Goal: Task Accomplishment & Management: Complete application form

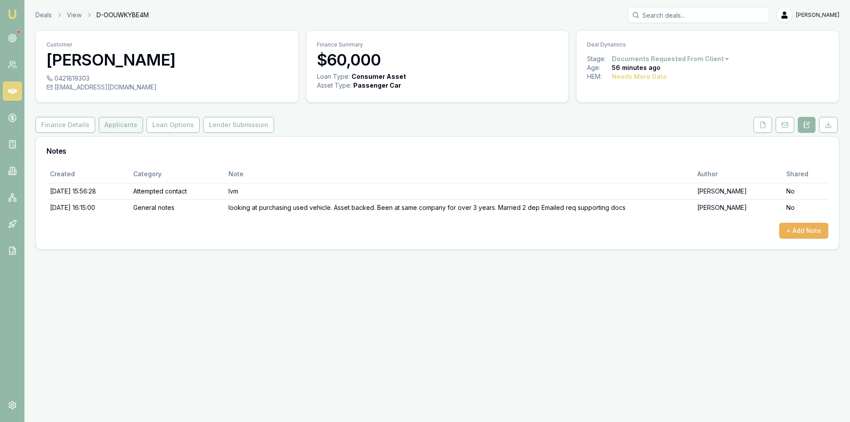
click at [127, 124] on button "Applicants" at bounding box center [121, 125] width 44 height 16
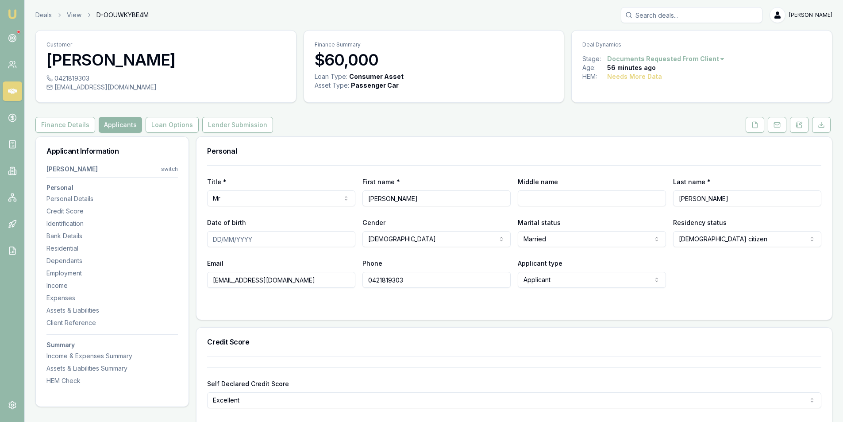
click at [767, 126] on link at bounding box center [777, 125] width 22 height 16
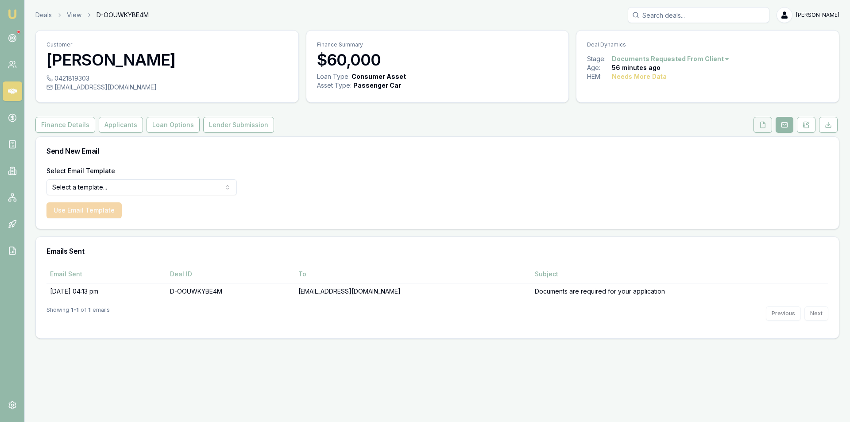
click at [765, 128] on button at bounding box center [762, 125] width 19 height 16
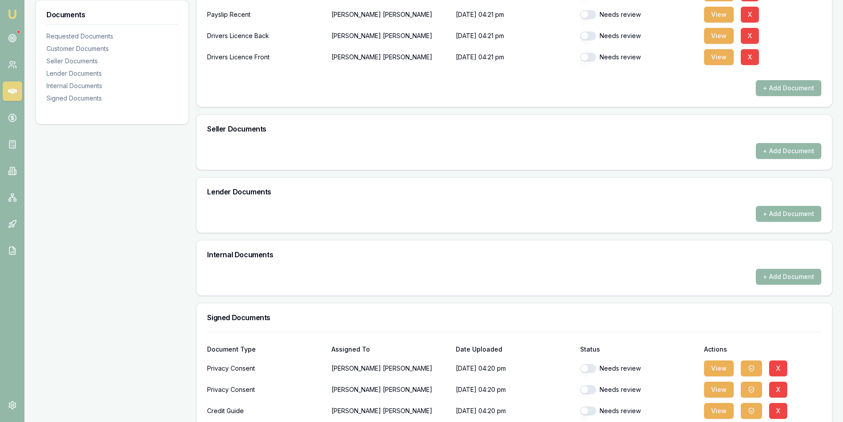
scroll to position [332, 0]
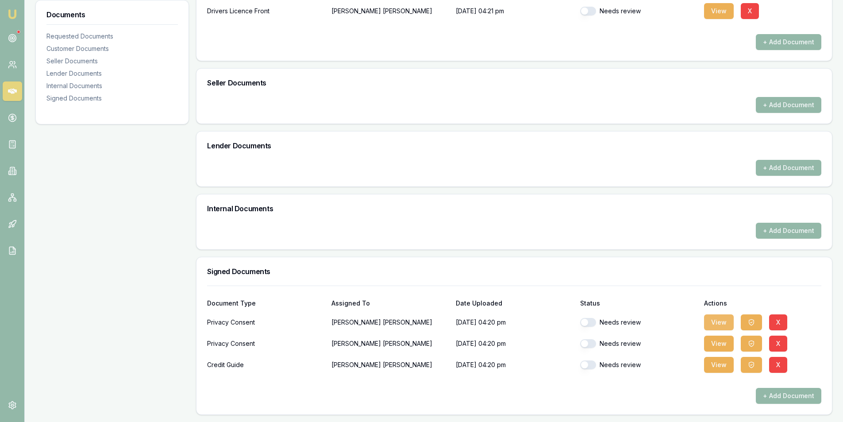
click at [711, 322] on button "View" at bounding box center [719, 322] width 30 height 16
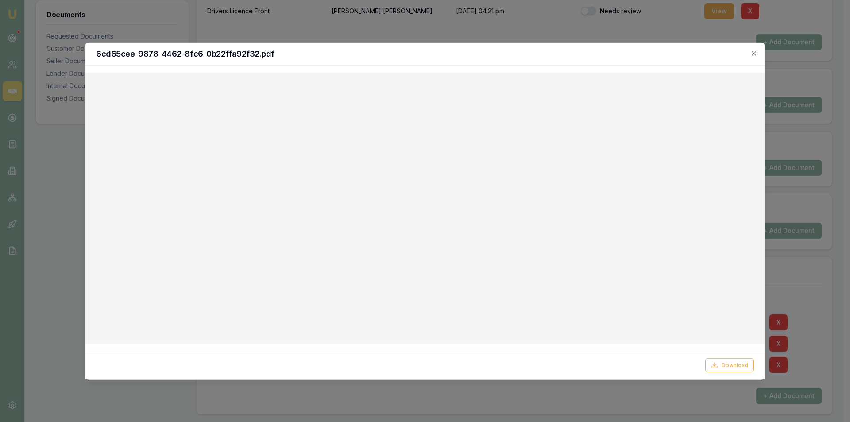
drag, startPoint x: 573, startPoint y: 48, endPoint x: 612, endPoint y: 51, distance: 39.1
click at [573, 48] on div "6cd65cee-9878-4462-8fc6-0b22ffa92f32.pdf" at bounding box center [424, 53] width 679 height 23
click at [753, 52] on icon "button" at bounding box center [753, 53] width 7 height 7
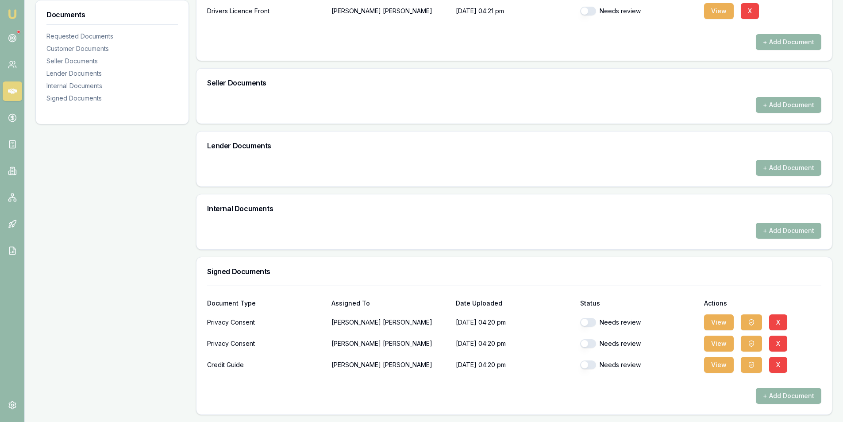
drag, startPoint x: 598, startPoint y: 324, endPoint x: 600, endPoint y: 339, distance: 14.8
click at [598, 325] on div "Needs review" at bounding box center [638, 322] width 117 height 9
click at [593, 322] on button "button" at bounding box center [588, 322] width 16 height 9
checkbox input "true"
click at [588, 347] on button "button" at bounding box center [588, 343] width 16 height 9
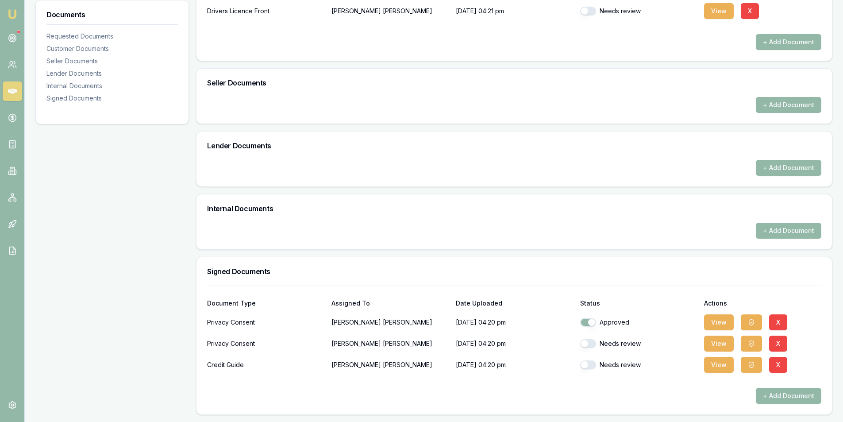
checkbox input "true"
click at [719, 367] on button "View" at bounding box center [719, 365] width 30 height 16
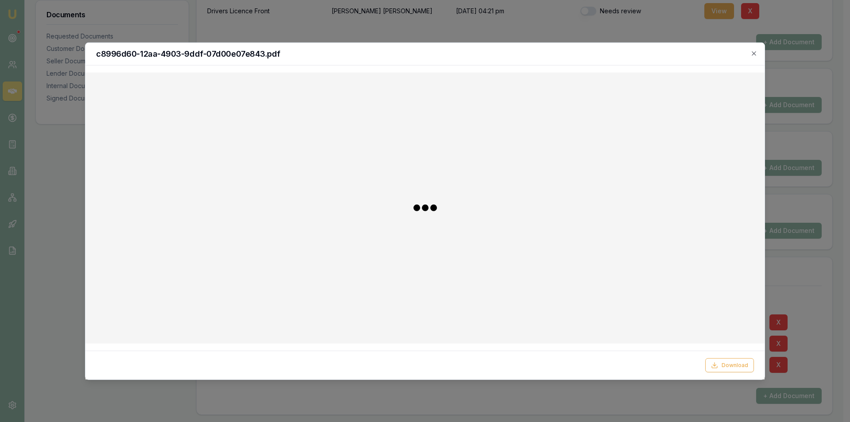
checkbox input "false"
checkbox input "true"
drag, startPoint x: 618, startPoint y: 50, endPoint x: 646, endPoint y: 48, distance: 28.4
click at [629, 49] on div "c8996d60-12aa-4903-9ddf-07d00e07e843.pdf" at bounding box center [424, 53] width 679 height 23
click at [755, 51] on icon "button" at bounding box center [753, 53] width 7 height 7
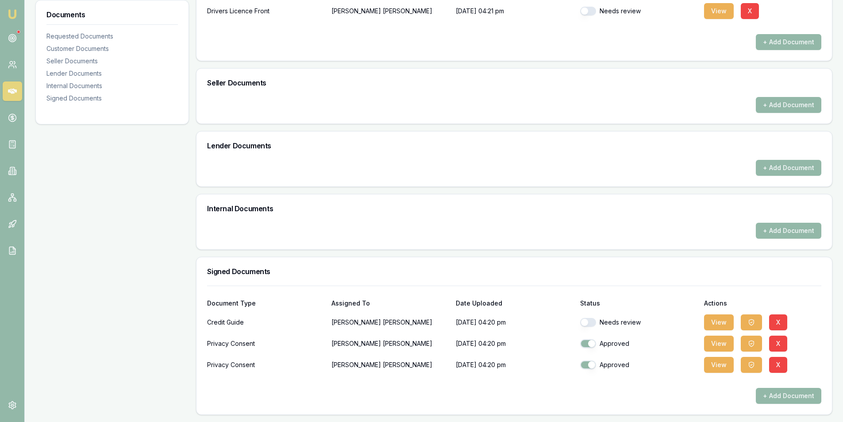
click at [595, 317] on div "Needs review" at bounding box center [638, 322] width 117 height 18
click at [595, 326] on div "Needs review" at bounding box center [638, 322] width 117 height 9
click at [591, 326] on button "button" at bounding box center [588, 322] width 16 height 9
checkbox input "true"
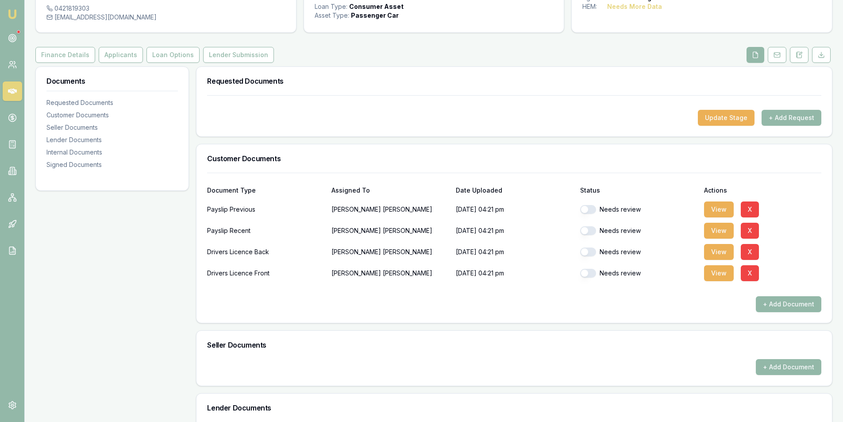
scroll to position [66, 0]
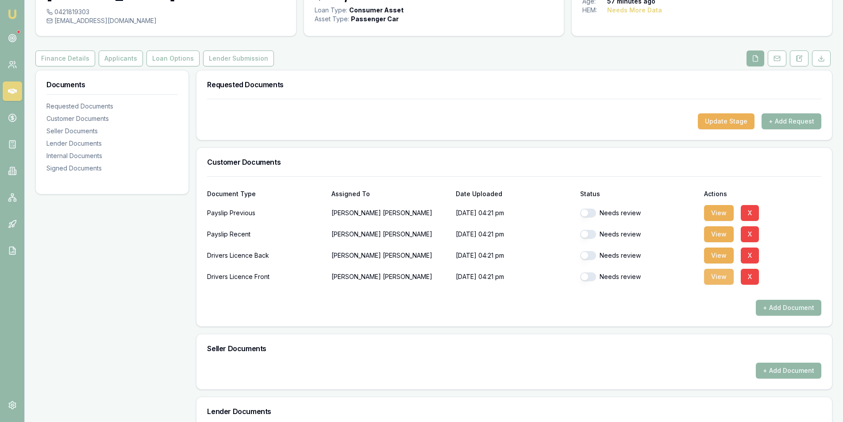
click at [713, 279] on button "View" at bounding box center [719, 277] width 30 height 16
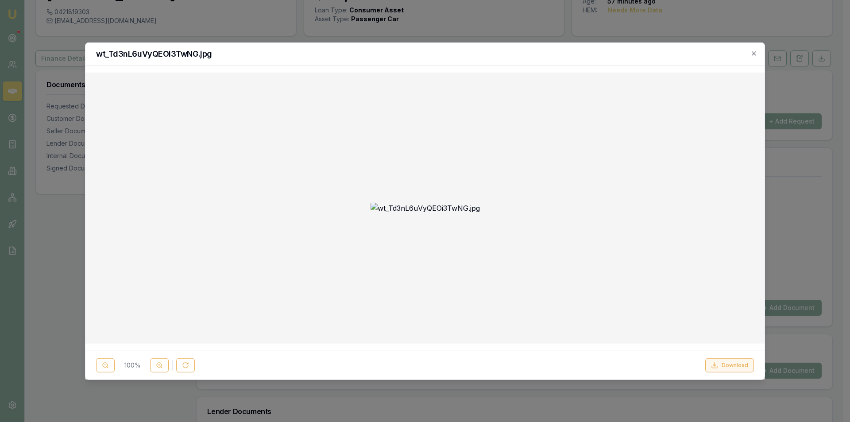
click at [725, 370] on button "Download" at bounding box center [729, 365] width 49 height 14
drag, startPoint x: 509, startPoint y: 58, endPoint x: 535, endPoint y: 54, distance: 26.0
click at [515, 56] on h2 "wt_Td3nL6uVyQEOi3TwNG.jpg" at bounding box center [425, 54] width 658 height 8
drag, startPoint x: 579, startPoint y: 63, endPoint x: 652, endPoint y: 24, distance: 81.8
click at [584, 59] on div "wt_Td3nL6uVyQEOi3TwNG.jpg" at bounding box center [424, 53] width 679 height 23
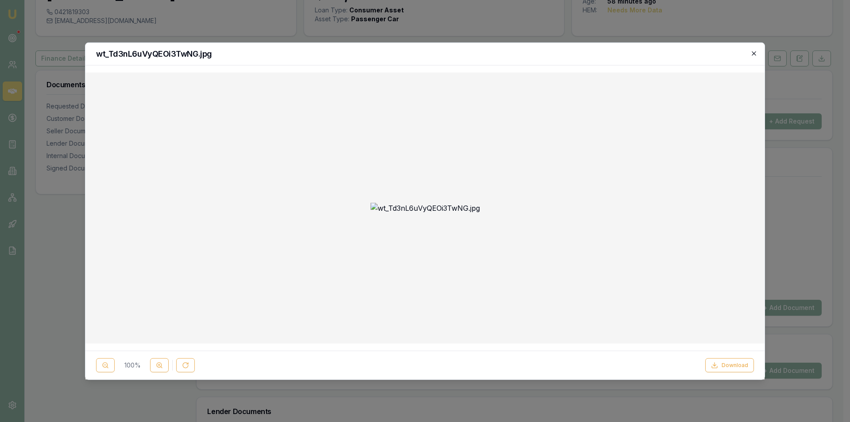
click at [753, 51] on icon "button" at bounding box center [753, 53] width 7 height 7
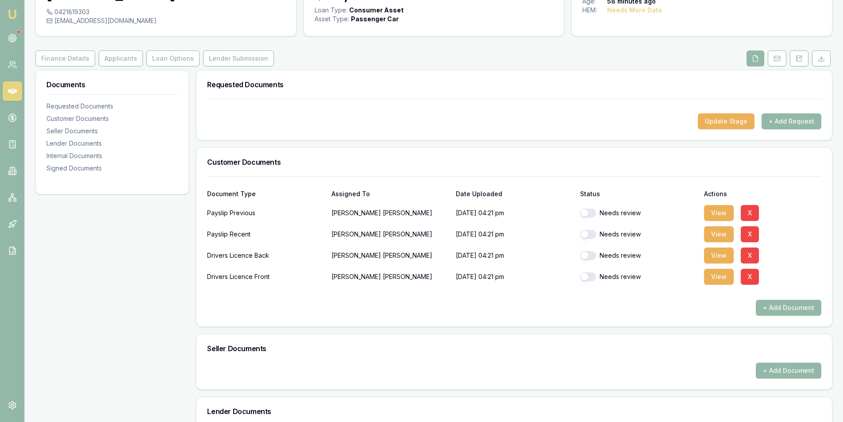
click at [591, 278] on button "button" at bounding box center [588, 276] width 16 height 9
checkbox input "true"
click at [714, 253] on button "View" at bounding box center [719, 255] width 30 height 16
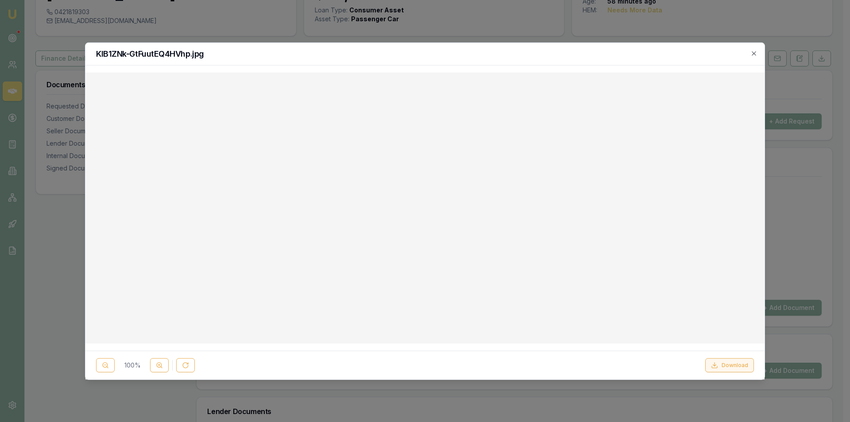
click at [714, 364] on icon at bounding box center [714, 365] width 7 height 7
click at [753, 53] on icon "button" at bounding box center [753, 53] width 7 height 7
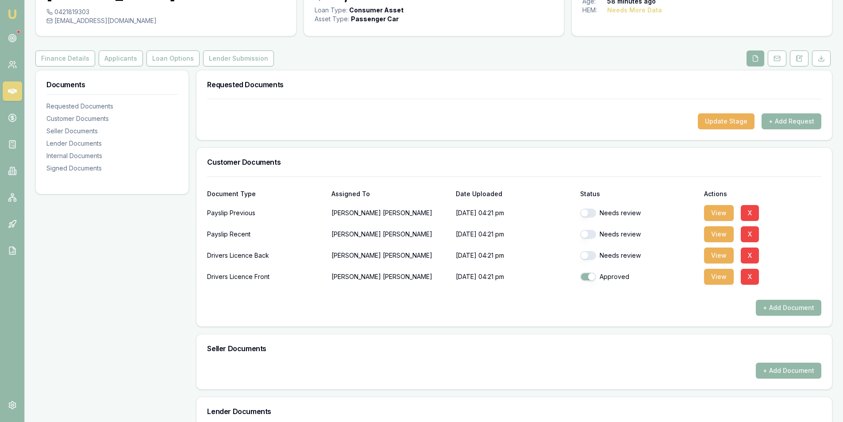
click at [589, 255] on button "button" at bounding box center [588, 255] width 16 height 9
checkbox input "true"
click at [718, 231] on button "View" at bounding box center [719, 234] width 30 height 16
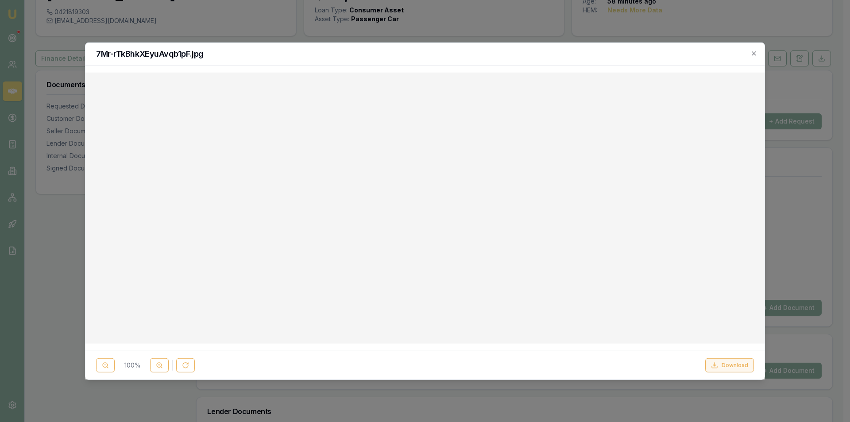
click at [721, 365] on button "Download" at bounding box center [729, 365] width 49 height 14
click at [755, 53] on icon "button" at bounding box center [753, 53] width 7 height 7
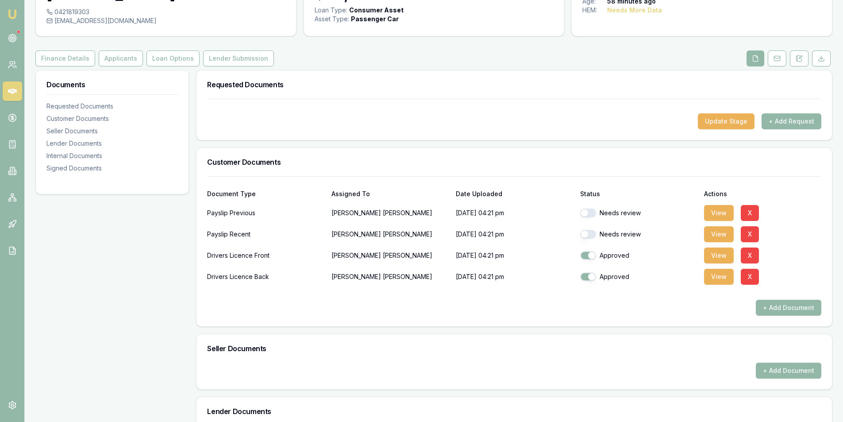
click at [590, 232] on button "button" at bounding box center [588, 234] width 16 height 9
checkbox input "true"
click at [710, 210] on button "View" at bounding box center [719, 213] width 30 height 16
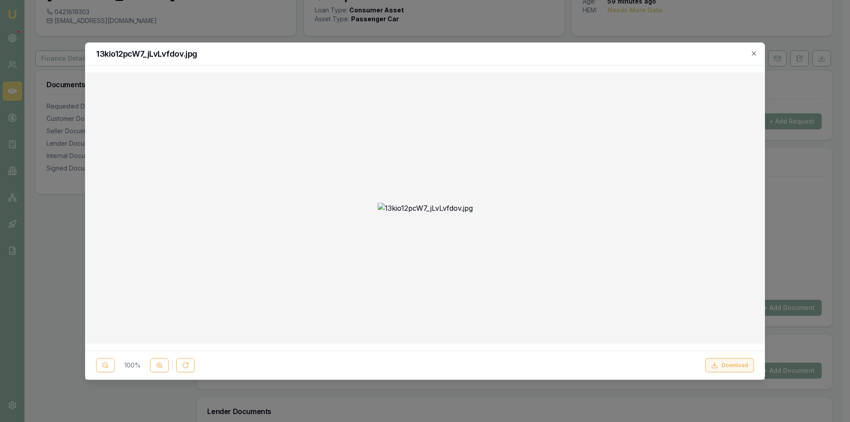
click at [734, 364] on button "Download" at bounding box center [729, 365] width 49 height 14
drag, startPoint x: 765, startPoint y: 145, endPoint x: 749, endPoint y: 81, distance: 66.2
click at [762, 145] on body "Emu Broker Deals View D-OOUWKYBE4M Peter Sarris Toggle Menu Customer Steven Smi…" at bounding box center [421, 145] width 843 height 422
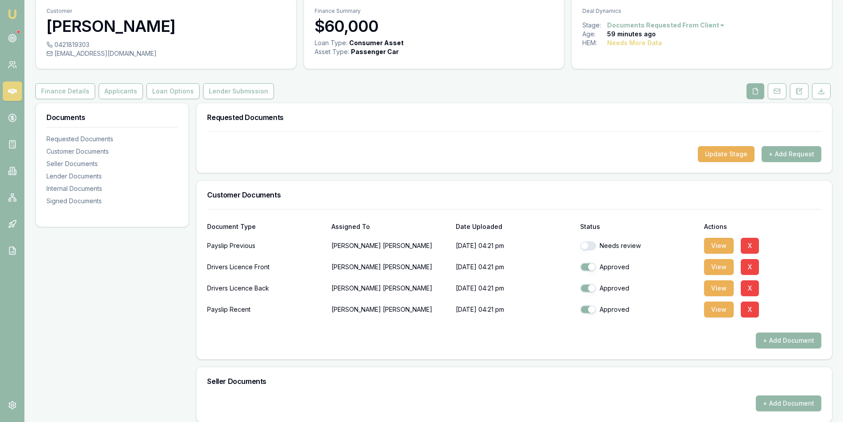
scroll to position [0, 0]
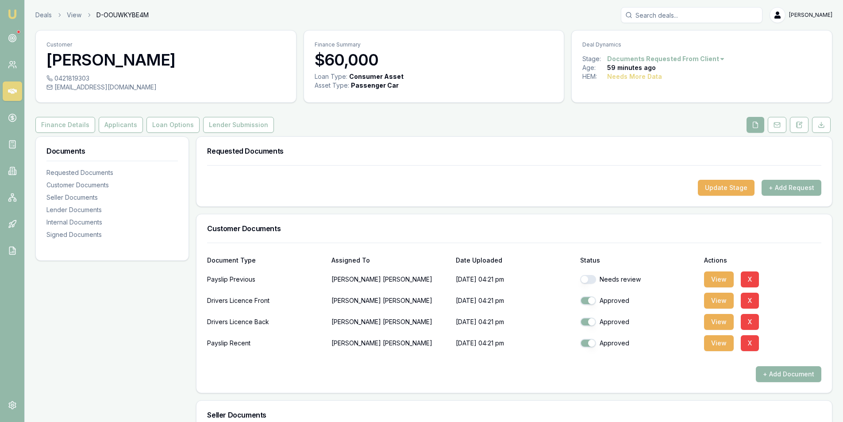
click at [591, 280] on button "button" at bounding box center [588, 279] width 16 height 9
checkbox input "true"
drag, startPoint x: 110, startPoint y: 124, endPoint x: 155, endPoint y: 142, distance: 48.4
click at [111, 124] on button "Applicants" at bounding box center [121, 125] width 44 height 16
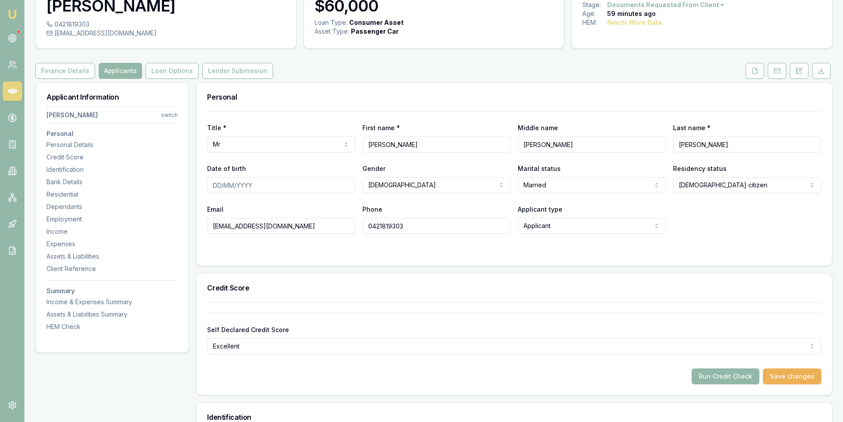
scroll to position [133, 0]
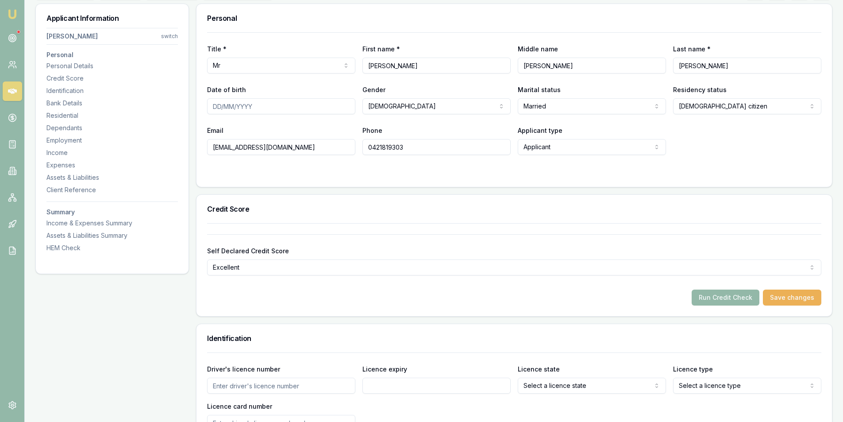
click at [273, 105] on input "Date of birth" at bounding box center [281, 106] width 148 height 16
type input "02/12/1974"
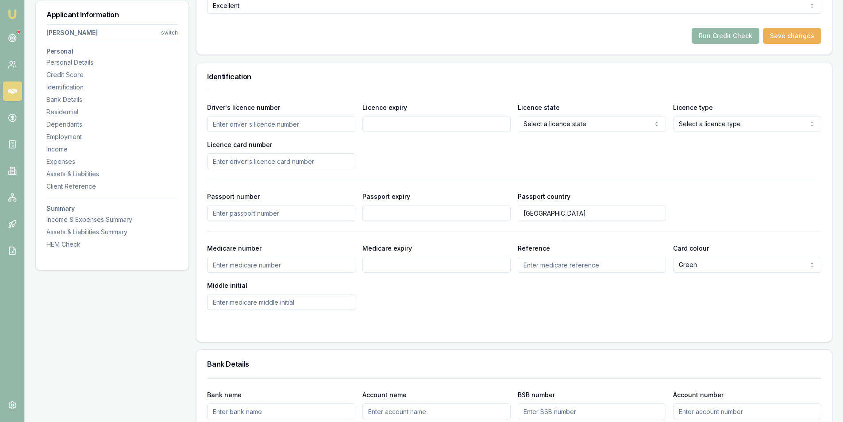
scroll to position [398, 0]
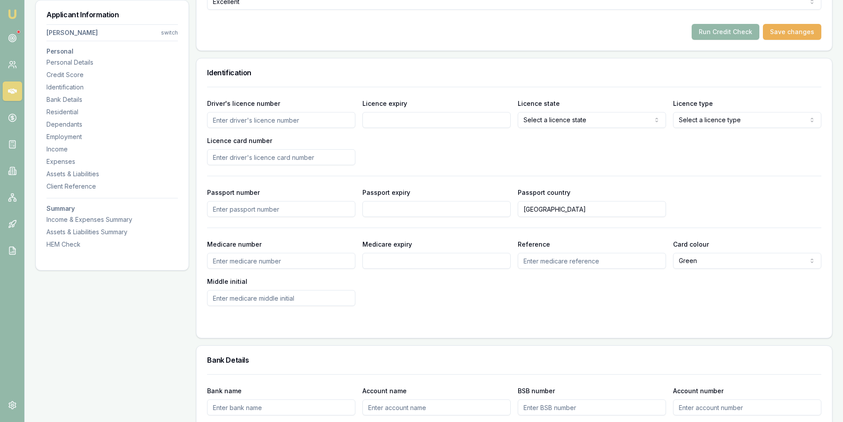
click at [266, 129] on div "Driver's licence number Licence expiry Licence state Select a licence state NSW…" at bounding box center [514, 131] width 614 height 67
click at [266, 120] on input "Driver's licence number" at bounding box center [281, 120] width 148 height 16
type input "086934511"
type input "11/07/2027"
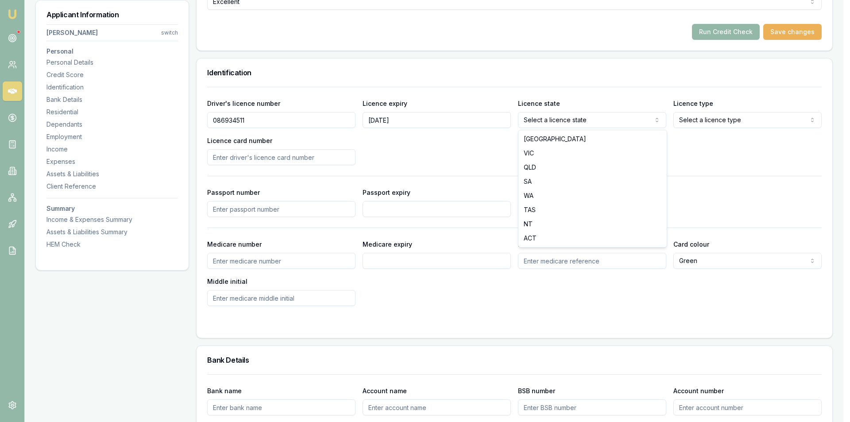
select select "QLD"
drag, startPoint x: 543, startPoint y: 164, endPoint x: 601, endPoint y: 147, distance: 60.4
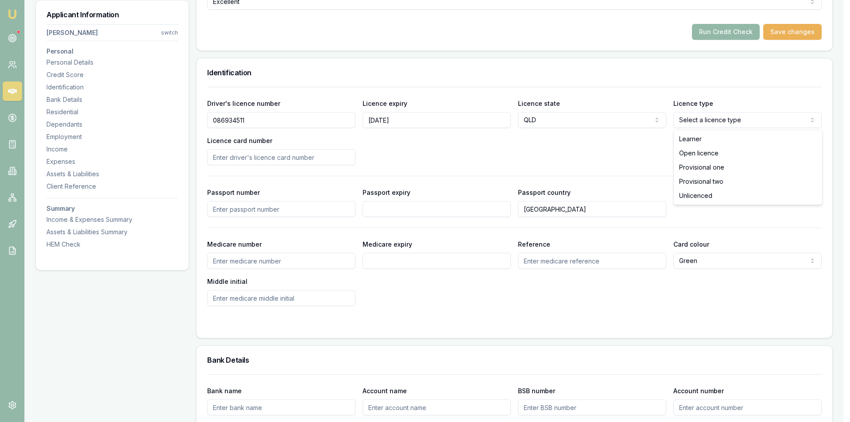
select select "OPEN_LICENCE"
drag, startPoint x: 713, startPoint y: 154, endPoint x: 489, endPoint y: 172, distance: 224.7
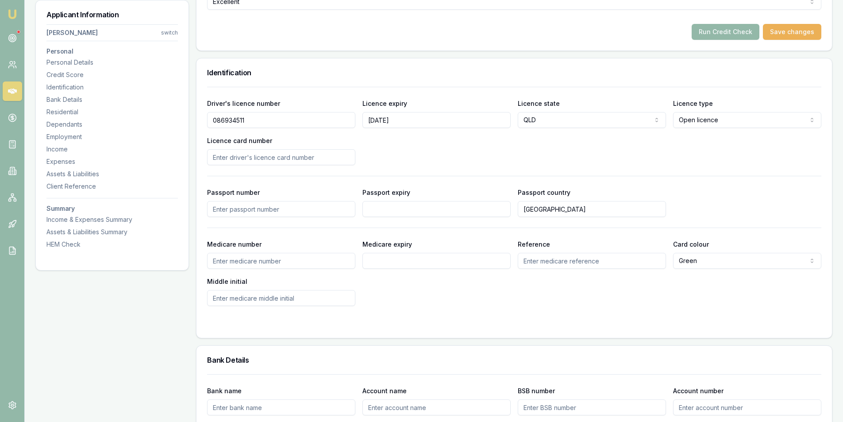
click at [282, 157] on input "Licence card number" at bounding box center [281, 157] width 148 height 16
type input "9A4EBC8E96"
click at [479, 311] on form "Driver's licence number 086934511 Licence expiry 11/07/2027 Licence state QLD N…" at bounding box center [514, 207] width 614 height 240
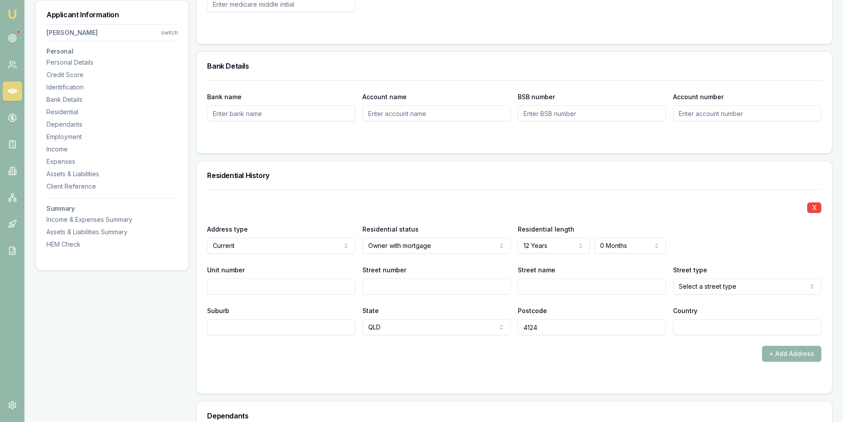
scroll to position [797, 0]
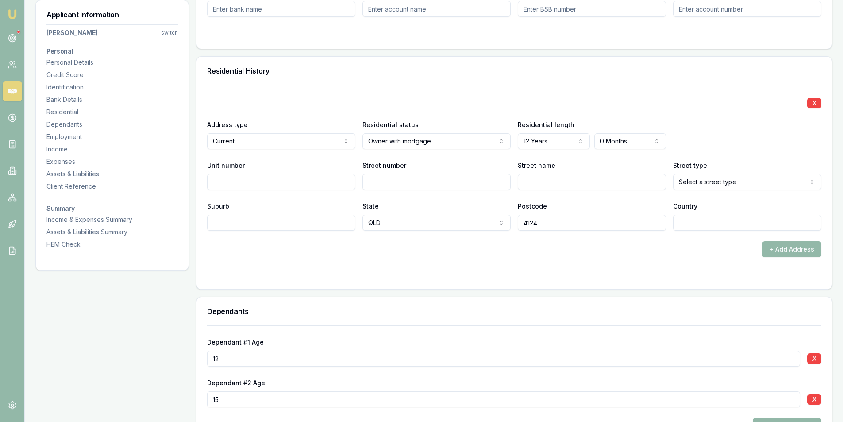
click at [283, 178] on input "Unit number" at bounding box center [281, 182] width 148 height 16
click at [429, 178] on input "Street number" at bounding box center [437, 182] width 148 height 16
type input "16-18"
type input "Cormorant"
select select "Close"
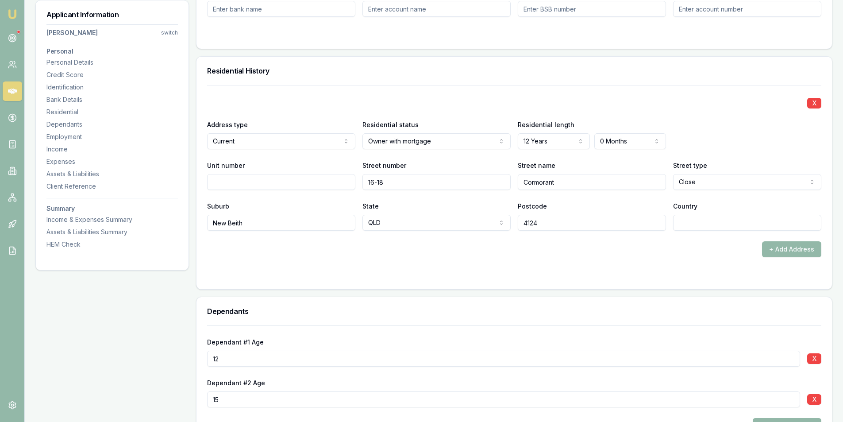
type input "New Beith"
type input "Australia"
click at [579, 254] on div "+ Add Address" at bounding box center [514, 249] width 614 height 16
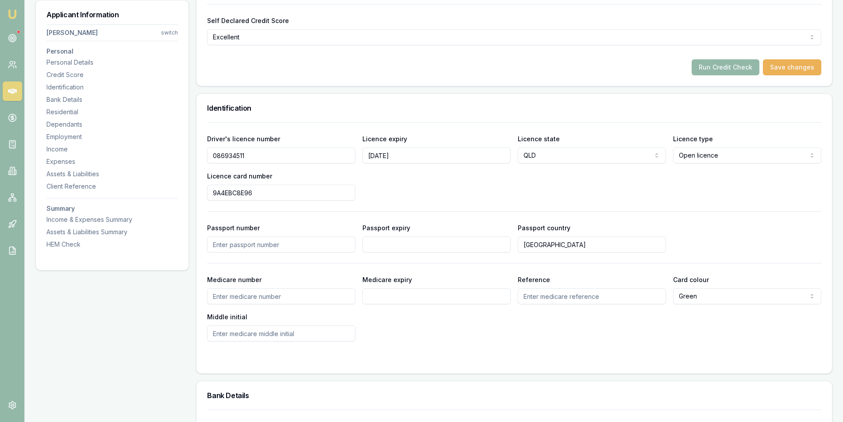
scroll to position [310, 0]
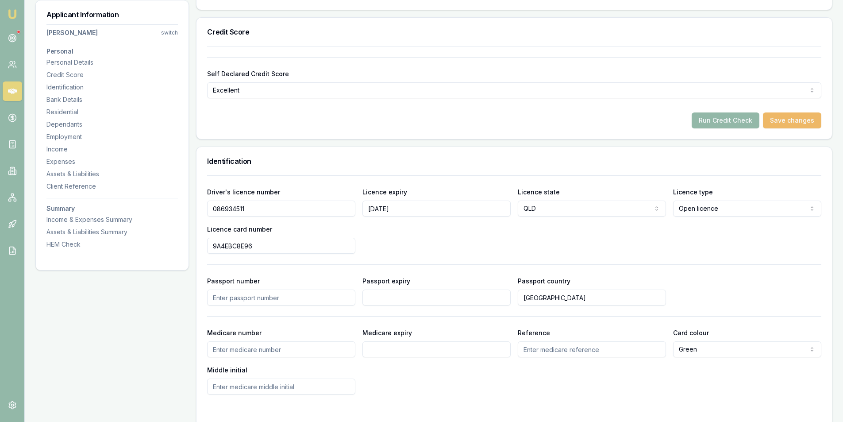
click at [796, 117] on button "Save changes" at bounding box center [792, 120] width 58 height 16
click at [714, 115] on button "Run Credit Check" at bounding box center [726, 120] width 68 height 16
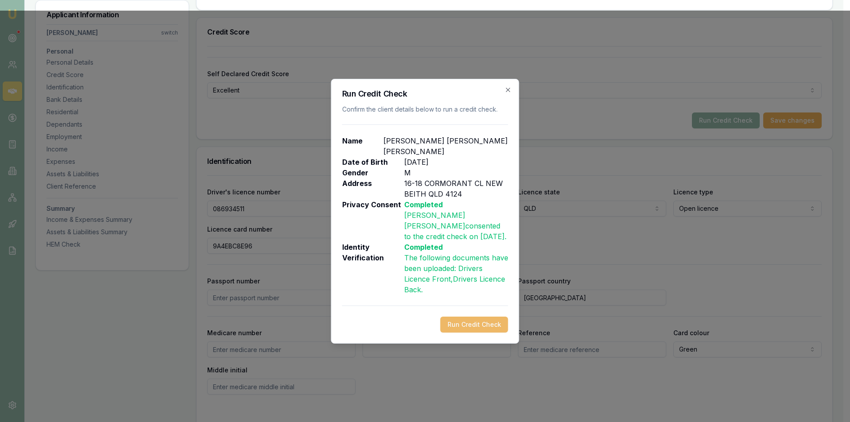
click at [488, 317] on button "Run Credit Check" at bounding box center [474, 325] width 68 height 16
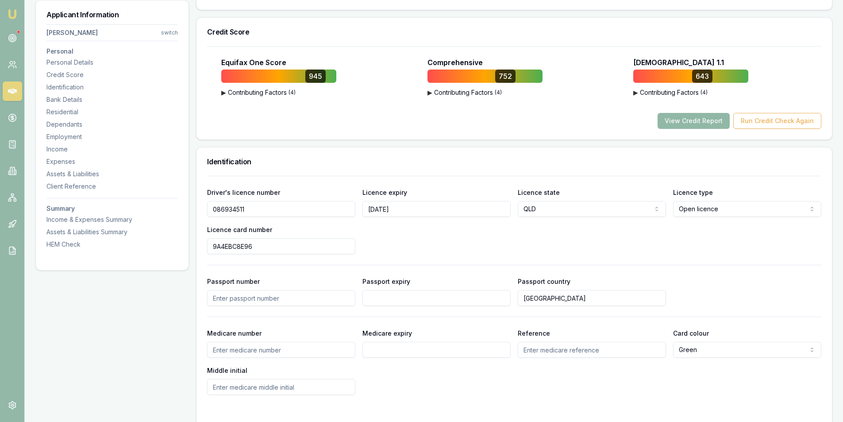
click at [696, 120] on button "View Credit Report" at bounding box center [694, 121] width 72 height 16
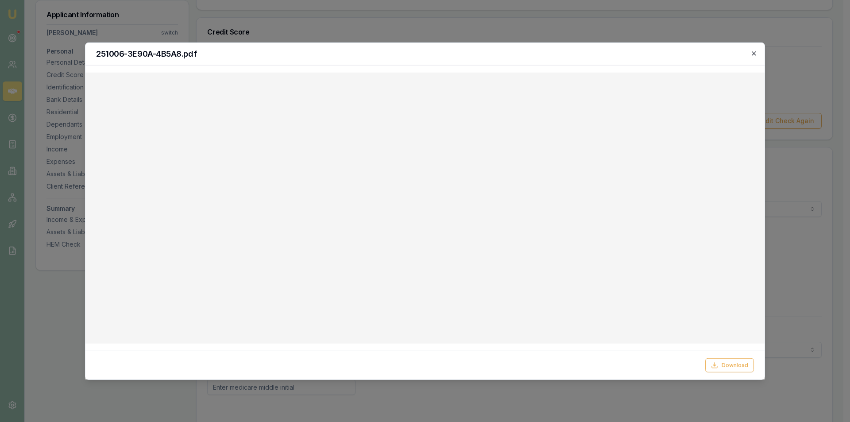
click at [753, 52] on icon "button" at bounding box center [754, 53] width 4 height 4
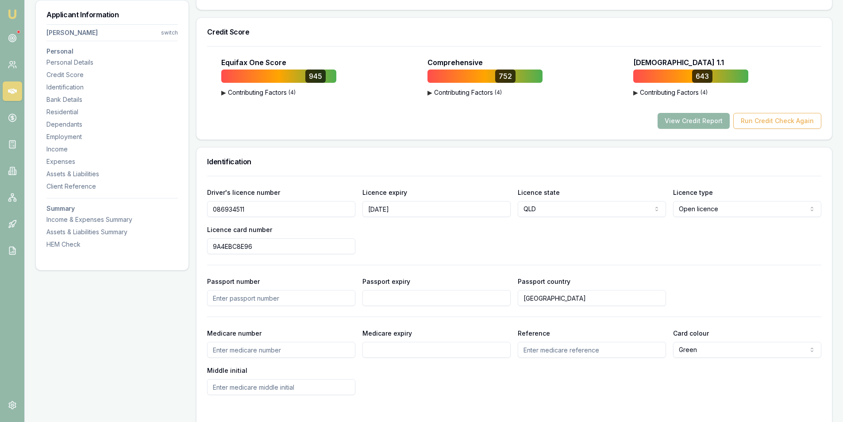
click at [433, 154] on div "Identification" at bounding box center [515, 161] width 636 height 28
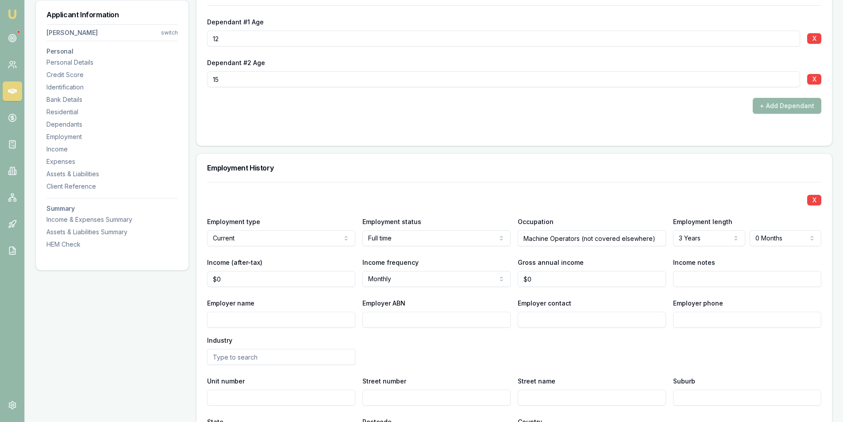
scroll to position [1195, 0]
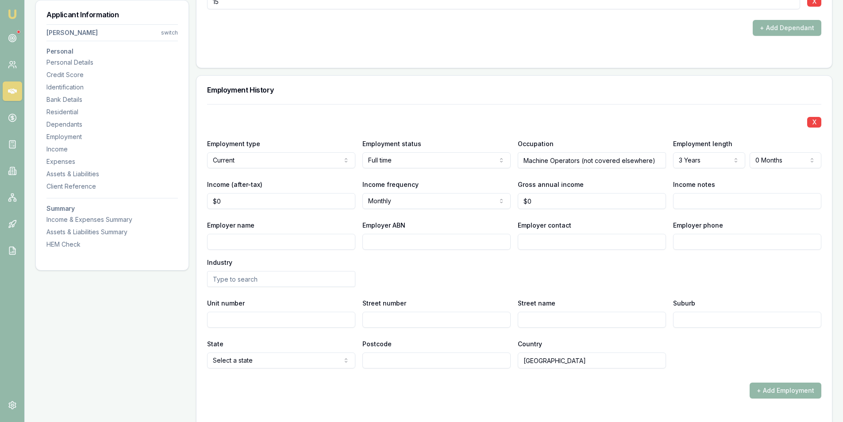
click at [287, 244] on input "Employer name" at bounding box center [281, 242] width 148 height 16
type input "SEQ Turning & tooling Pty Ltd"
type input "Payroll"
click at [301, 277] on input "text" at bounding box center [281, 279] width 148 height 16
click at [380, 316] on input "Street number" at bounding box center [437, 320] width 148 height 16
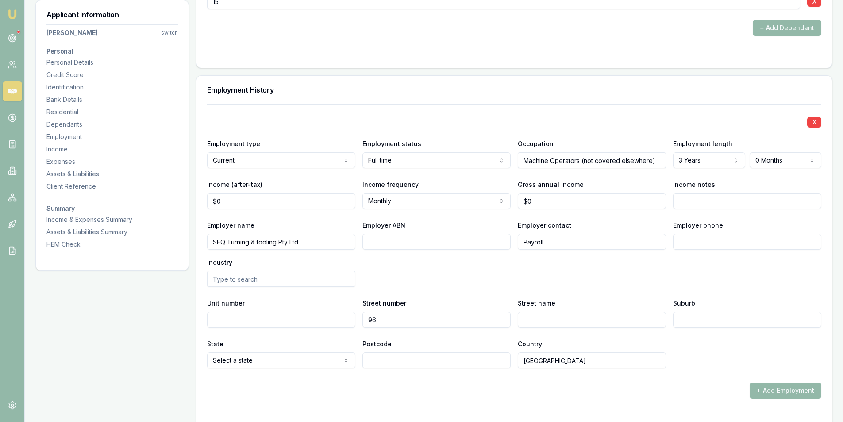
type input "96"
type input "Antimony"
type input "Street"
select select "QLD"
type input "4300"
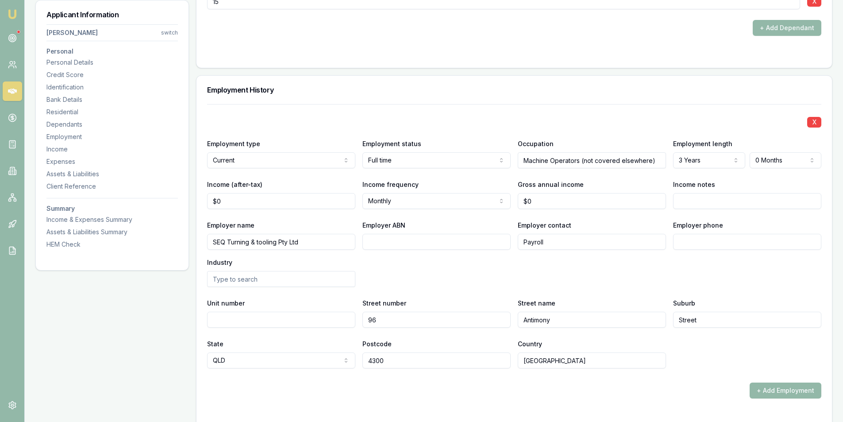
click at [468, 395] on div "+ Add Employment" at bounding box center [514, 390] width 614 height 16
click at [629, 317] on input "Antimony" at bounding box center [592, 320] width 148 height 16
type input "Antimony Street"
type input "Carole Park"
click at [683, 347] on div "State QLD NSW VIC QLD SA WA TAS NT ACT Postcode 4300 Country Australia" at bounding box center [514, 353] width 614 height 30
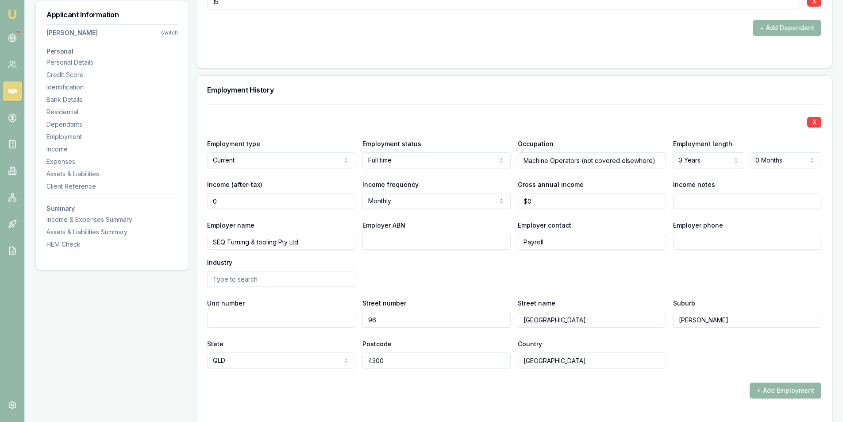
click at [251, 201] on input "0" at bounding box center [281, 201] width 148 height 16
click at [216, 196] on input "0" at bounding box center [281, 201] width 148 height 16
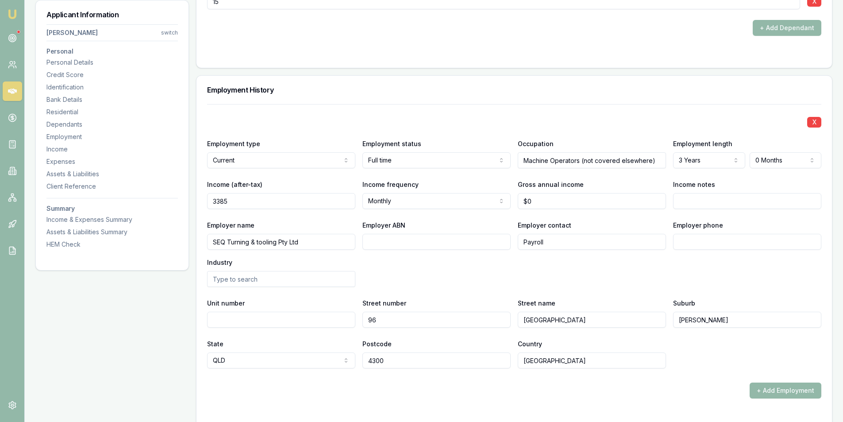
type input "$3,385"
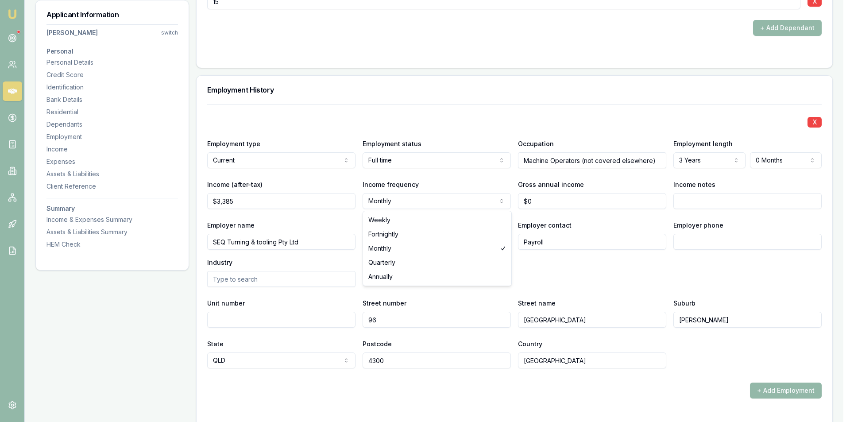
select select "FORTNIGHTLY"
drag, startPoint x: 389, startPoint y: 234, endPoint x: 406, endPoint y: 232, distance: 16.9
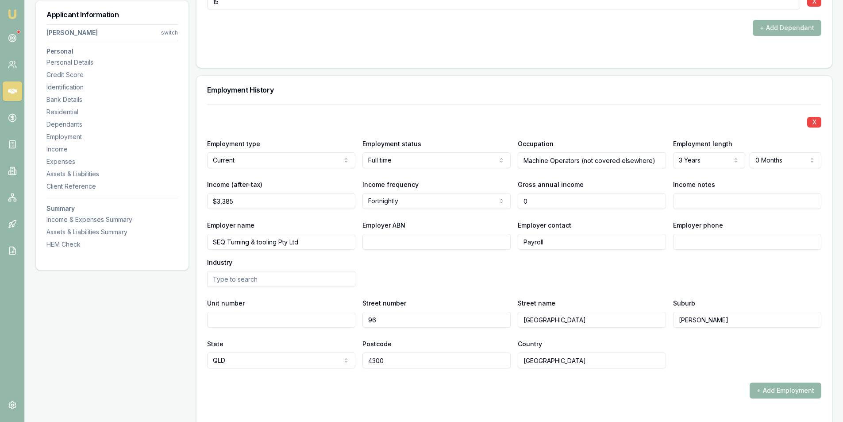
click at [572, 199] on input "0" at bounding box center [592, 201] width 148 height 16
type input "$114"
click at [543, 205] on input "114" at bounding box center [592, 201] width 148 height 16
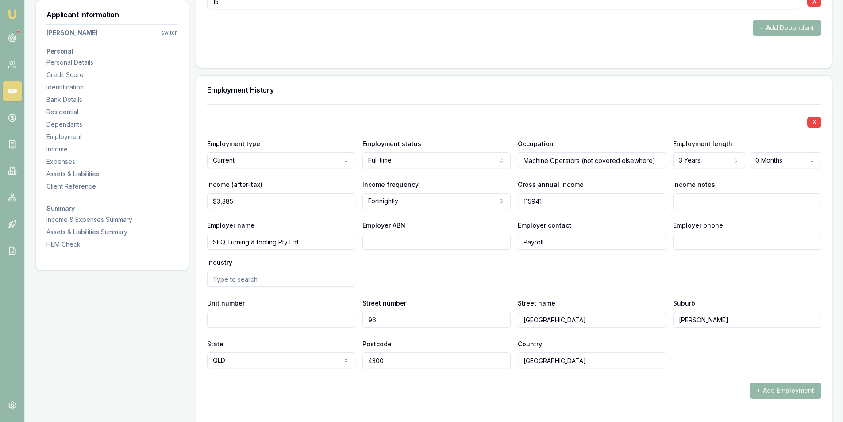
type input "$115,941"
click at [598, 274] on div "Employer name SEQ Turning & tooling Pty Ltd Employer ABN Employer contact Payro…" at bounding box center [514, 253] width 614 height 67
click at [410, 265] on div "Employer name SEQ Turning & tooling Pty Ltd Employer ABN Employer contact Payro…" at bounding box center [514, 253] width 614 height 67
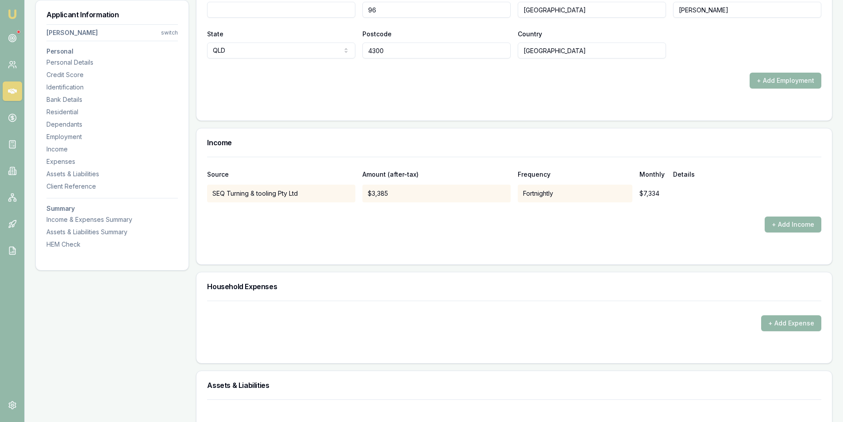
scroll to position [1682, 0]
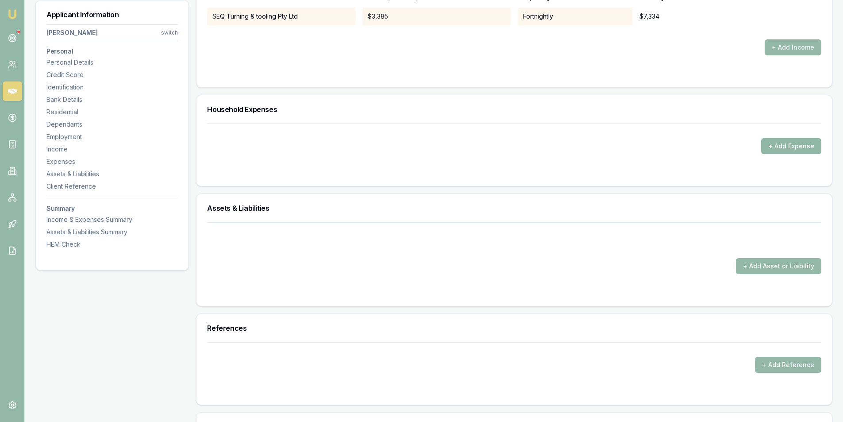
click at [782, 148] on button "+ Add Expense" at bounding box center [791, 146] width 60 height 16
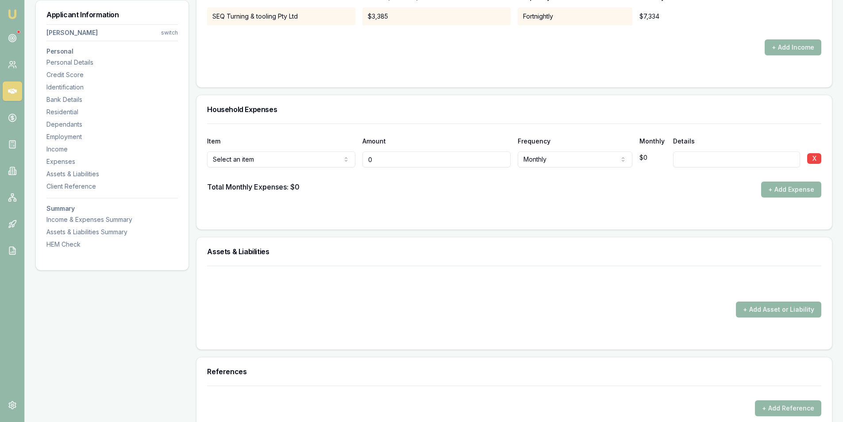
type input "$0"
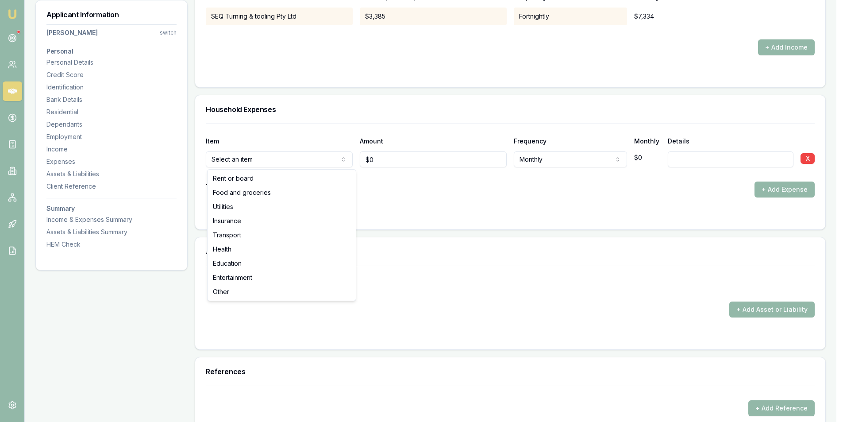
select select "FOOD_AND_GROCERIES"
drag, startPoint x: 239, startPoint y: 192, endPoint x: 370, endPoint y: 167, distance: 132.6
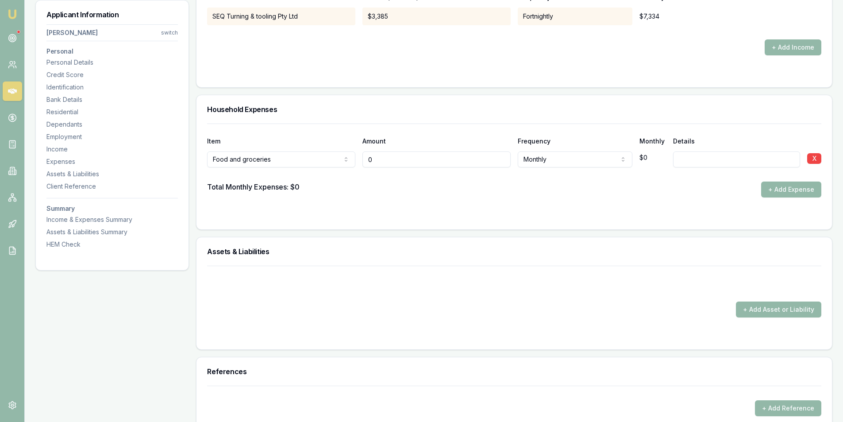
click at [399, 166] on input "0" at bounding box center [437, 159] width 148 height 16
type input "$975"
drag, startPoint x: 771, startPoint y: 189, endPoint x: 381, endPoint y: 193, distance: 390.5
click at [769, 189] on button "+ Add Expense" at bounding box center [791, 190] width 60 height 16
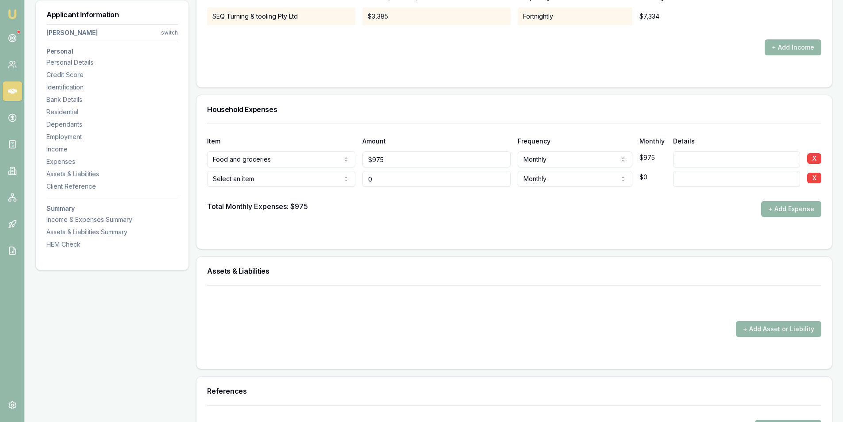
type input "$0"
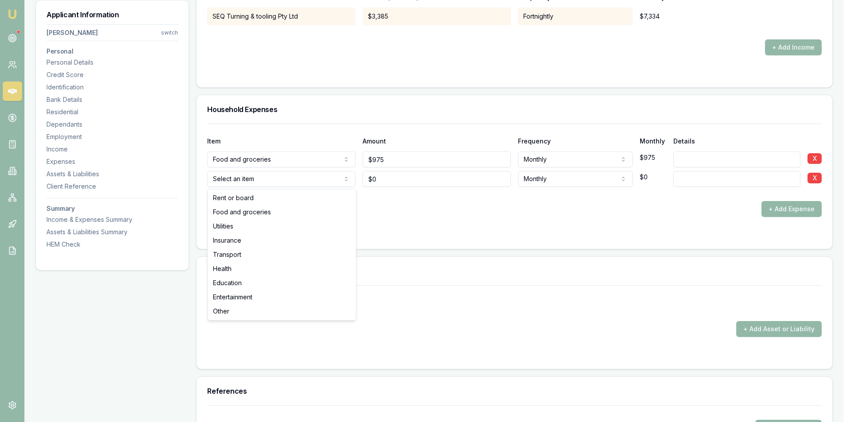
select select "UTILITIES"
drag, startPoint x: 283, startPoint y: 224, endPoint x: 414, endPoint y: 183, distance: 137.5
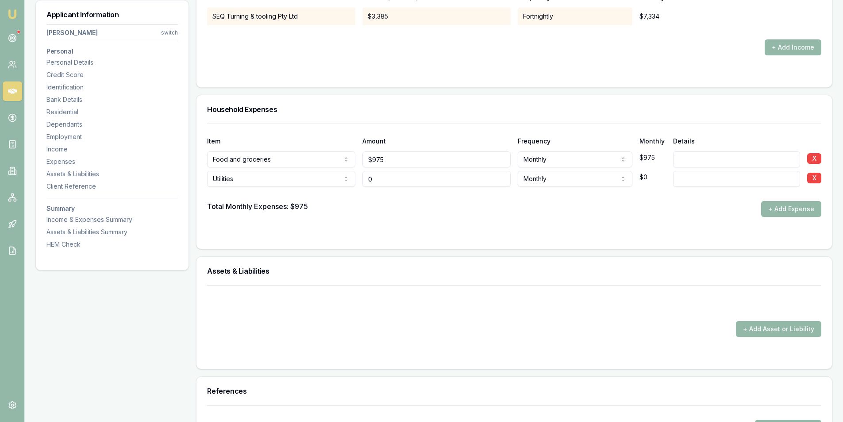
click at [434, 177] on input "0" at bounding box center [437, 179] width 148 height 16
click at [436, 178] on input "0" at bounding box center [437, 179] width 148 height 16
type input "$235"
click at [788, 211] on button "+ Add Expense" at bounding box center [791, 209] width 60 height 16
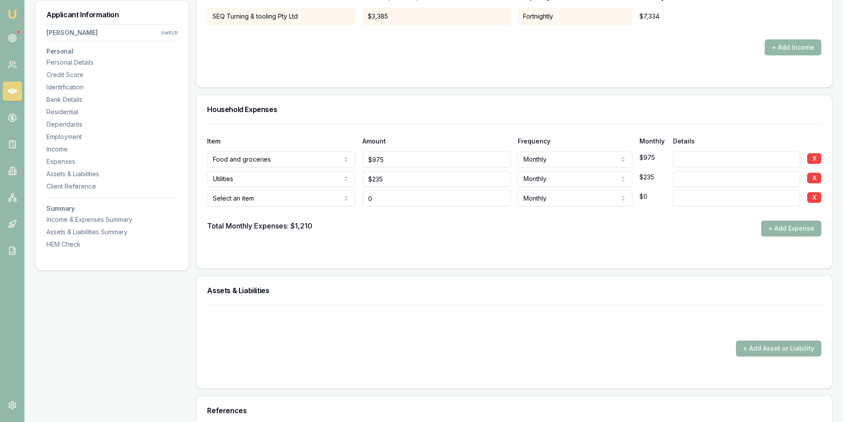
type input "$0"
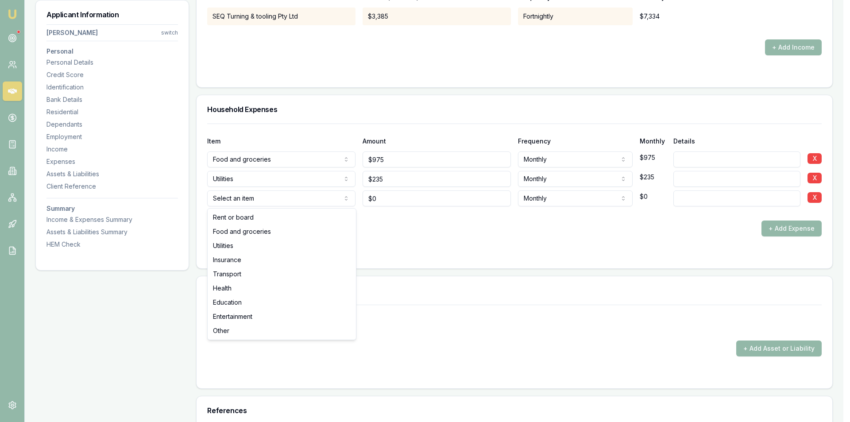
select select "INSURANCE"
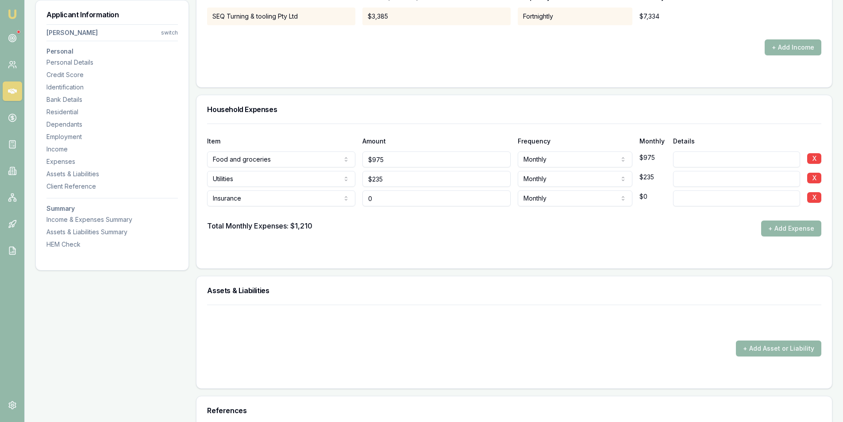
click at [387, 202] on input "0" at bounding box center [437, 198] width 148 height 16
type input "$395"
drag, startPoint x: 797, startPoint y: 238, endPoint x: 790, endPoint y: 232, distance: 9.5
click at [797, 237] on form "Item Amount Frequency Monthly Details Food and groceries Rent or board Food and…" at bounding box center [514, 191] width 614 height 134
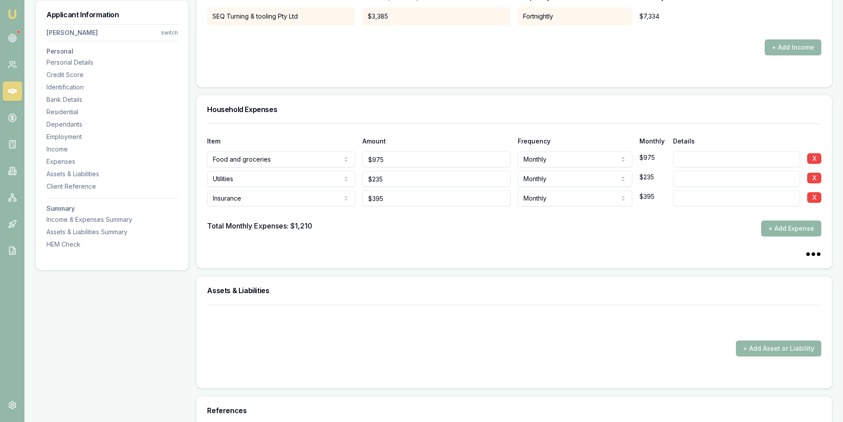
drag, startPoint x: 788, startPoint y: 231, endPoint x: 359, endPoint y: 263, distance: 430.6
click at [786, 231] on button "+ Add Expense" at bounding box center [791, 228] width 60 height 16
click at [262, 215] on div at bounding box center [514, 213] width 614 height 14
click at [793, 224] on button "+ Add Expense" at bounding box center [791, 228] width 60 height 16
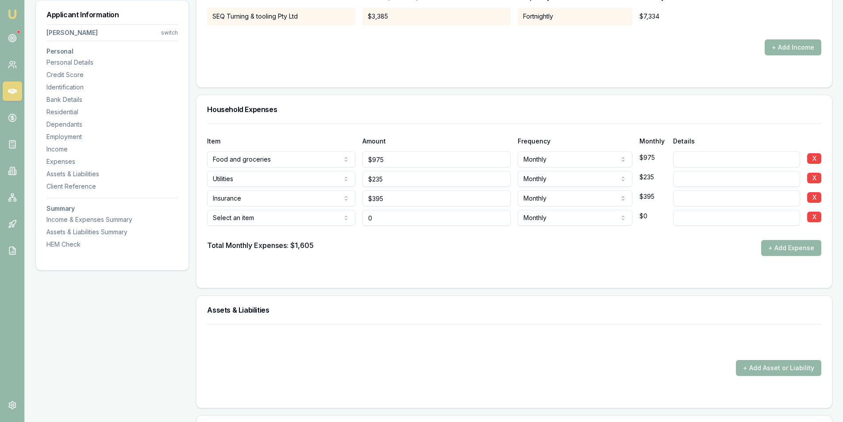
type input "$0"
click at [244, 226] on div at bounding box center [514, 233] width 614 height 14
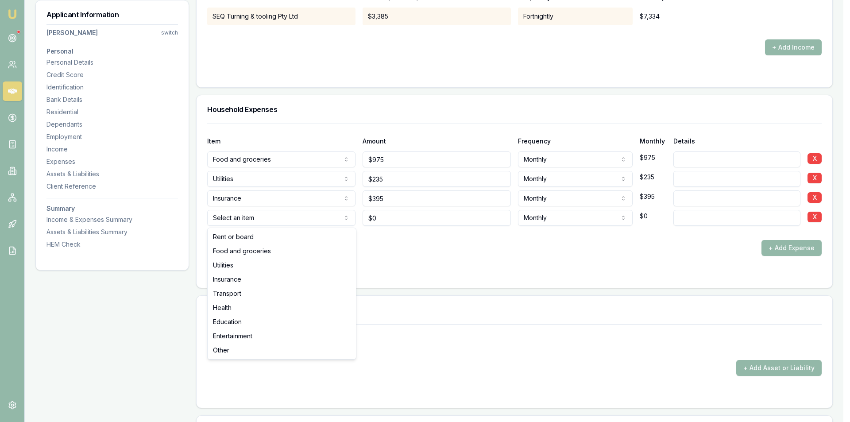
select select "ENTERTAINMENT"
drag, startPoint x: 239, startPoint y: 333, endPoint x: 297, endPoint y: 293, distance: 70.7
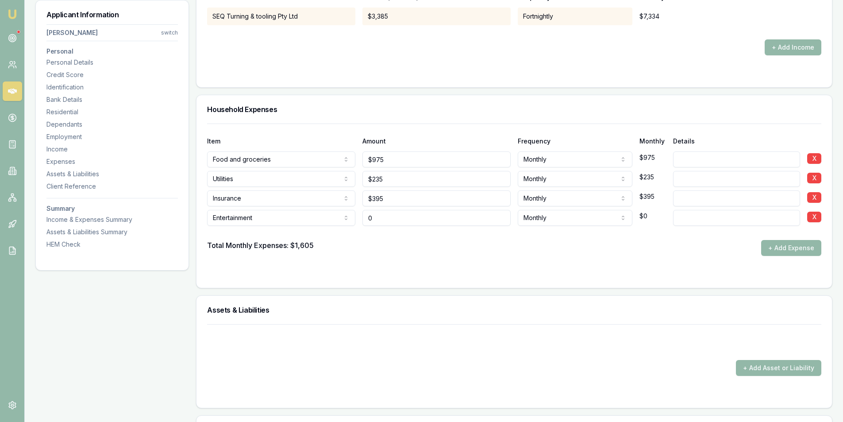
click at [387, 217] on input "0" at bounding box center [437, 218] width 148 height 16
type input "$500"
click at [772, 249] on button "+ Add Expense" at bounding box center [791, 248] width 60 height 16
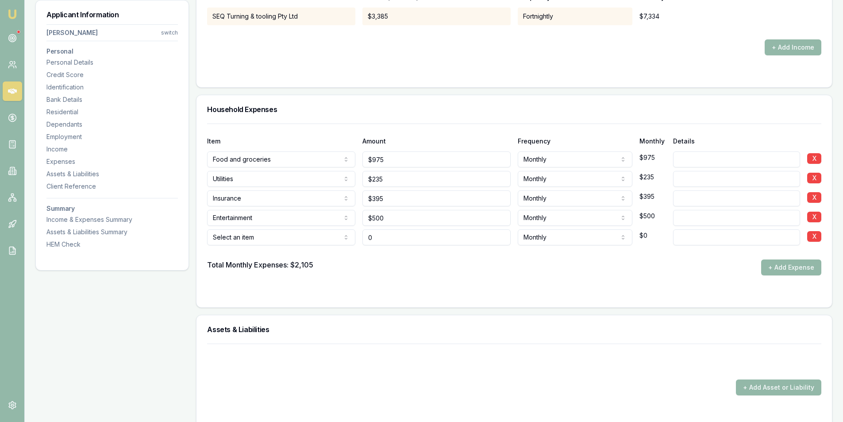
type input "$0"
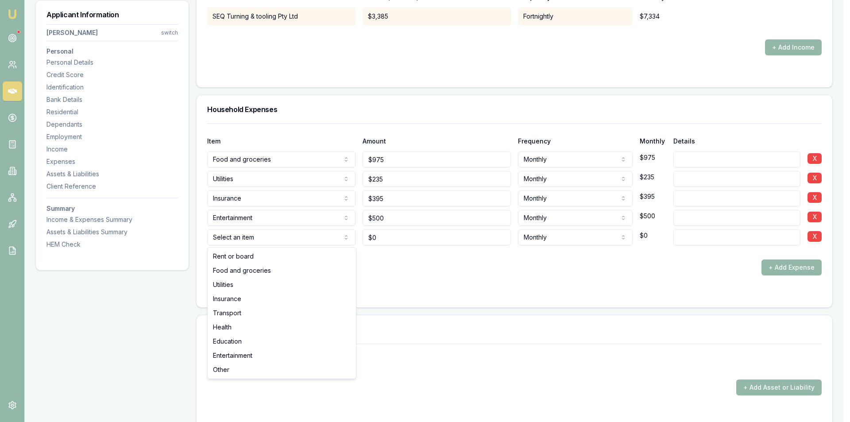
select select "HEALTH"
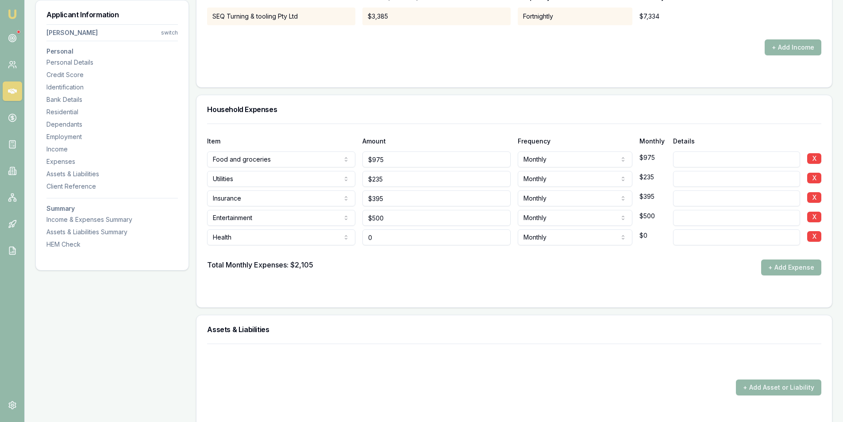
click at [404, 241] on input "0" at bounding box center [437, 237] width 148 height 16
type input "$395"
click at [684, 236] on input at bounding box center [736, 237] width 127 height 16
type input "Private Health"
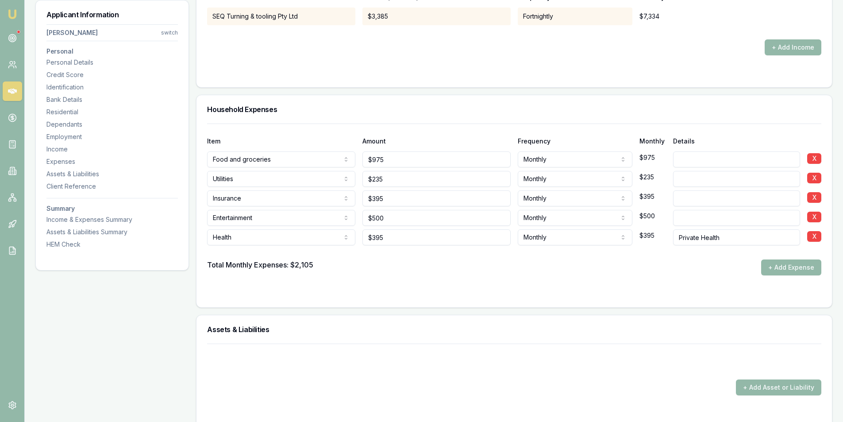
click at [543, 269] on div "Total Monthly Expenses: $2,105 + Add Expense" at bounding box center [514, 267] width 614 height 16
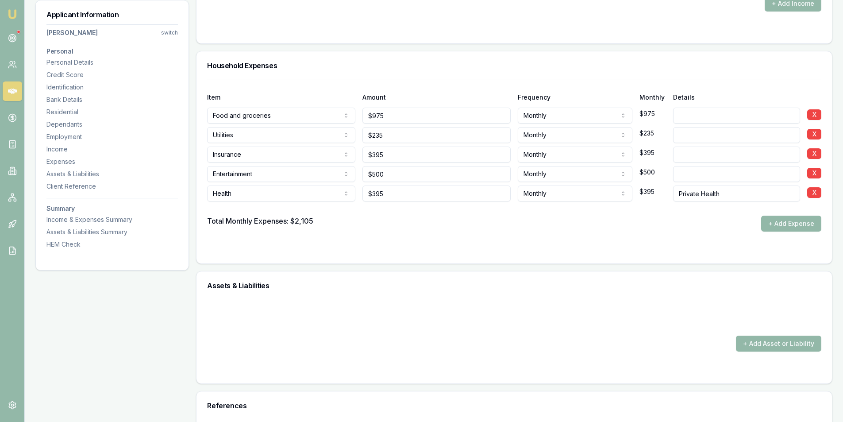
scroll to position [1859, 0]
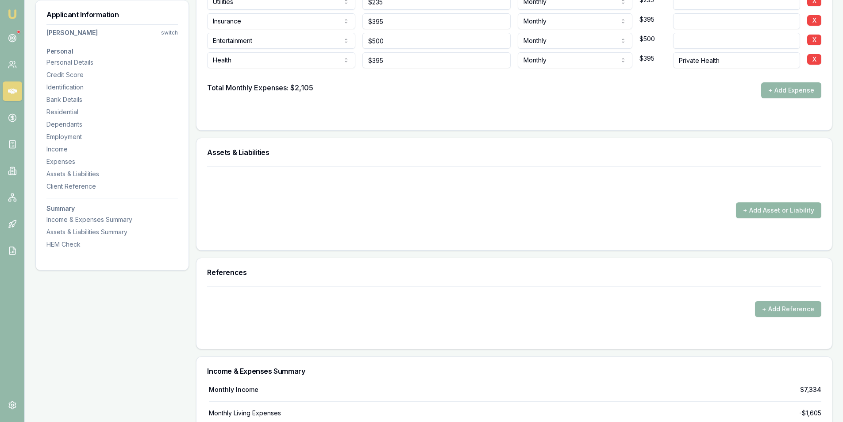
click at [766, 209] on button "+ Add Asset or Liability" at bounding box center [778, 210] width 85 height 16
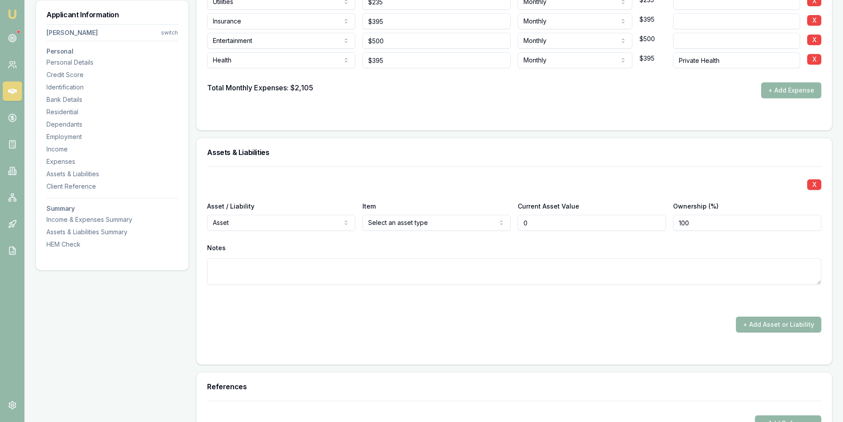
click at [532, 228] on input "0" at bounding box center [592, 223] width 148 height 16
type input "$0"
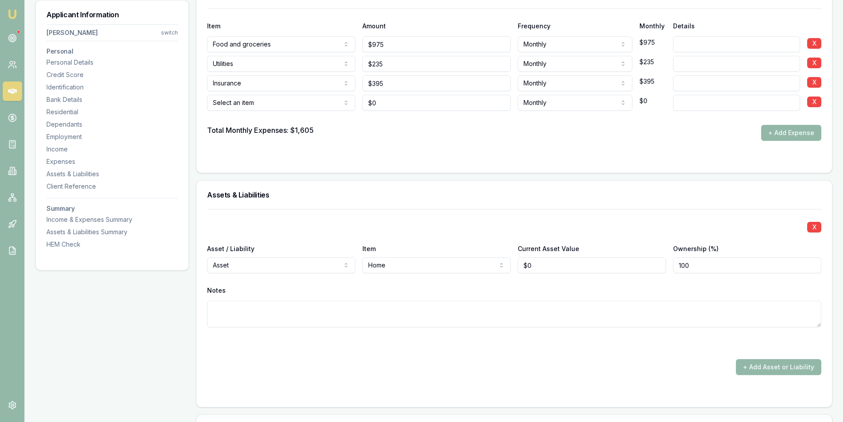
scroll to position [1948, 0]
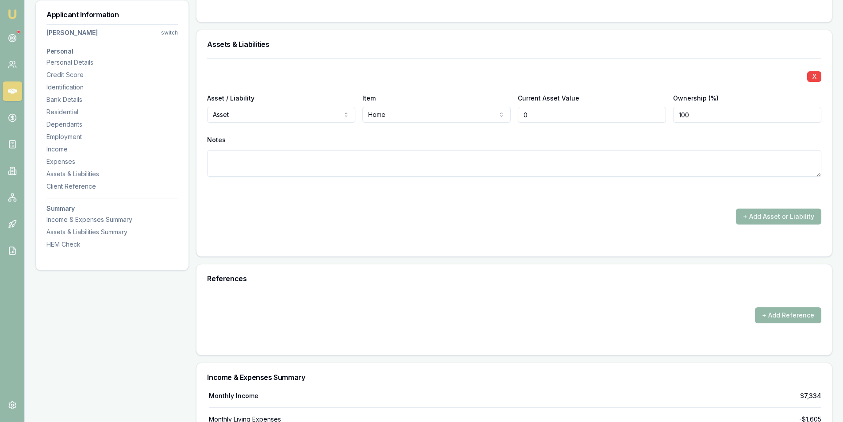
click at [560, 114] on input "0" at bounding box center [592, 115] width 148 height 16
type input "$1,420,000"
click at [448, 77] on div "X" at bounding box center [514, 76] width 614 height 12
click at [729, 112] on input "100" at bounding box center [747, 115] width 148 height 16
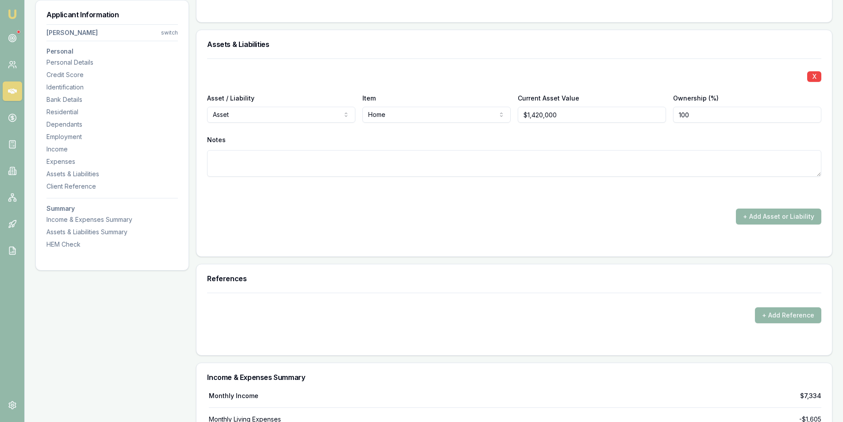
click at [729, 112] on input "100" at bounding box center [747, 115] width 148 height 16
type input "50"
click at [686, 69] on div "X Asset / Liability Asset Asset Liability Item Home Home Car Boat Bike Caravan …" at bounding box center [514, 127] width 614 height 139
click at [793, 213] on button "+ Add Asset or Liability" at bounding box center [778, 217] width 85 height 16
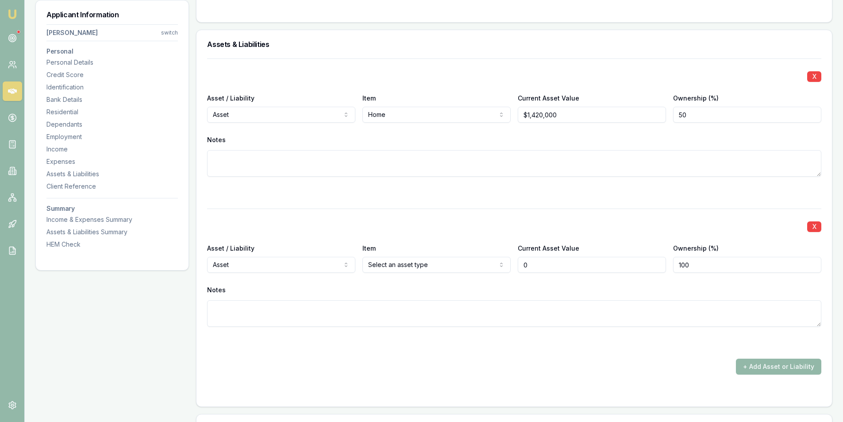
type input "$0"
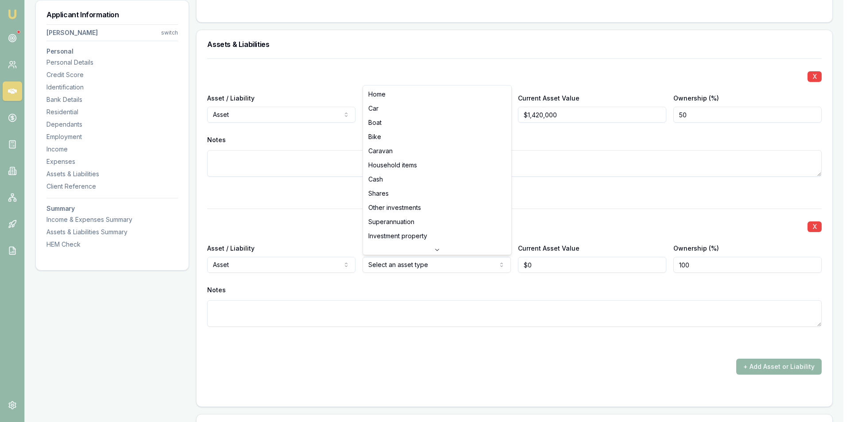
select select "CASH"
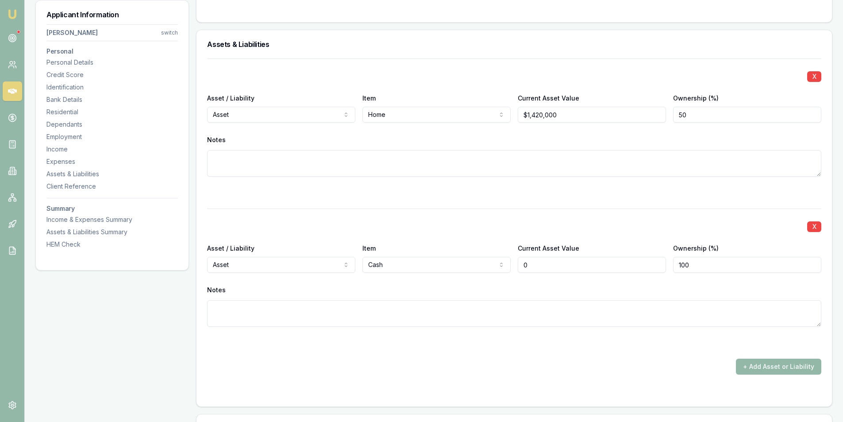
click at [539, 268] on input "0" at bounding box center [592, 265] width 148 height 16
type input "$10,000"
click at [757, 364] on button "+ Add Asset or Liability" at bounding box center [778, 367] width 85 height 16
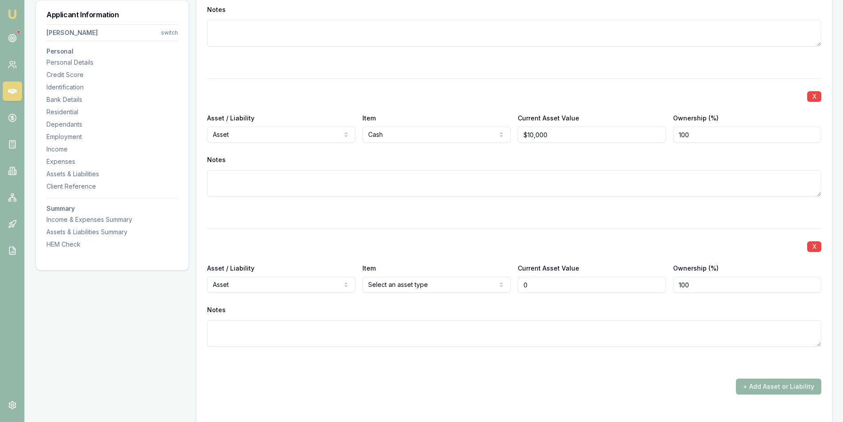
scroll to position [2082, 0]
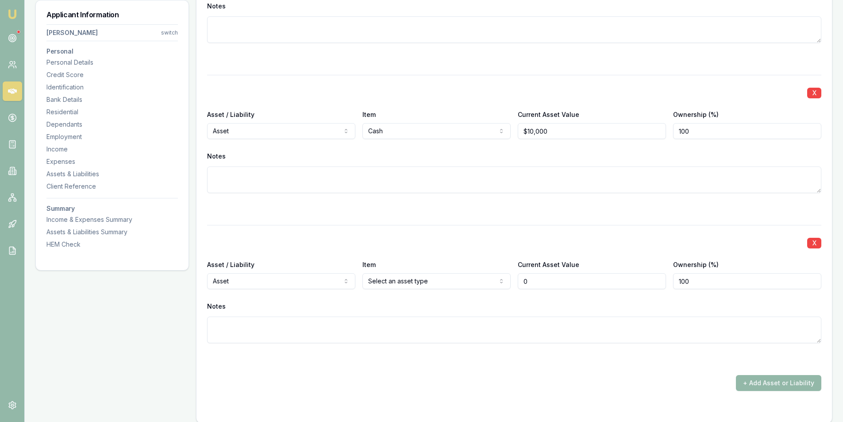
type input "$0"
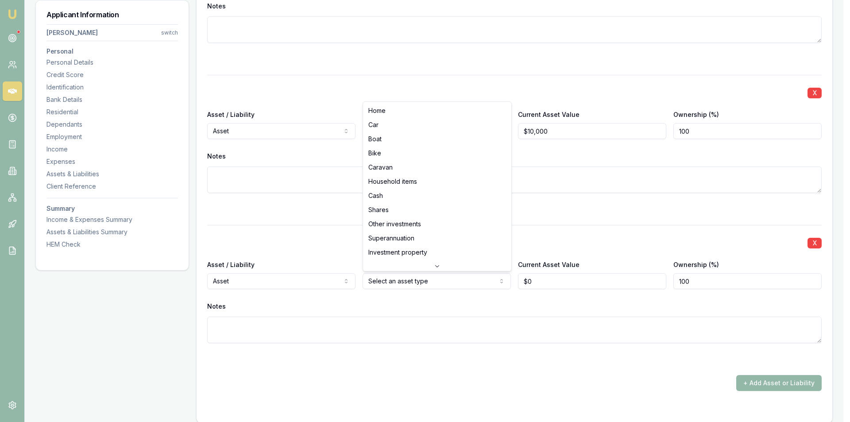
select select "SUPERANNUATION"
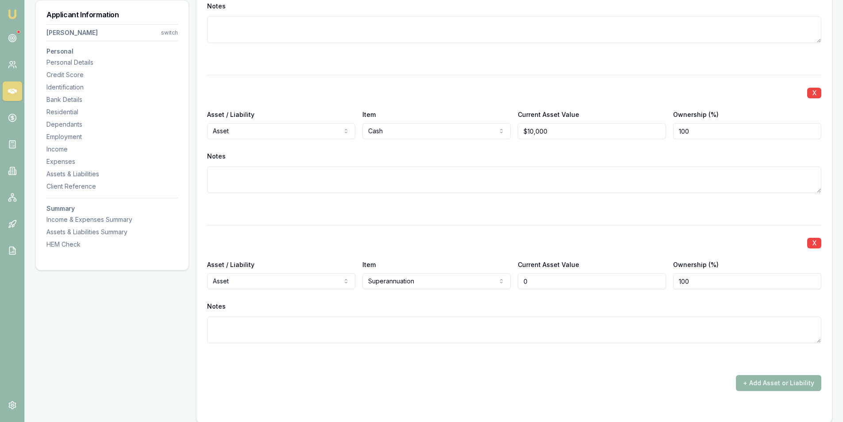
click at [534, 276] on input "0" at bounding box center [592, 281] width 148 height 16
type input "$195,000"
click at [760, 377] on button "+ Add Asset or Liability" at bounding box center [778, 383] width 85 height 16
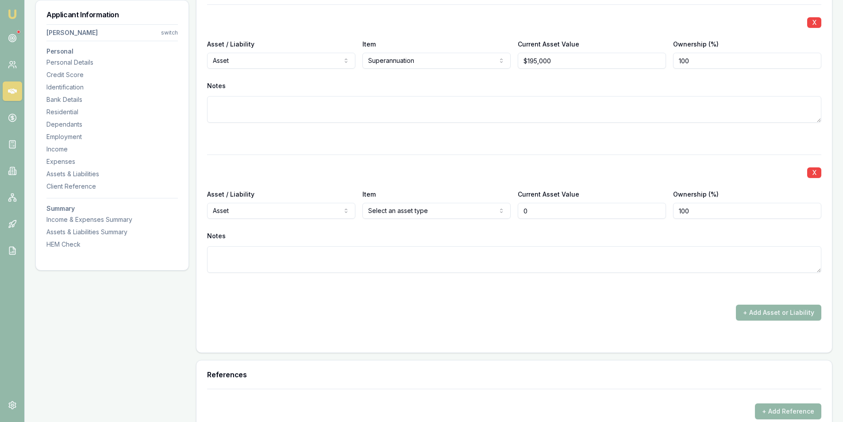
type input "$0"
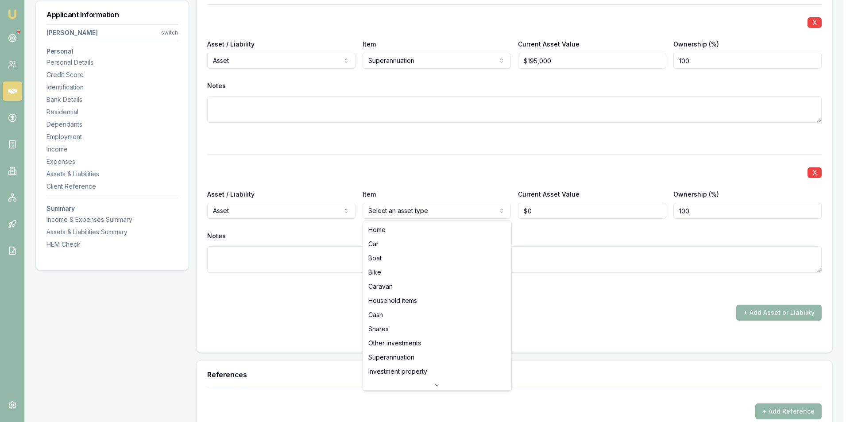
select select "HOUSEHOLD_ITEMS"
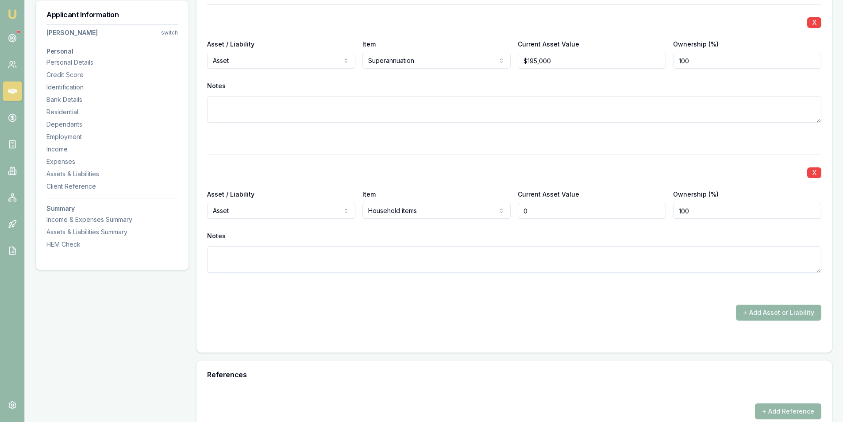
click at [577, 210] on input "0" at bounding box center [592, 211] width 148 height 16
type input "$65,000"
click at [475, 317] on div "+ Add Asset or Liability" at bounding box center [514, 313] width 614 height 16
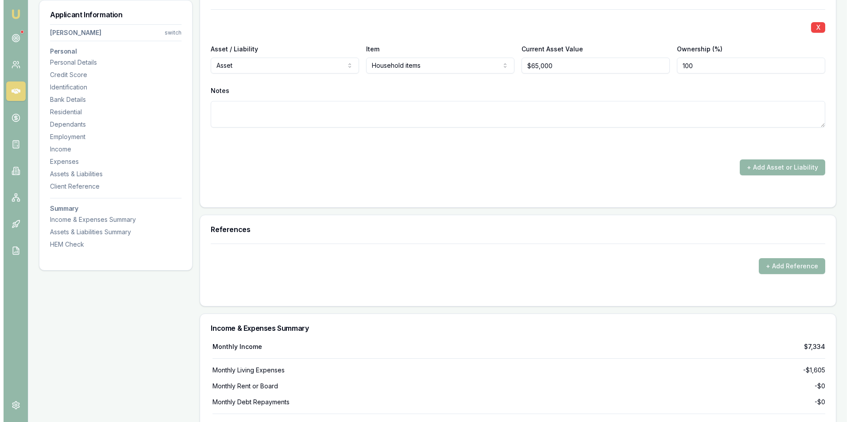
scroll to position [2523, 0]
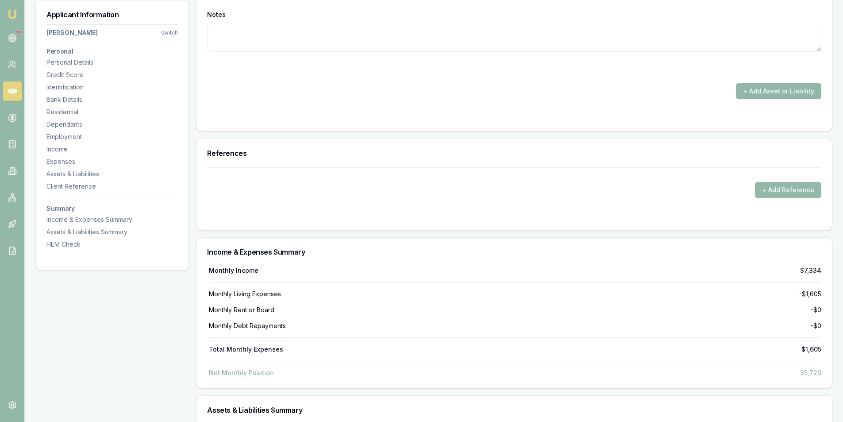
click at [785, 93] on button "+ Add Asset or Liability" at bounding box center [778, 91] width 85 height 16
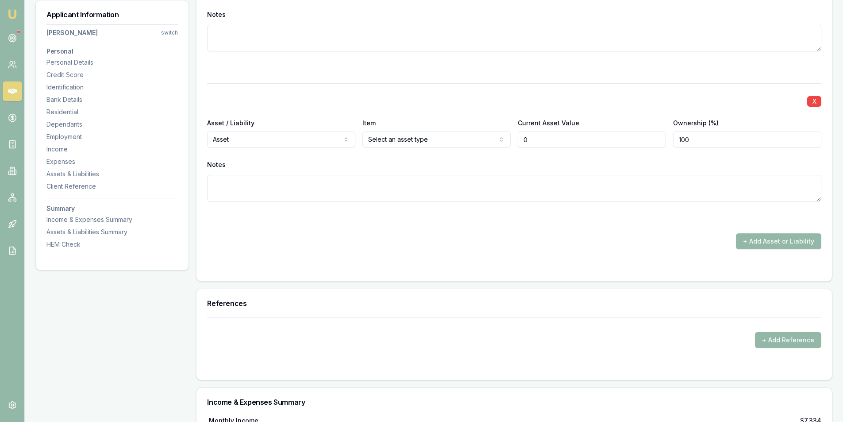
type input "$0"
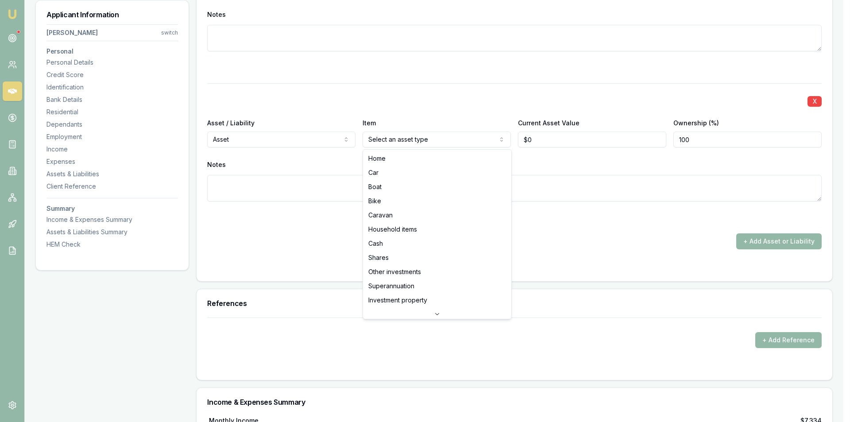
select select "CAR"
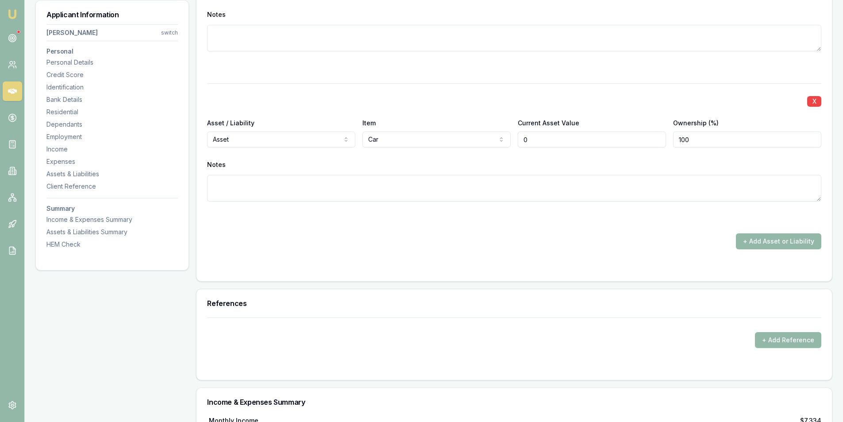
click at [570, 142] on input "0" at bounding box center [592, 139] width 148 height 16
type input "$25,000"
click at [766, 237] on button "+ Add Asset or Liability" at bounding box center [778, 241] width 85 height 16
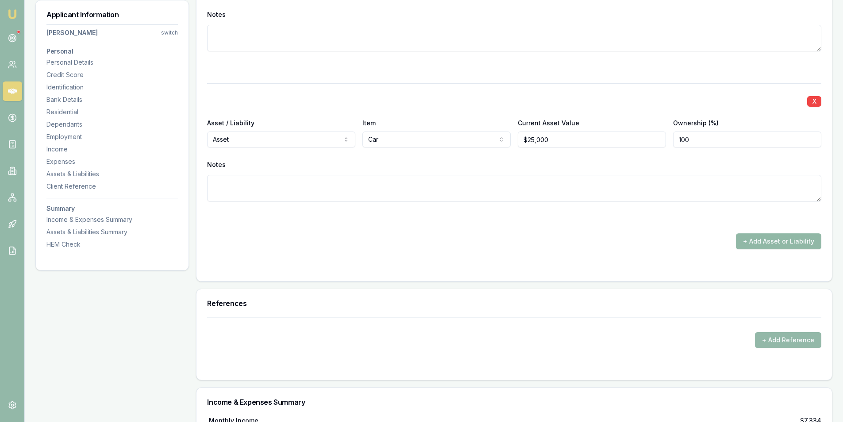
click at [792, 240] on button "+ Add Asset or Liability" at bounding box center [778, 241] width 85 height 16
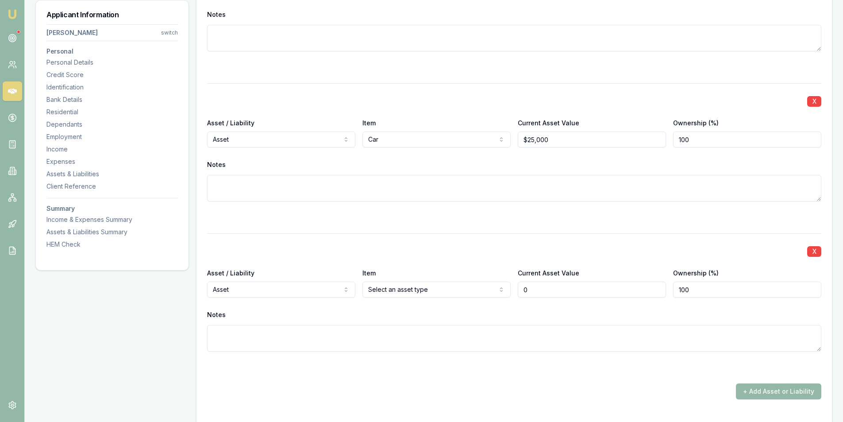
type input "$0"
select select "LIABILITY"
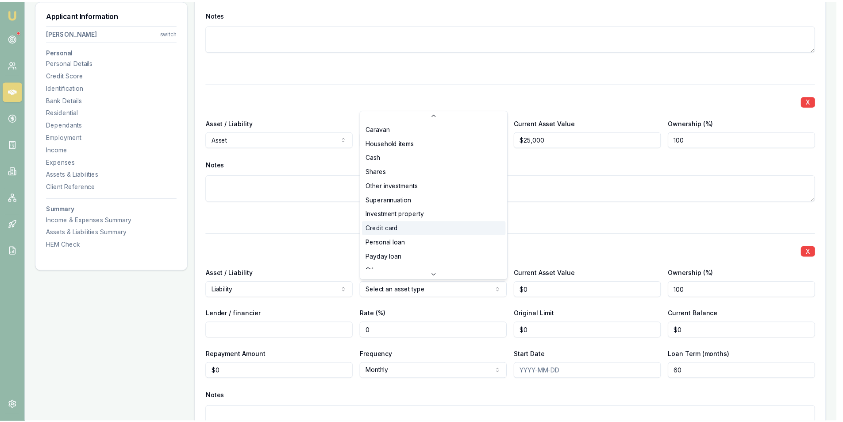
scroll to position [57, 0]
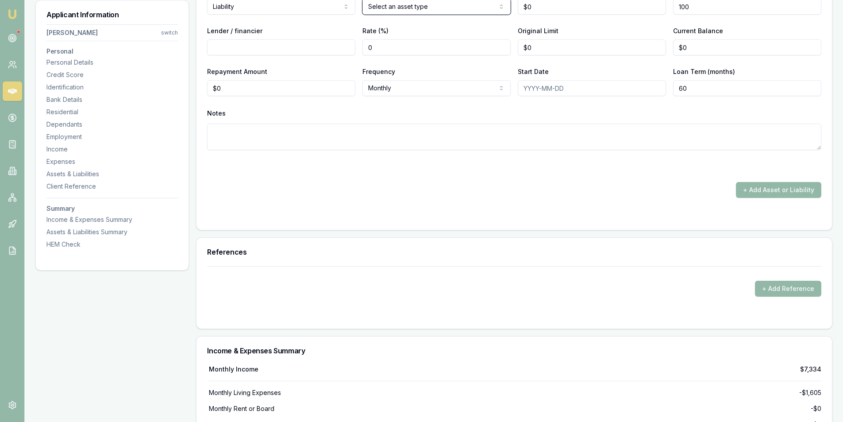
scroll to position [2656, 0]
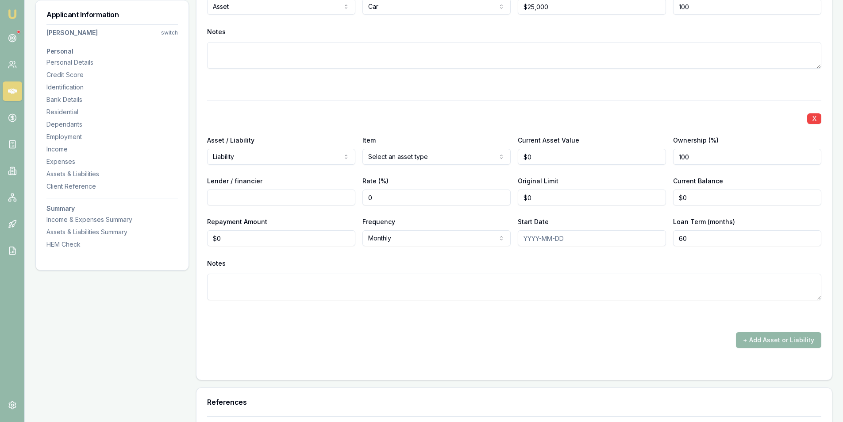
click at [552, 158] on input "0" at bounding box center [592, 157] width 148 height 16
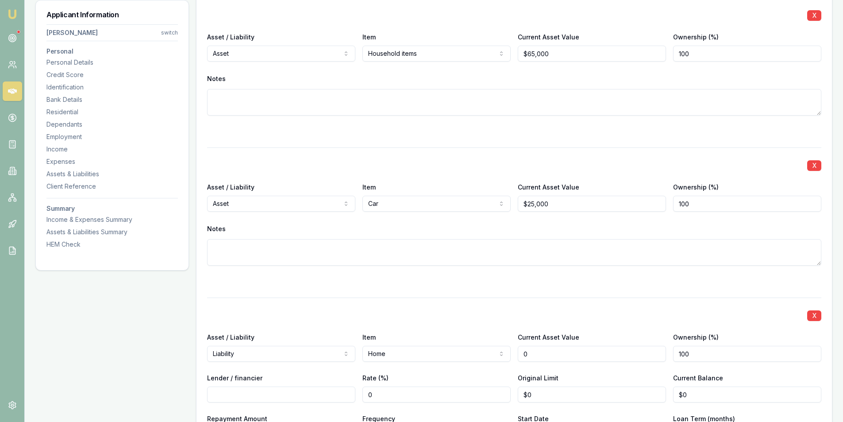
scroll to position [2523, 0]
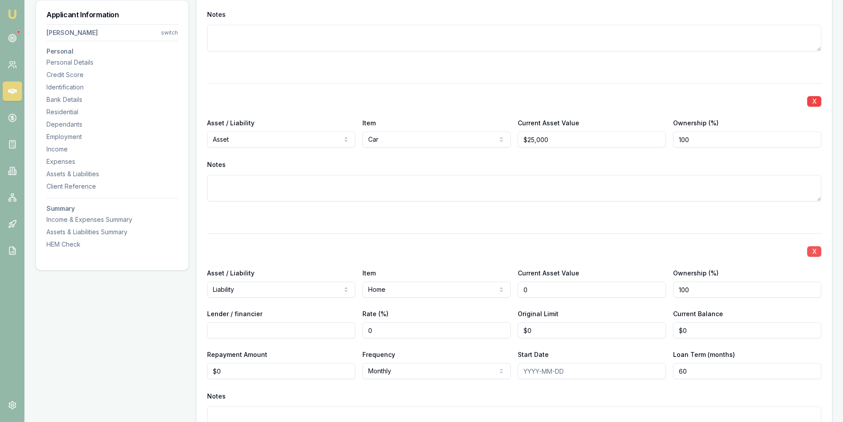
type input "$0"
click at [814, 252] on button "X" at bounding box center [814, 251] width 14 height 11
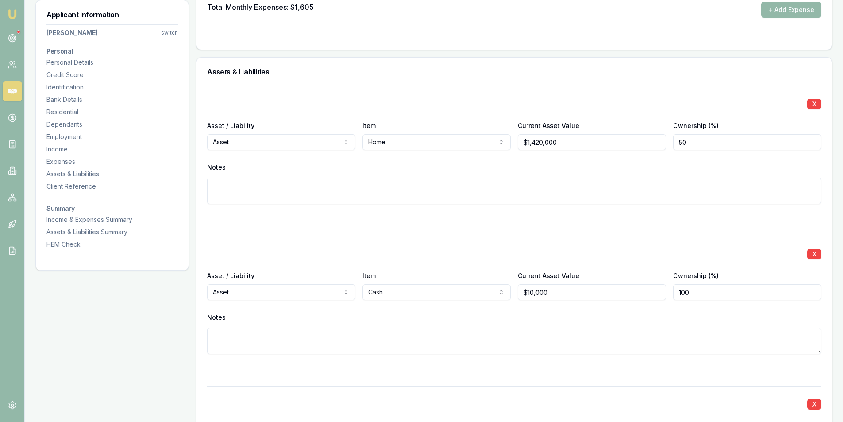
scroll to position [1904, 0]
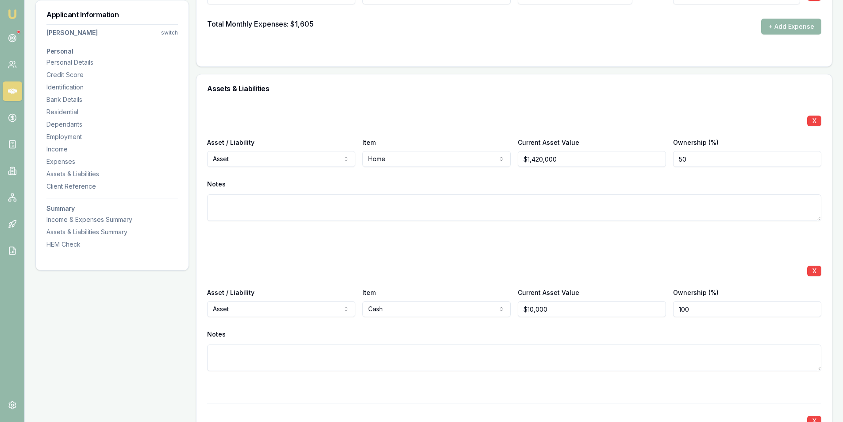
select select "LIABILITY"
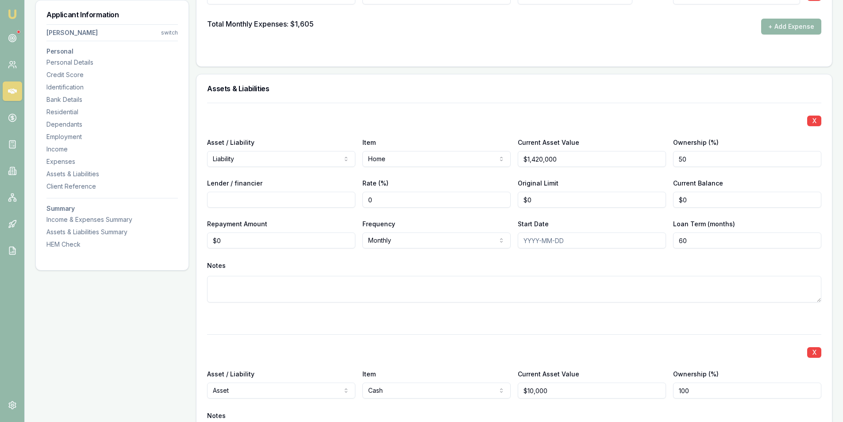
click at [245, 195] on input "Lender / financier" at bounding box center [281, 200] width 148 height 16
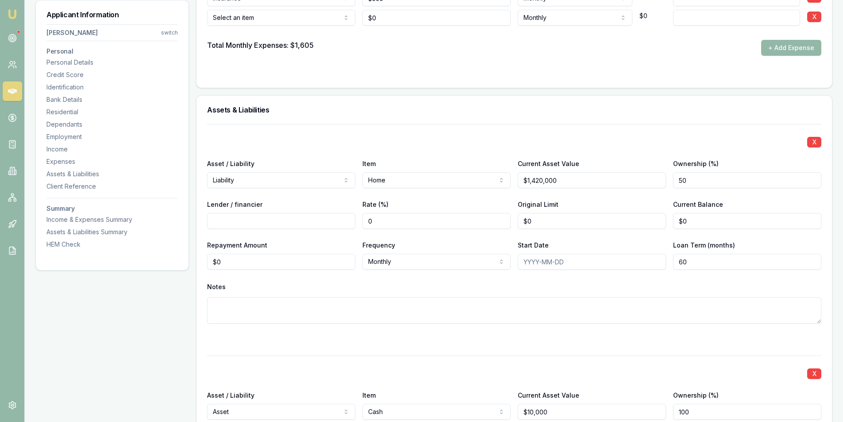
click at [258, 220] on input "Lender / financier" at bounding box center [281, 221] width 148 height 16
type input "ANZ"
click at [433, 220] on input "0" at bounding box center [437, 221] width 148 height 16
click at [593, 224] on input "0" at bounding box center [592, 221] width 148 height 16
type input "$0"
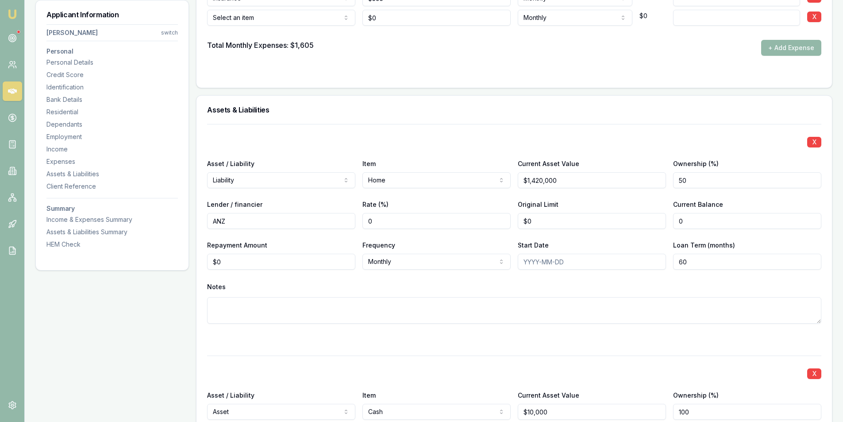
click at [695, 224] on input "0" at bounding box center [747, 221] width 148 height 16
click at [695, 223] on input "0" at bounding box center [747, 221] width 148 height 16
type input "$0"
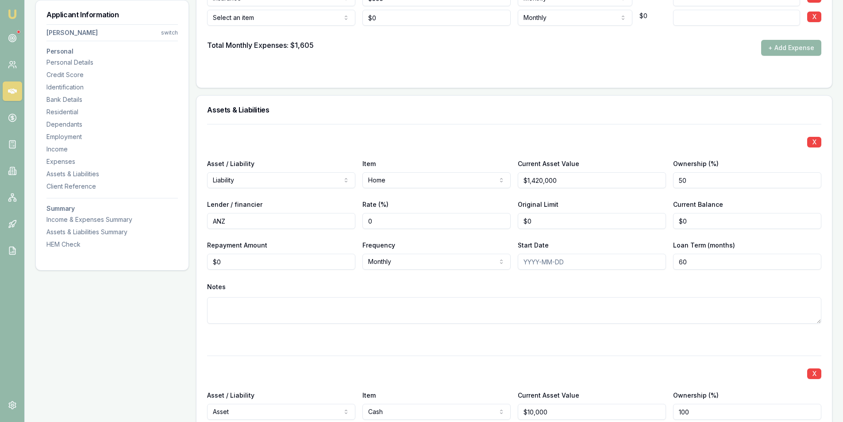
click at [711, 224] on input "$0" at bounding box center [747, 221] width 148 height 16
click at [711, 224] on input "0" at bounding box center [747, 221] width 148 height 16
type input "236717"
click at [243, 257] on input "$0" at bounding box center [281, 262] width 148 height 16
click at [243, 257] on input "0" at bounding box center [281, 262] width 148 height 16
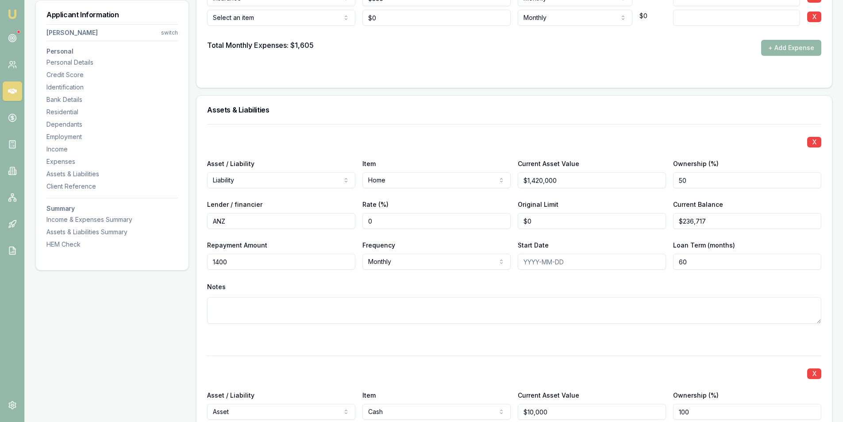
type input "$1,400"
click at [704, 267] on input "60" at bounding box center [747, 262] width 148 height 16
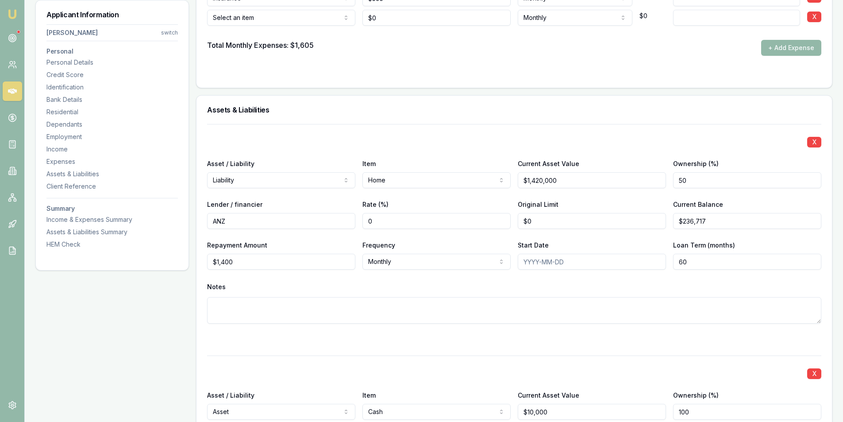
click at [704, 267] on input "60" at bounding box center [747, 262] width 148 height 16
type input "0"
click at [578, 282] on div "Notes" at bounding box center [514, 286] width 614 height 13
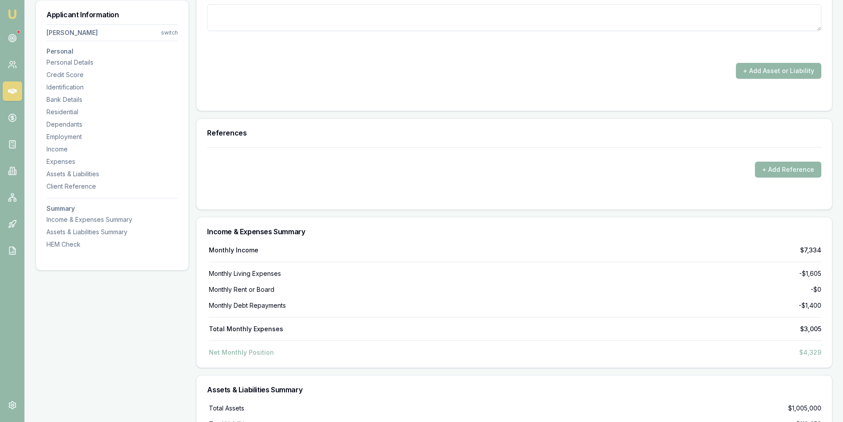
scroll to position [2779, 0]
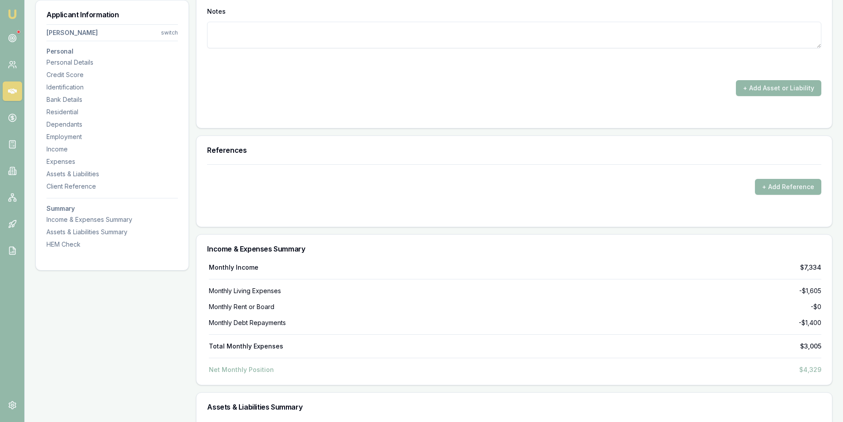
click at [640, 333] on div "Monthly Income $7,334 Monthly Living Expenses -$1,605 Monthly Rent or Board -$0…" at bounding box center [514, 318] width 614 height 111
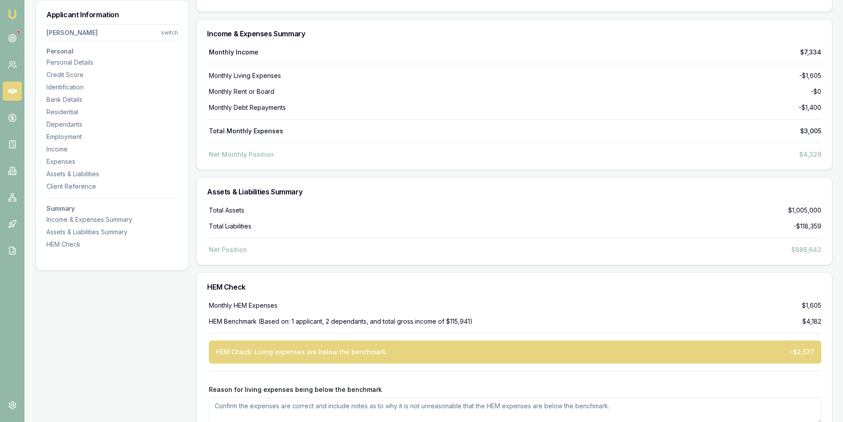
scroll to position [3045, 0]
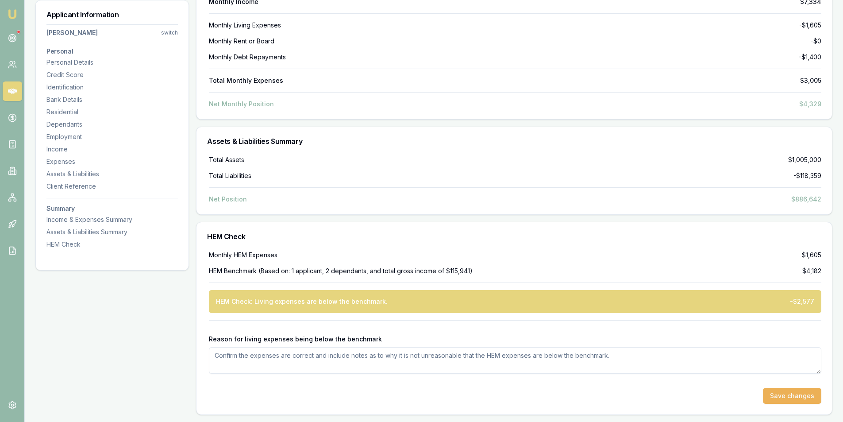
click at [575, 355] on textarea "Reason for living expenses being below the benchmark" at bounding box center [515, 360] width 613 height 27
type textarea "customers partner does contribute towards living expenses"
drag, startPoint x: 807, startPoint y: 399, endPoint x: 797, endPoint y: 402, distance: 10.4
click at [807, 398] on button "Save changes" at bounding box center [792, 396] width 58 height 16
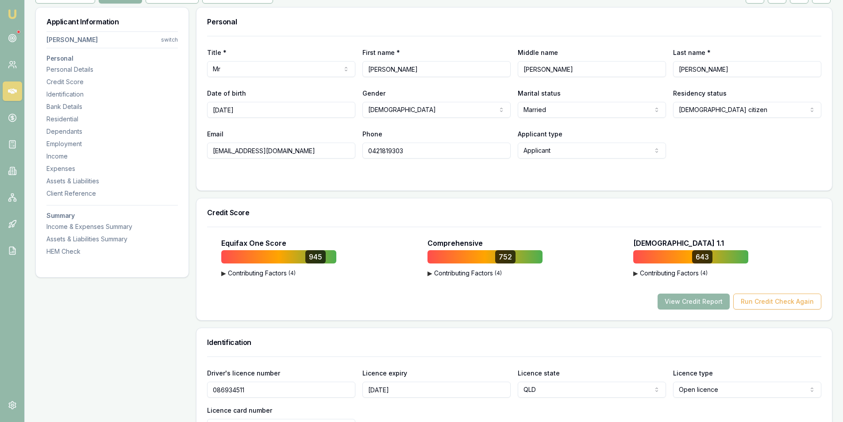
scroll to position [0, 0]
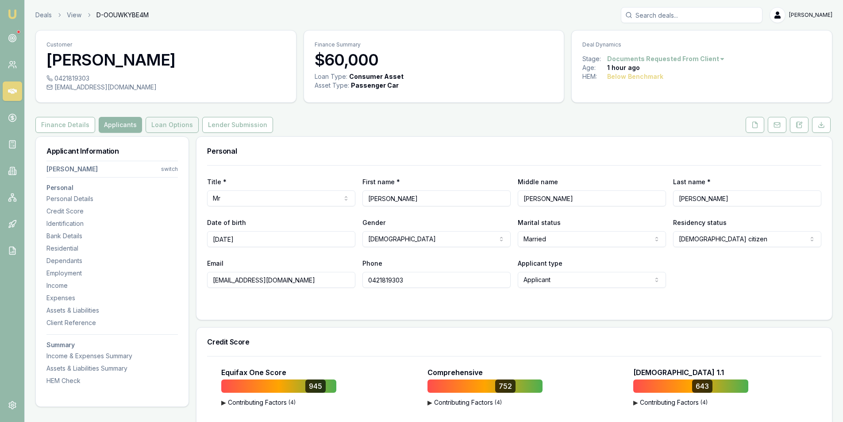
click at [173, 120] on button "Loan Options" at bounding box center [172, 125] width 53 height 16
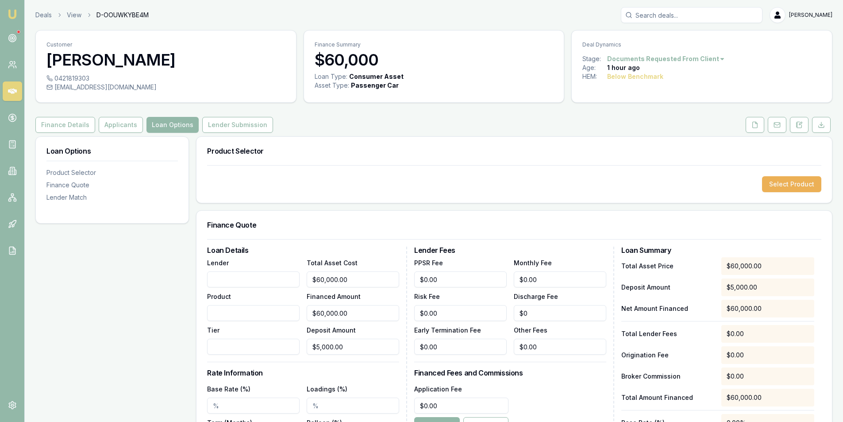
scroll to position [190, 0]
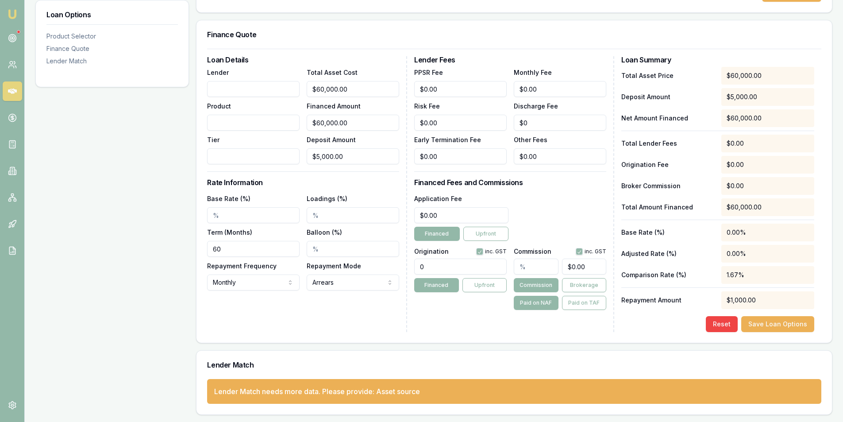
click at [394, 390] on div "Lender Match needs more data. Please provide: Asset source" at bounding box center [317, 391] width 206 height 11
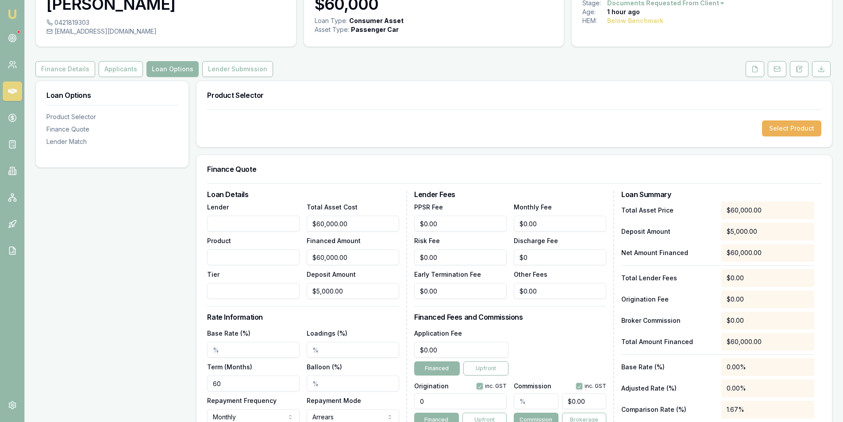
scroll to position [0, 0]
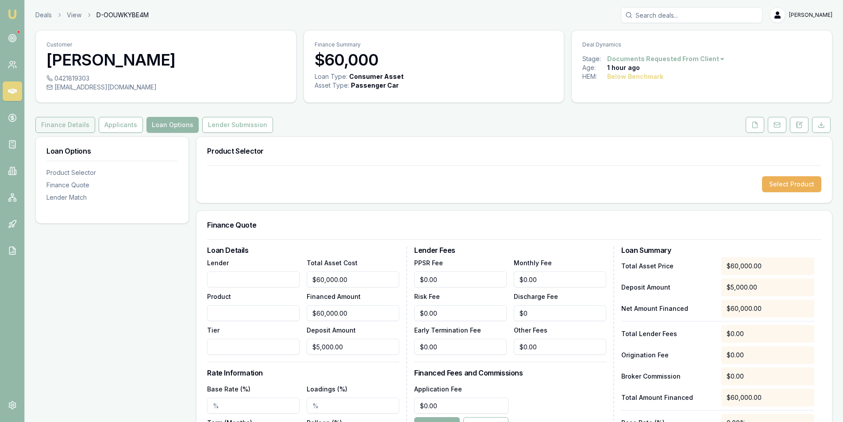
click at [81, 130] on button "Finance Details" at bounding box center [65, 125] width 60 height 16
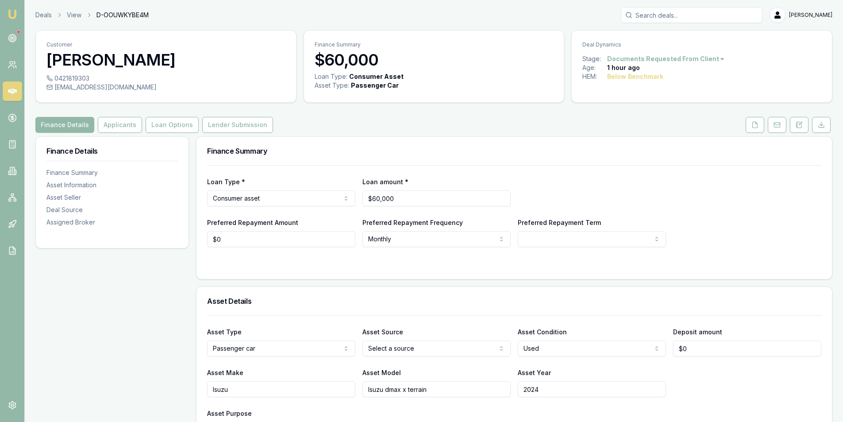
scroll to position [177, 0]
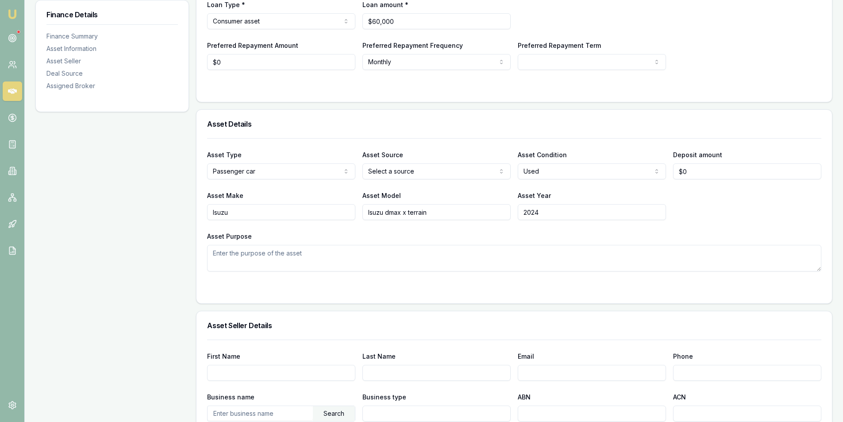
click at [384, 170] on html "Emu Broker Deals View D-OOUWKYBE4M Peter Sarris Toggle Menu Customer Steven Smi…" at bounding box center [421, 34] width 843 height 422
click at [753, 197] on div "Asset Make Isuzu Asset Model Isuzu dmax x terrain Asset Year 2024" at bounding box center [514, 205] width 614 height 30
drag, startPoint x: 386, startPoint y: 214, endPoint x: 280, endPoint y: 214, distance: 106.7
click at [280, 214] on div "Asset Make Isuzu Asset Model Isuzu dmax x terrain Asset Year 2024" at bounding box center [514, 205] width 614 height 30
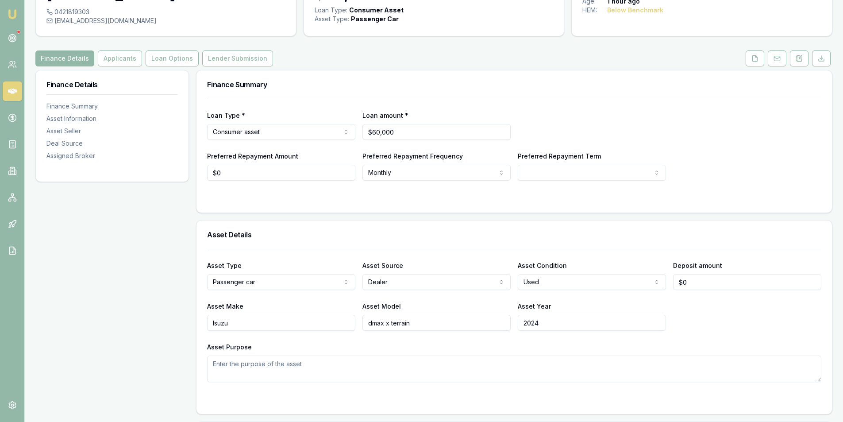
scroll to position [0, 0]
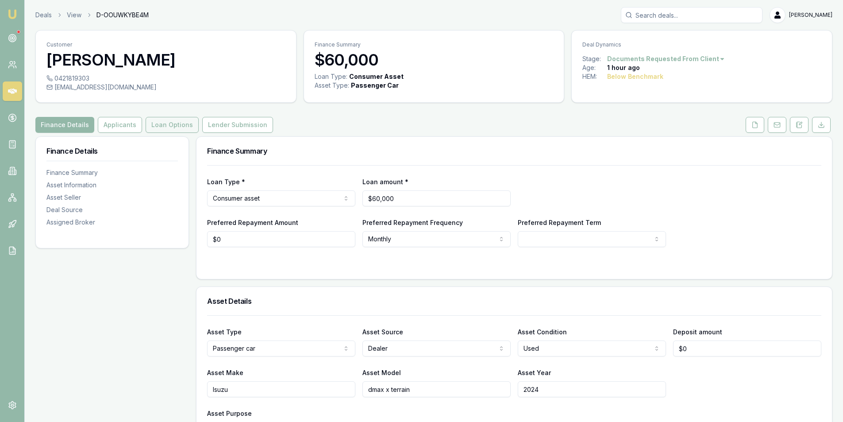
type input "dmax x terrain"
click at [161, 119] on button "Loan Options" at bounding box center [172, 125] width 53 height 16
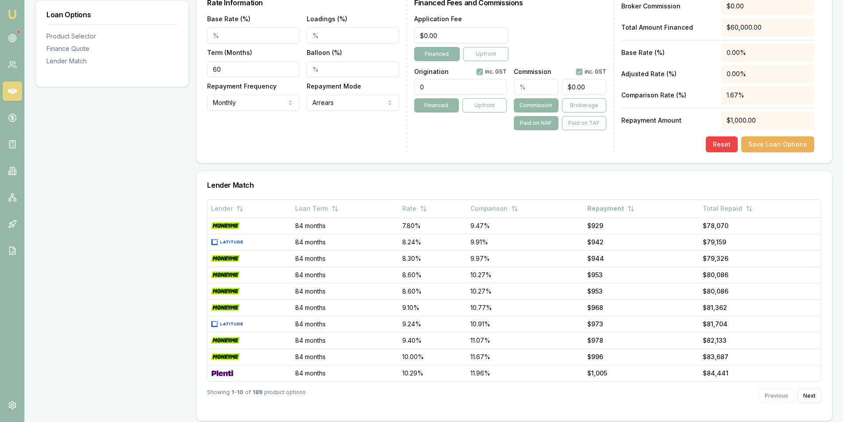
scroll to position [376, 0]
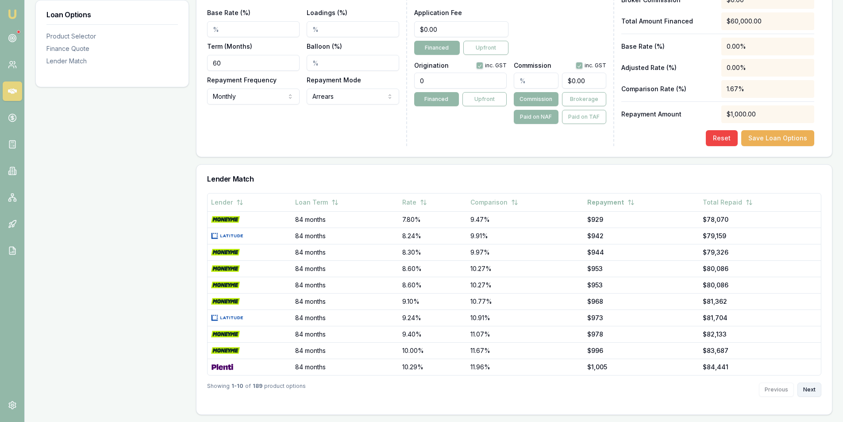
click at [813, 387] on button "Next" at bounding box center [810, 389] width 24 height 14
click at [812, 383] on button "Next" at bounding box center [810, 389] width 24 height 14
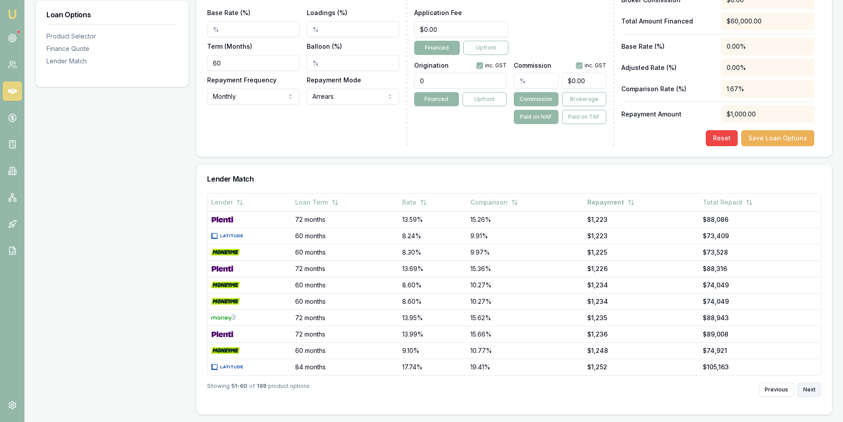
click at [812, 383] on button "Next" at bounding box center [810, 389] width 24 height 14
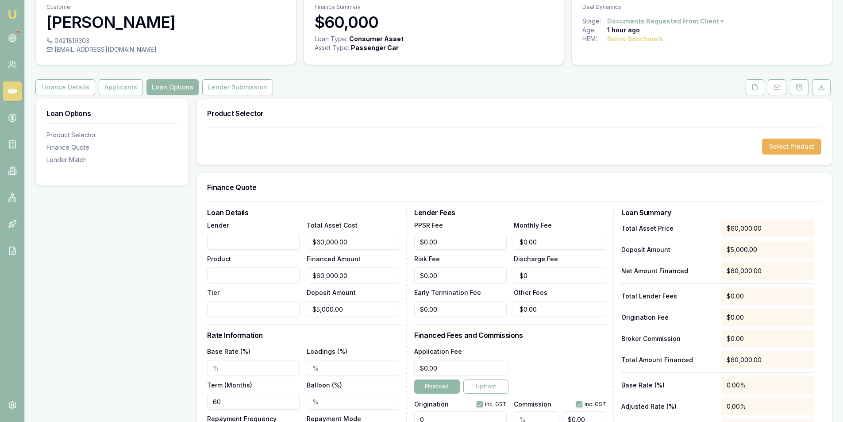
scroll to position [0, 0]
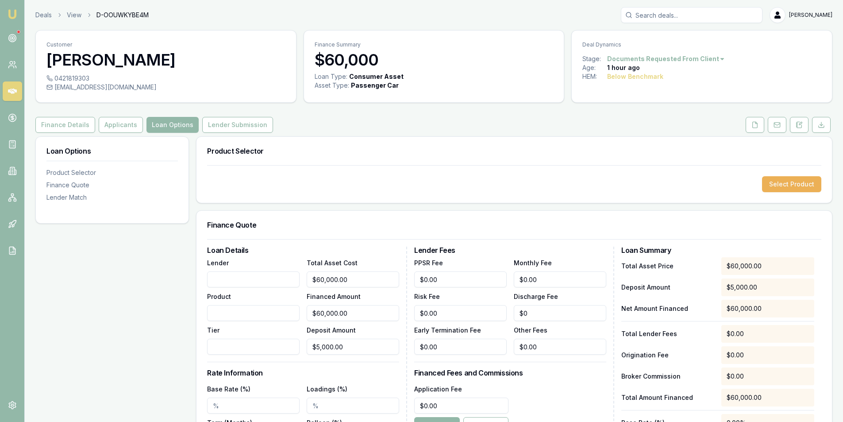
click at [69, 88] on div "ste10.1974@gmail.com" at bounding box center [165, 87] width 239 height 9
copy div "ste10.1974@gmail.com"
click at [77, 77] on div "0421819303" at bounding box center [165, 78] width 239 height 9
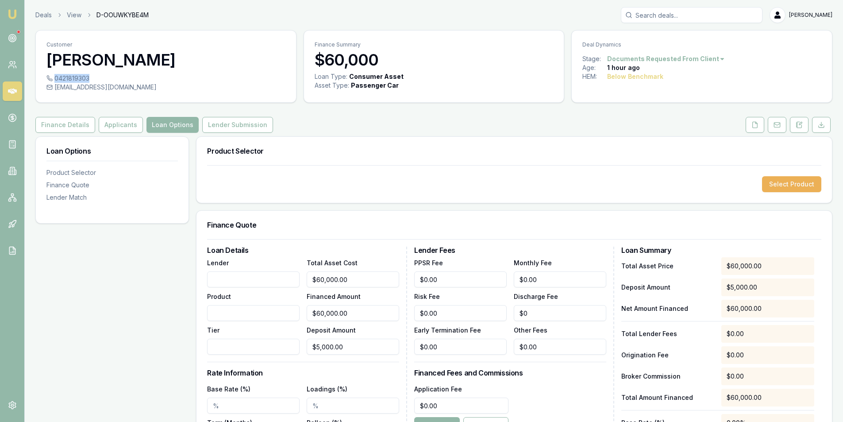
click at [77, 77] on div "0421819303" at bounding box center [165, 78] width 239 height 9
copy div "0421819303"
click at [74, 80] on div "0421819303" at bounding box center [165, 78] width 239 height 9
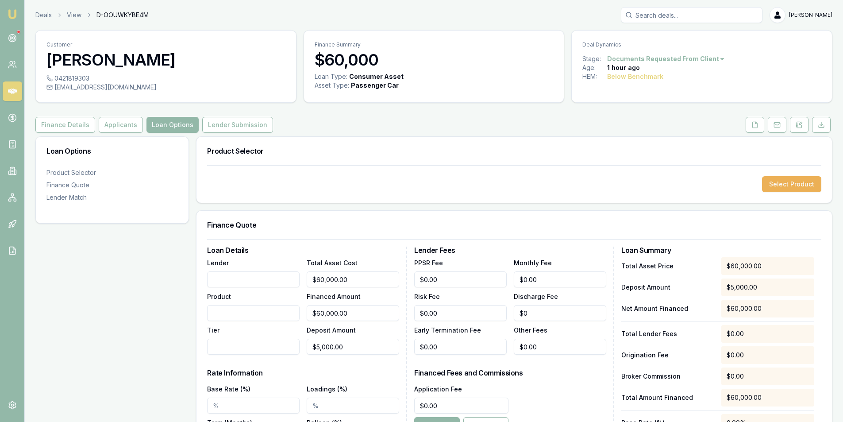
click at [116, 88] on div "ste10.1974@gmail.com" at bounding box center [165, 87] width 239 height 9
copy div "ste10.1974@gmail.com"
click at [114, 124] on button "Applicants" at bounding box center [121, 125] width 44 height 16
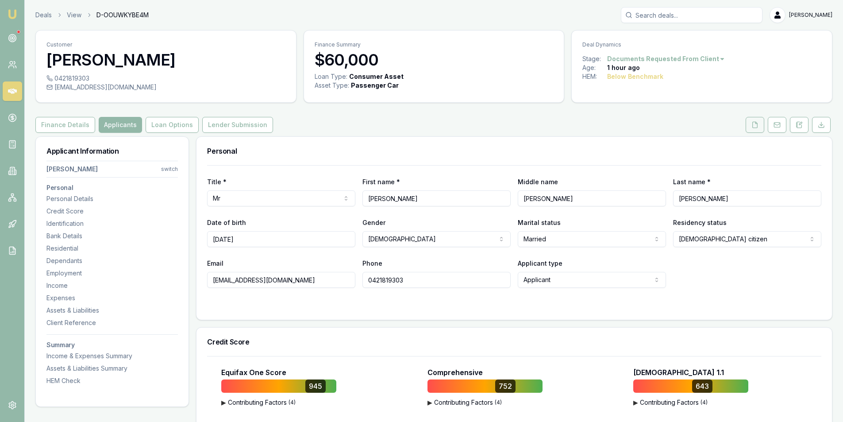
click at [757, 130] on button at bounding box center [755, 125] width 19 height 16
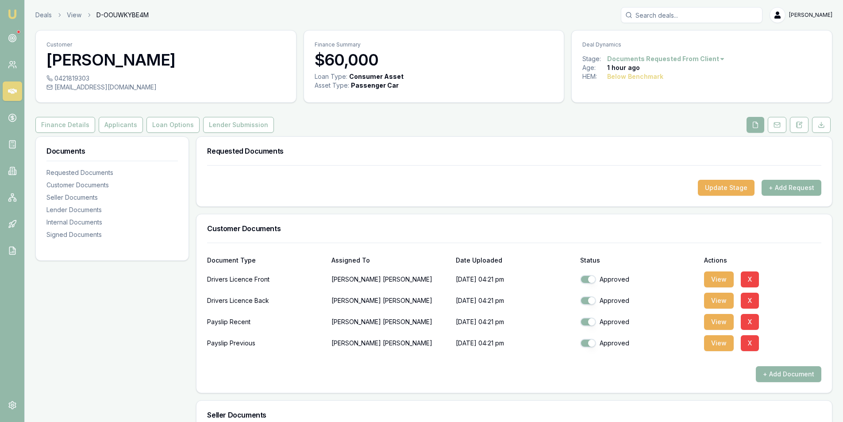
click at [785, 189] on button "+ Add Request" at bounding box center [792, 188] width 60 height 16
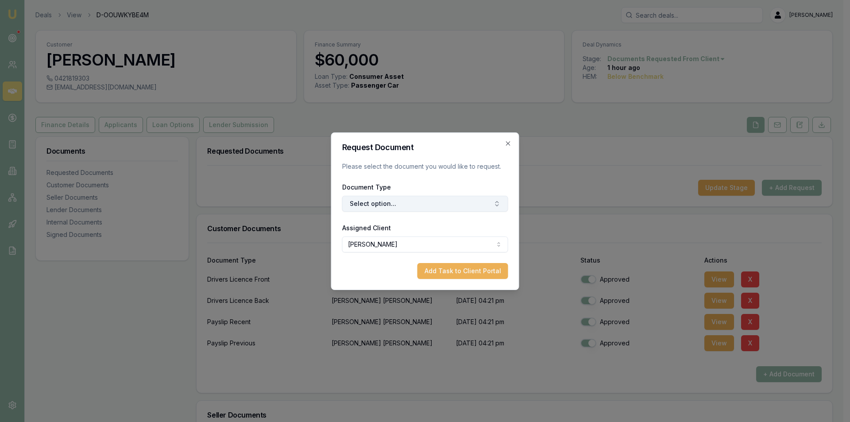
click at [380, 202] on button "Select option..." at bounding box center [425, 204] width 166 height 16
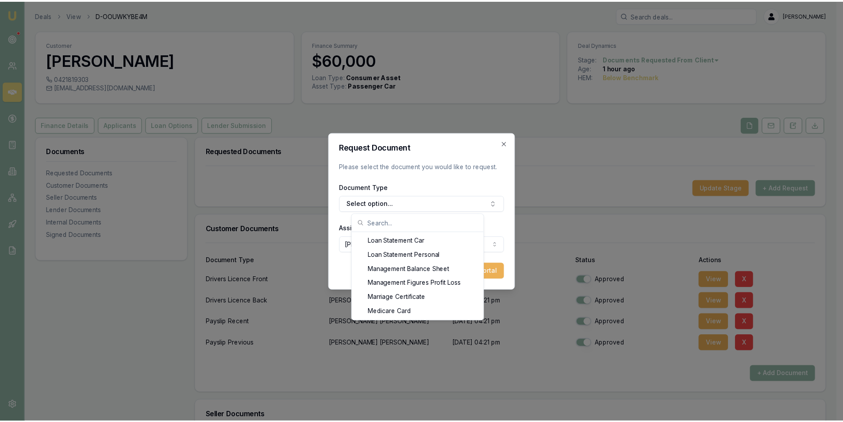
scroll to position [618, 0]
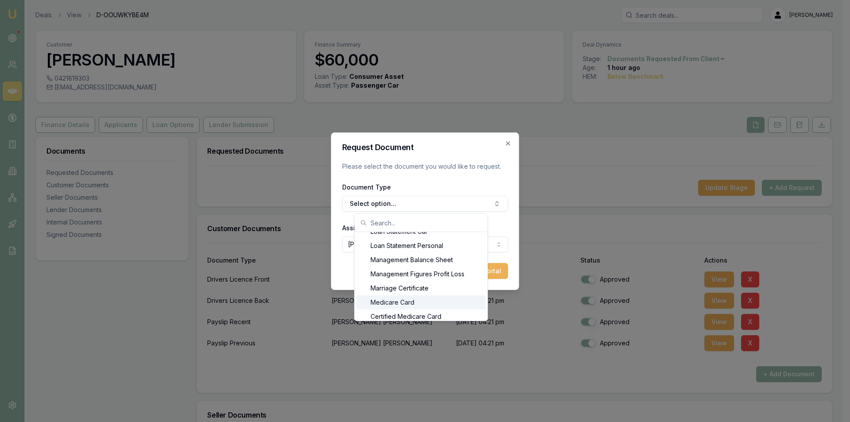
click at [427, 305] on div "Medicare Card" at bounding box center [420, 302] width 129 height 14
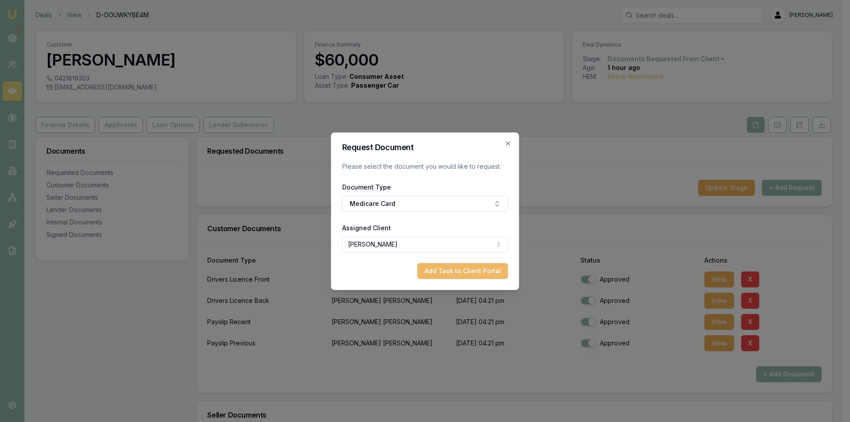
click at [469, 268] on button "Add Task to Client Portal" at bounding box center [462, 271] width 91 height 16
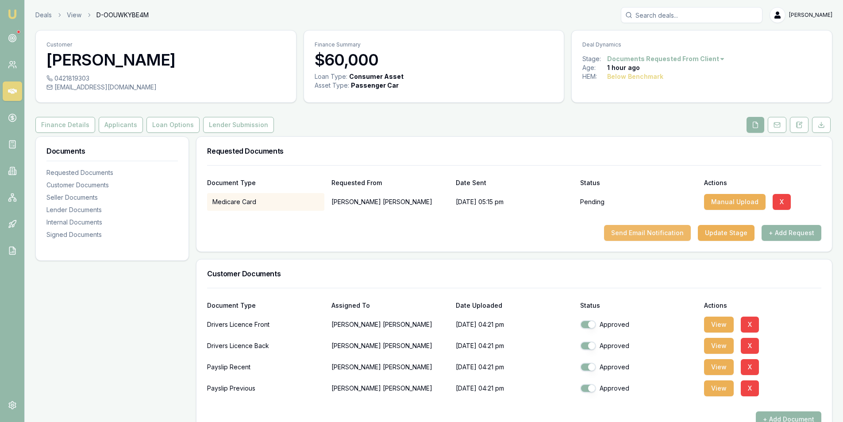
click at [644, 238] on button "Send Email Notification" at bounding box center [647, 233] width 87 height 16
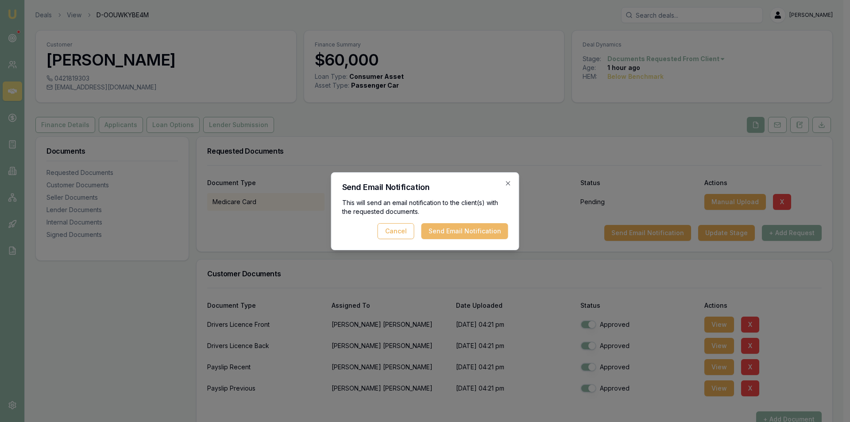
click at [455, 234] on button "Send Email Notification" at bounding box center [464, 231] width 87 height 16
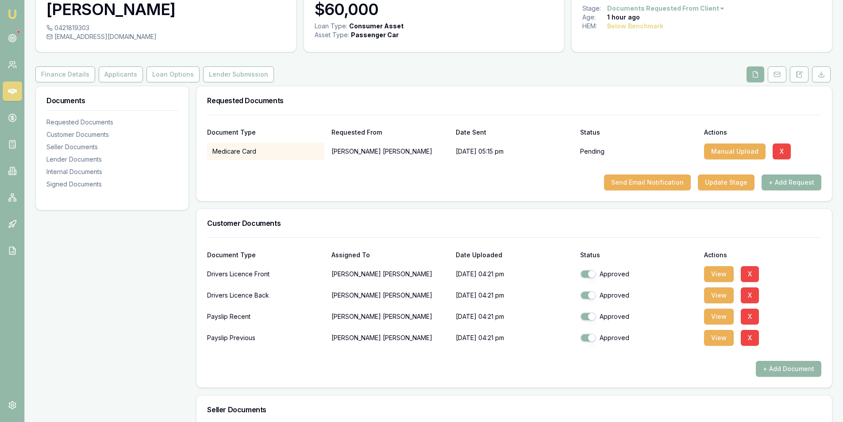
scroll to position [0, 0]
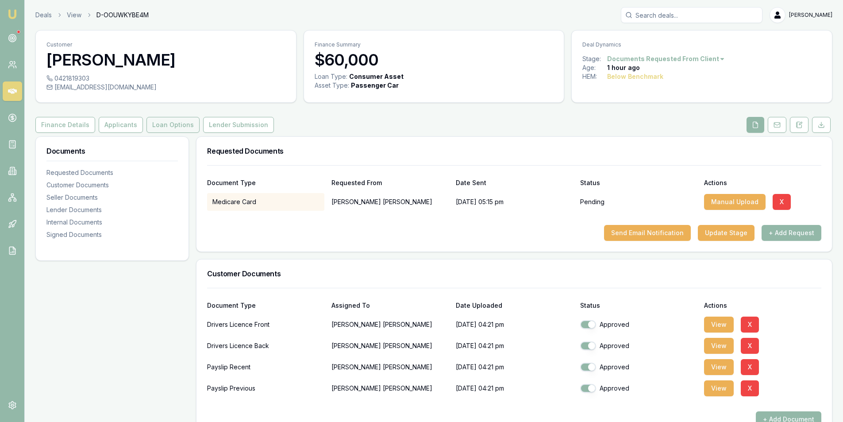
click at [166, 126] on button "Loan Options" at bounding box center [173, 125] width 53 height 16
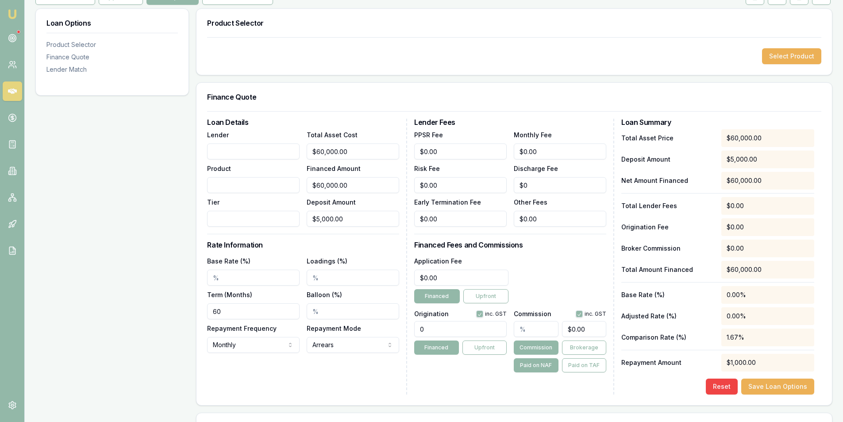
scroll to position [133, 0]
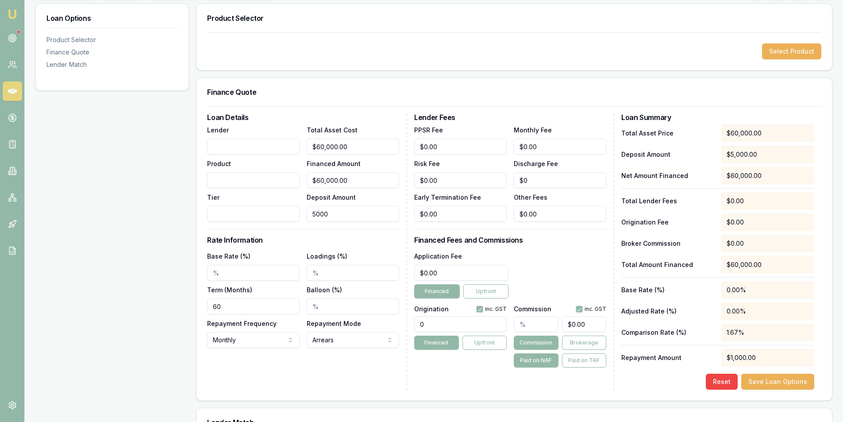
click at [335, 216] on input "5000" at bounding box center [353, 214] width 93 height 16
type input "$0.00"
click at [291, 378] on div "Loan Details Lender Product Tier Total Asset Cost $60,000.00 Financed Amount $6…" at bounding box center [307, 252] width 200 height 276
click at [212, 272] on input "Base Rate (%)" at bounding box center [253, 273] width 93 height 16
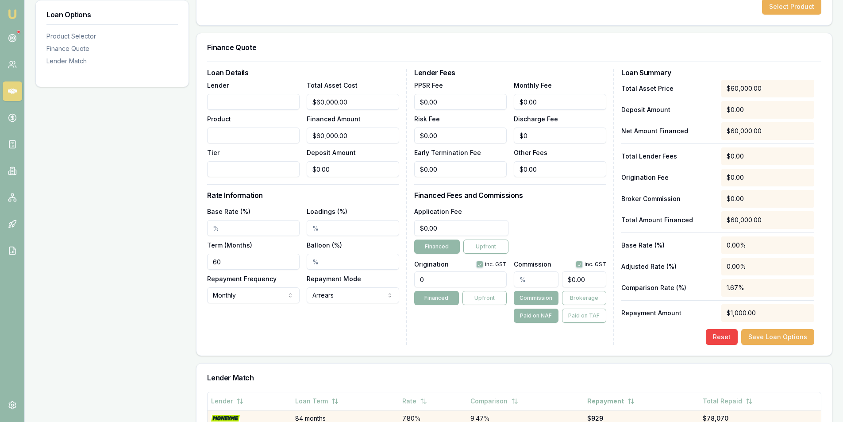
scroll to position [177, 0]
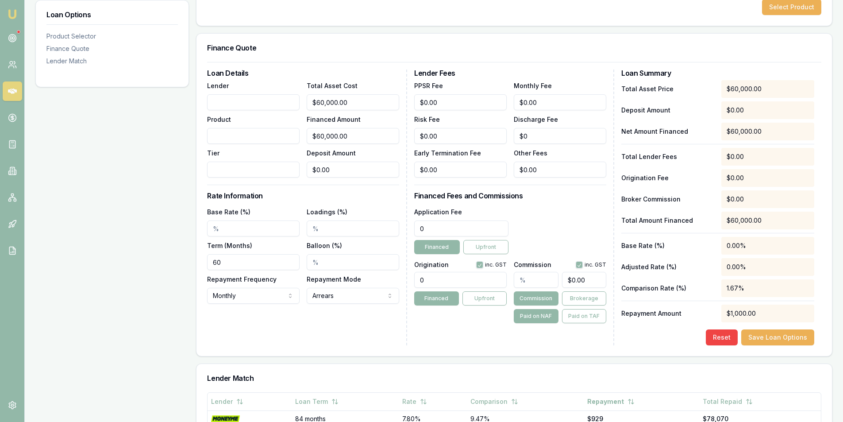
click at [440, 232] on input "0" at bounding box center [461, 228] width 94 height 16
type input "$0.00"
click at [461, 278] on input "0" at bounding box center [460, 280] width 93 height 16
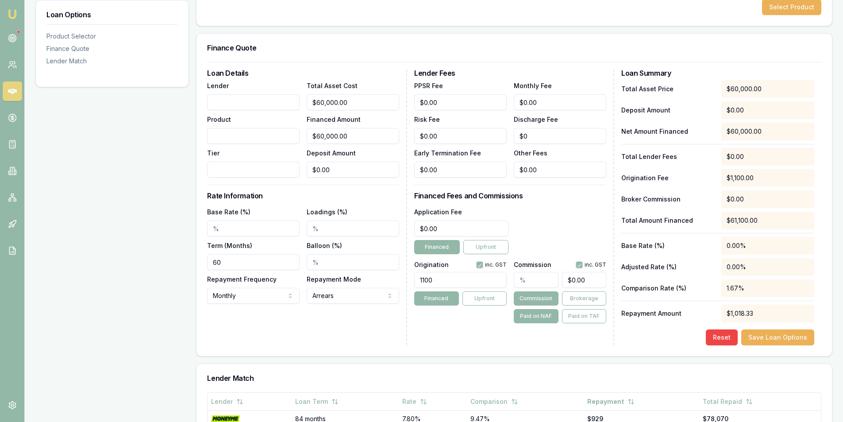
type input "1100.00"
click at [422, 336] on div "Lender Fees PPSR Fee $0.00 Monthly Fee $0.00 Risk Fee $0.00 Discharge Fee $0 Ea…" at bounding box center [514, 208] width 200 height 276
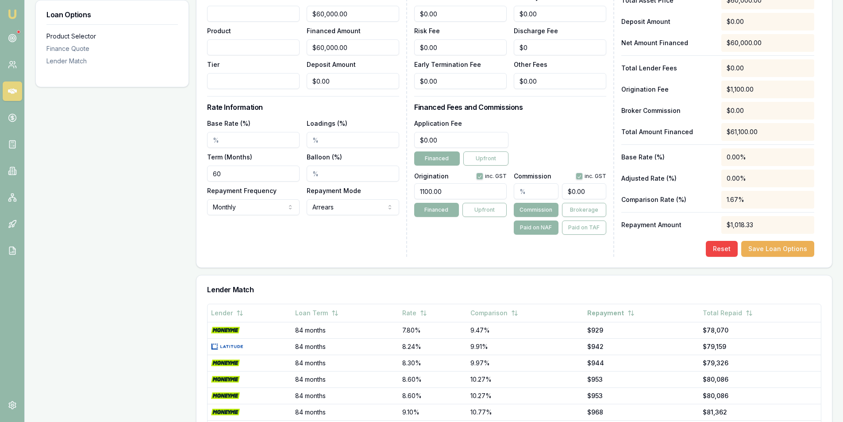
click at [80, 40] on div "Product Selector" at bounding box center [111, 36] width 131 height 9
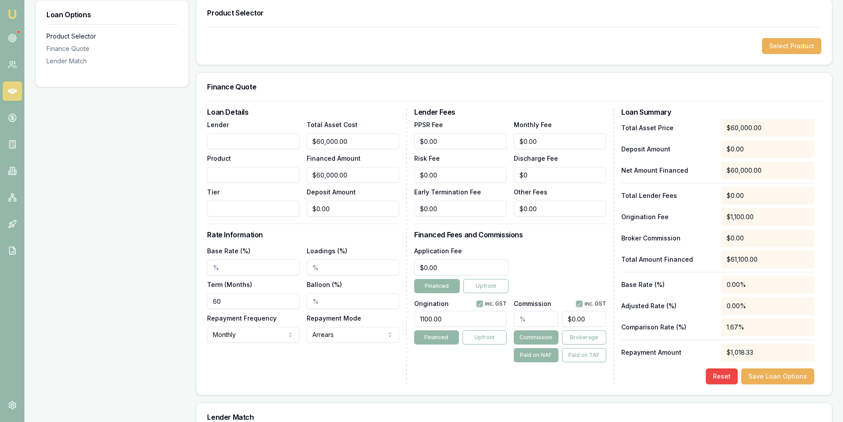
scroll to position [136, 0]
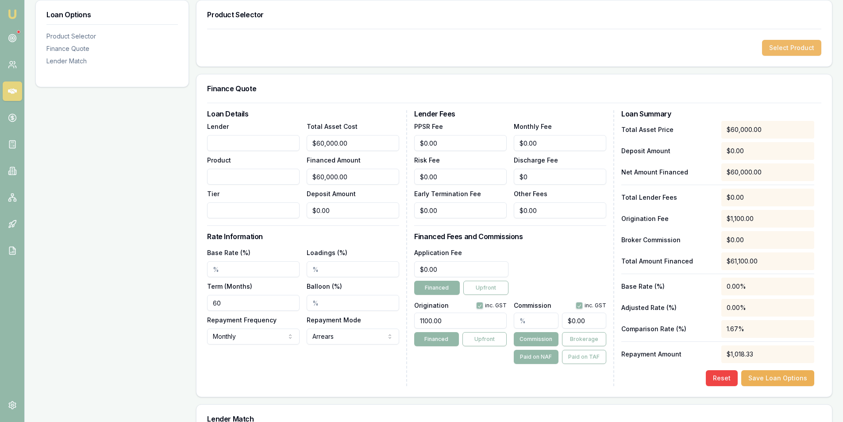
click at [802, 40] on button "Select Product" at bounding box center [791, 48] width 59 height 16
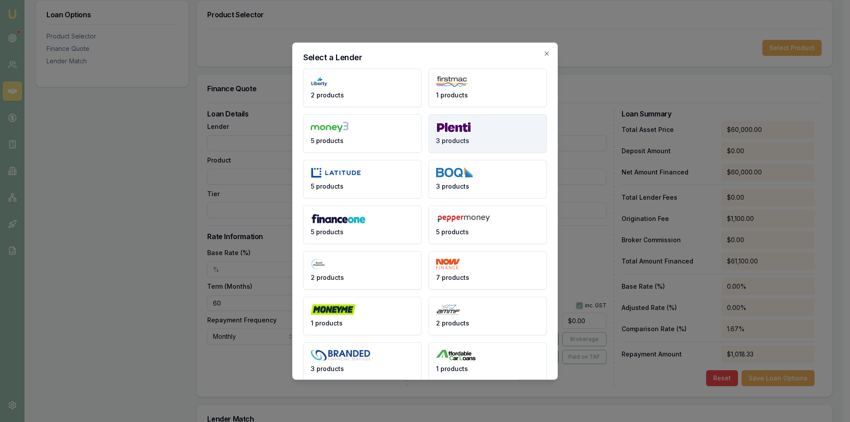
click at [490, 121] on button "3 products" at bounding box center [488, 133] width 118 height 39
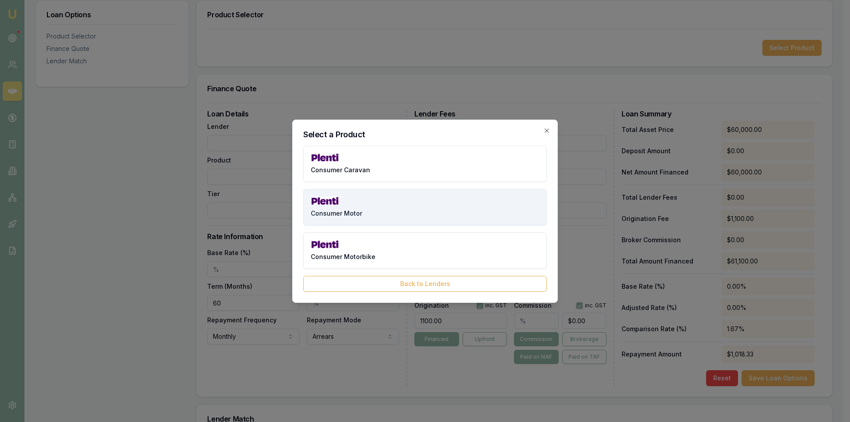
click at [375, 208] on button "Consumer Motor" at bounding box center [424, 207] width 243 height 36
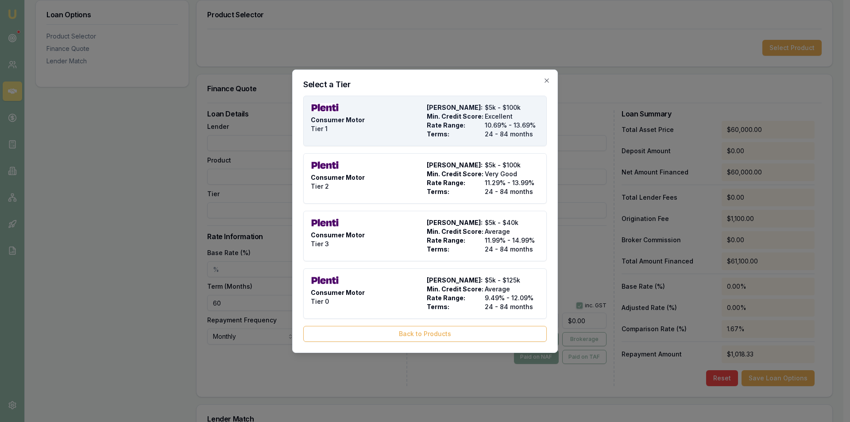
click at [394, 115] on div "Consumer Motor Tier 1" at bounding box center [367, 120] width 112 height 35
type input "Plenti"
type input "Consumer Motor"
type input "Tier 1"
type input "$55,000.00"
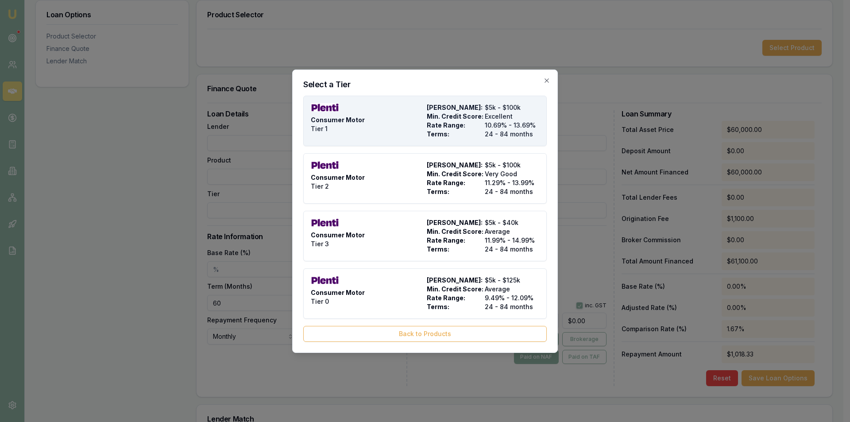
type input "$5,000.00"
type input "10.69"
type input "24"
type input "$9.90"
type input "$599.00"
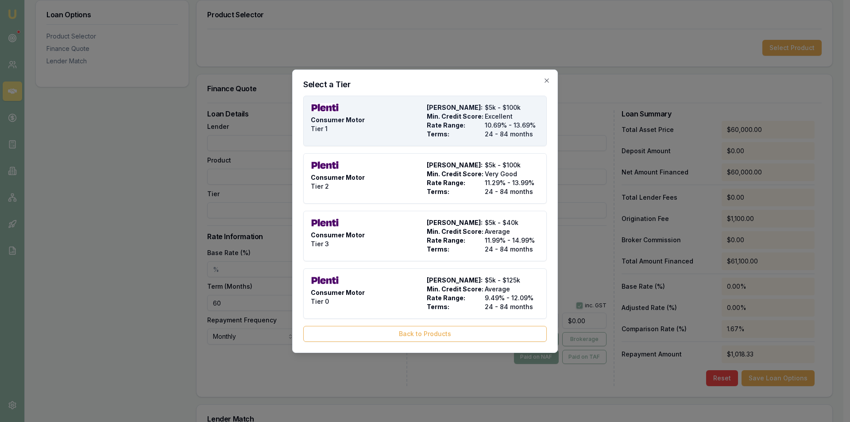
type input "990"
type input "4"
type input "$2,200.00"
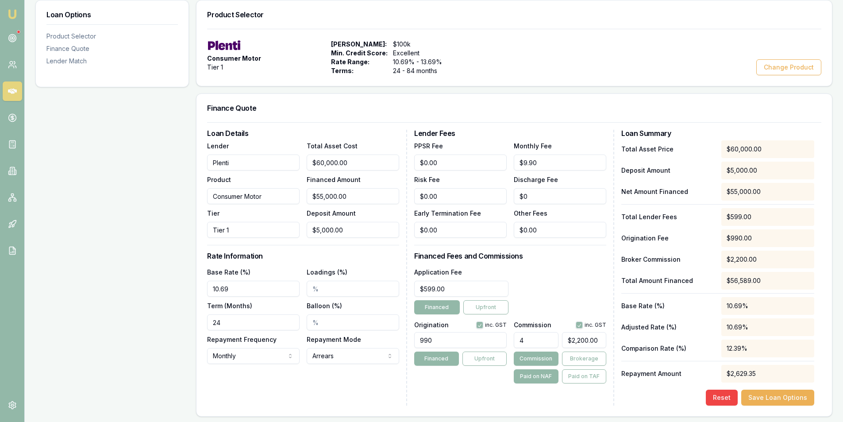
click at [228, 288] on input "10.69" at bounding box center [253, 289] width 93 height 16
click at [226, 281] on input "10.69%" at bounding box center [253, 289] width 93 height 16
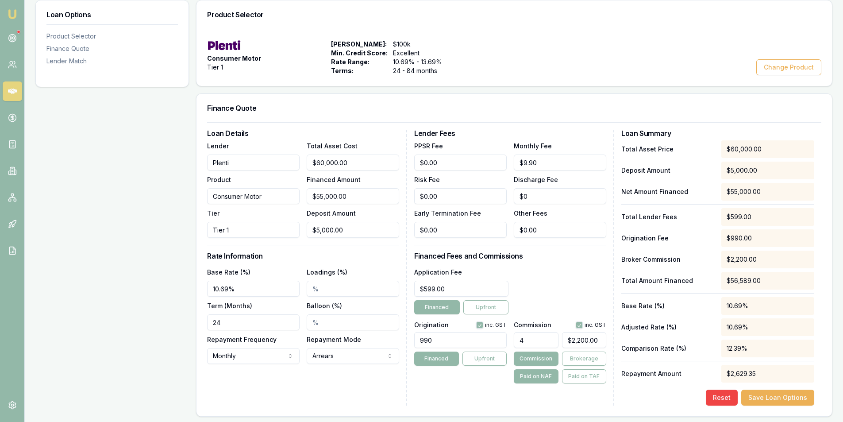
click at [226, 281] on input "10.69%" at bounding box center [253, 289] width 93 height 16
type input "6.75%"
click at [317, 283] on input "Loadings (%)" at bounding box center [353, 289] width 93 height 16
type input "0.50%"
click at [291, 381] on div "Loan Details Lender Plenti Product Consumer Motor Tier Tier 1 Total Asset Cost …" at bounding box center [307, 268] width 200 height 276
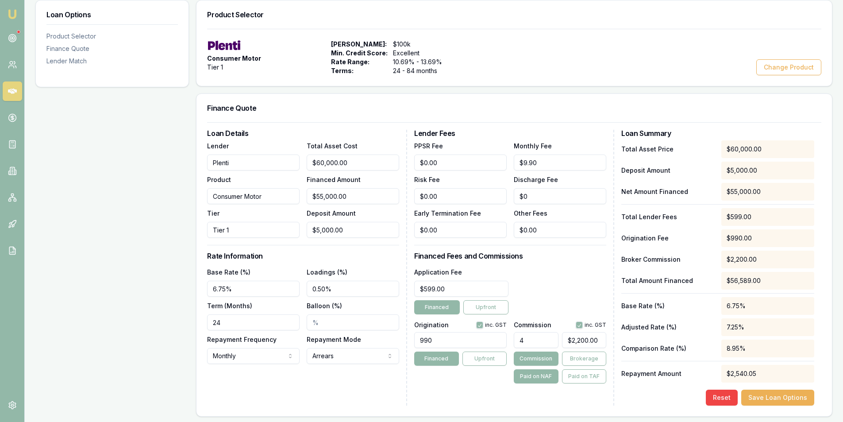
click at [258, 324] on input "24" at bounding box center [253, 322] width 93 height 16
type input "60"
click at [303, 377] on div "Loan Details Lender Plenti Product Consumer Motor Tier Tier 1 Total Asset Cost …" at bounding box center [307, 268] width 200 height 276
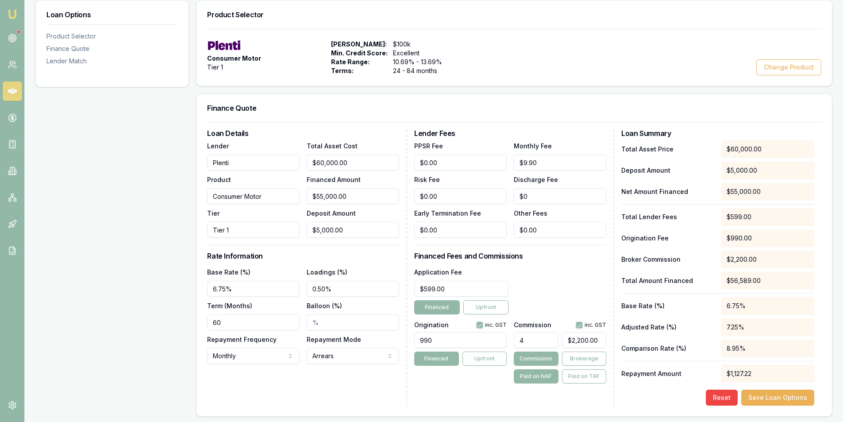
click at [299, 394] on div "Loan Details Lender Plenti Product Consumer Motor Tier Tier 1 Total Asset Cost …" at bounding box center [307, 268] width 200 height 276
click at [770, 395] on button "Save Loan Options" at bounding box center [778, 398] width 73 height 16
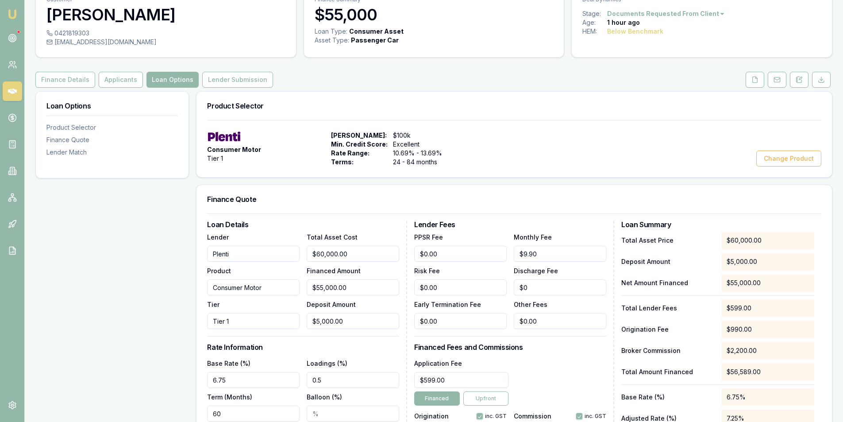
scroll to position [0, 0]
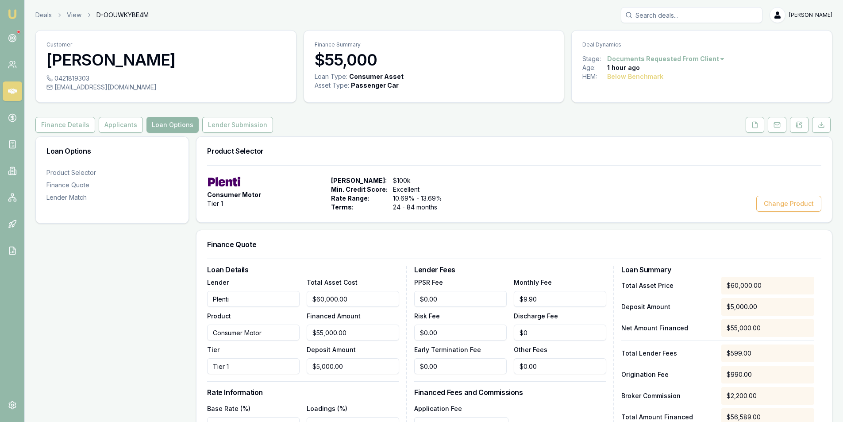
click at [212, 134] on div "Customer Steven Smith 0421819303 ste10.1974@gmail.com Finance Summary $55,000 L…" at bounding box center [433, 420] width 797 height 780
click at [213, 125] on button "Lender Submission" at bounding box center [237, 125] width 71 height 16
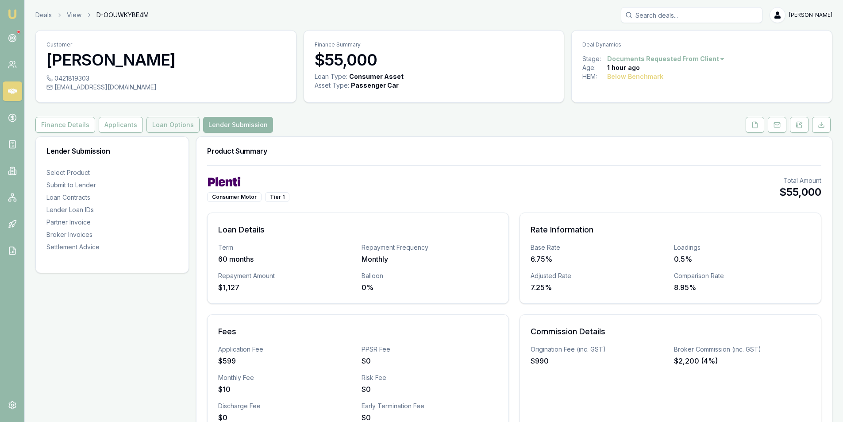
click at [169, 130] on button "Loan Options" at bounding box center [173, 125] width 53 height 16
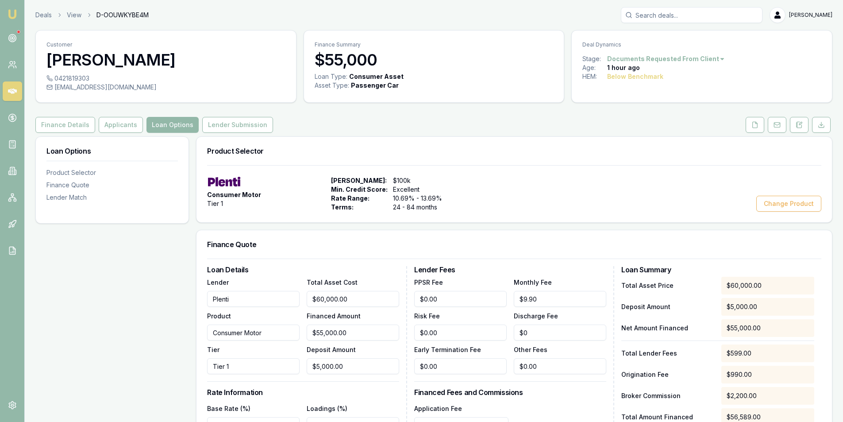
type input "5000"
click at [358, 363] on input "5000" at bounding box center [353, 366] width 93 height 16
type input "$60,000.00"
type input "0"
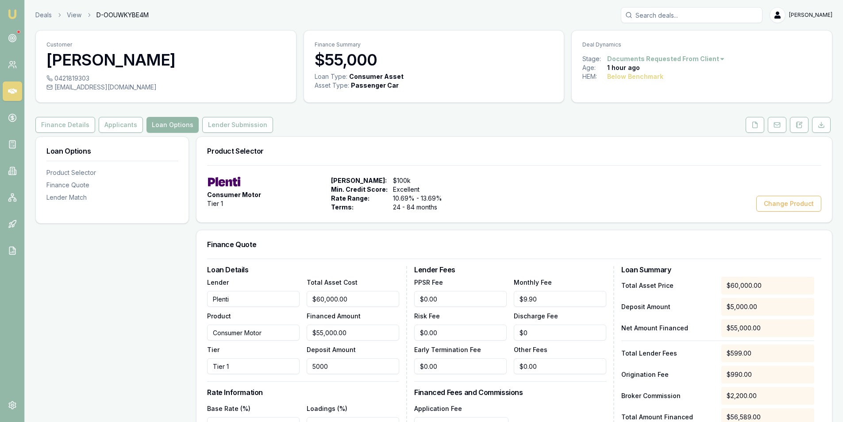
type input "$2,400.00"
type input "$0.00"
click at [647, 244] on h3 "Finance Quote" at bounding box center [514, 244] width 614 height 7
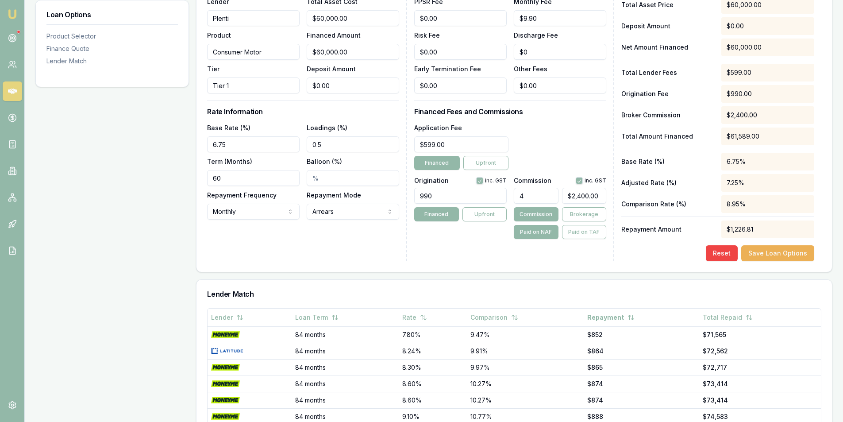
scroll to position [396, 0]
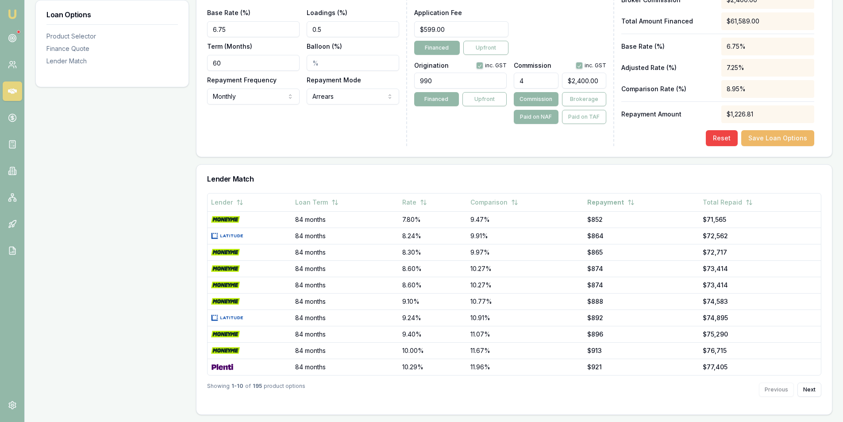
click at [793, 139] on button "Save Loan Options" at bounding box center [778, 138] width 73 height 16
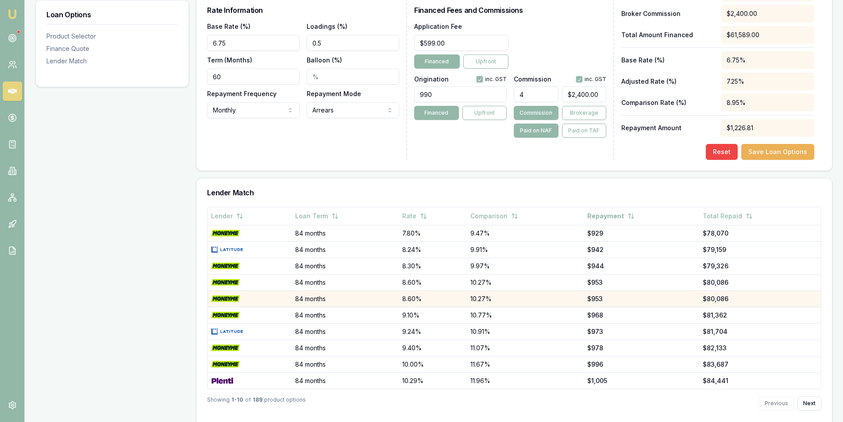
scroll to position [0, 0]
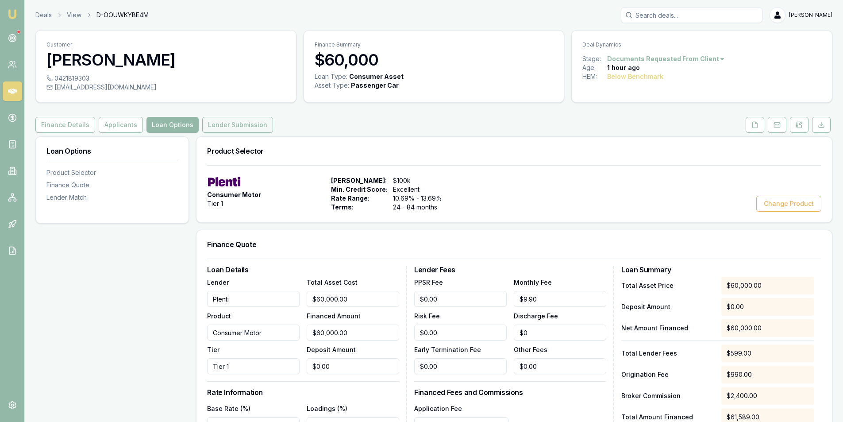
click at [255, 125] on button "Lender Submission" at bounding box center [237, 125] width 71 height 16
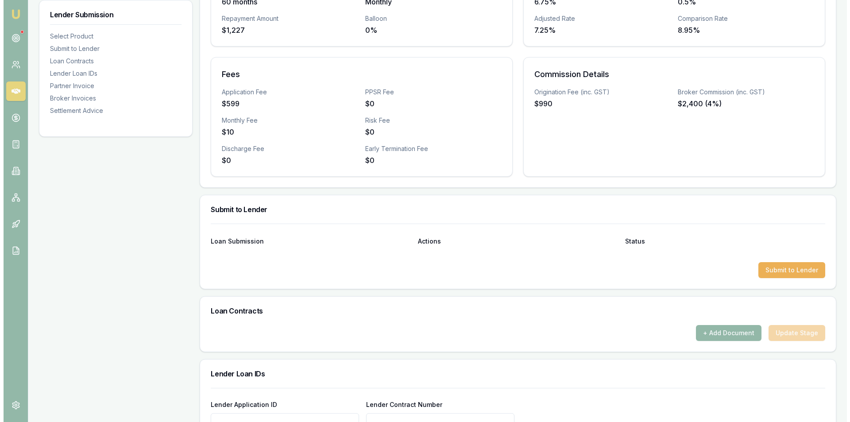
scroll to position [266, 0]
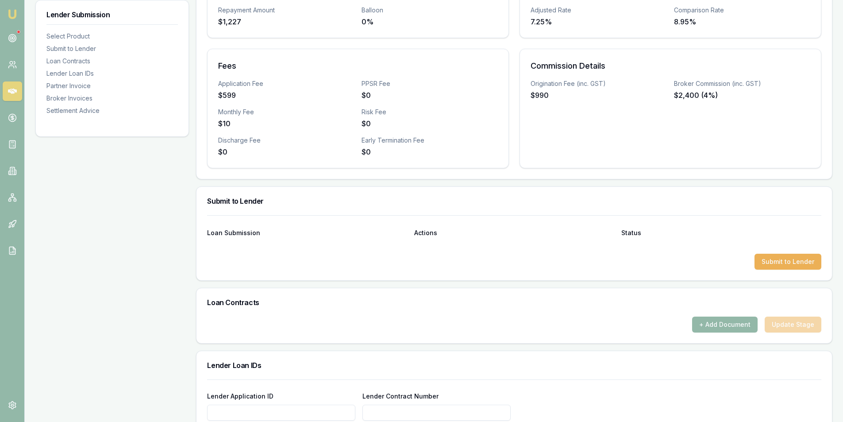
click at [780, 270] on div "Loan Submission Actions Status Submit to Lender" at bounding box center [515, 247] width 636 height 65
drag, startPoint x: 732, startPoint y: 259, endPoint x: 737, endPoint y: 259, distance: 4.9
click at [735, 259] on div "Submit to Lender" at bounding box center [514, 262] width 614 height 16
click at [773, 259] on button "Submit to Lender" at bounding box center [788, 262] width 67 height 16
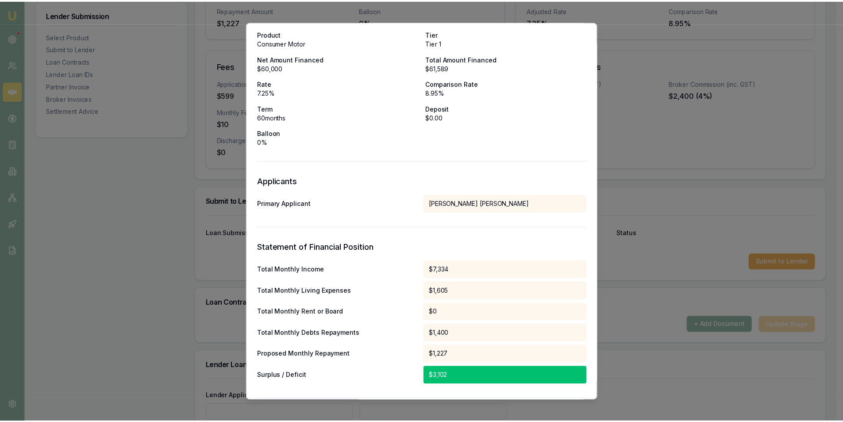
scroll to position [0, 0]
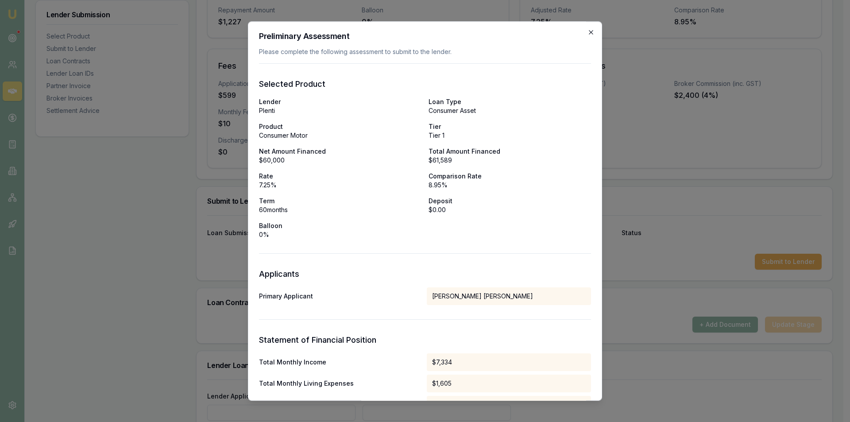
click at [587, 31] on icon "button" at bounding box center [590, 32] width 7 height 7
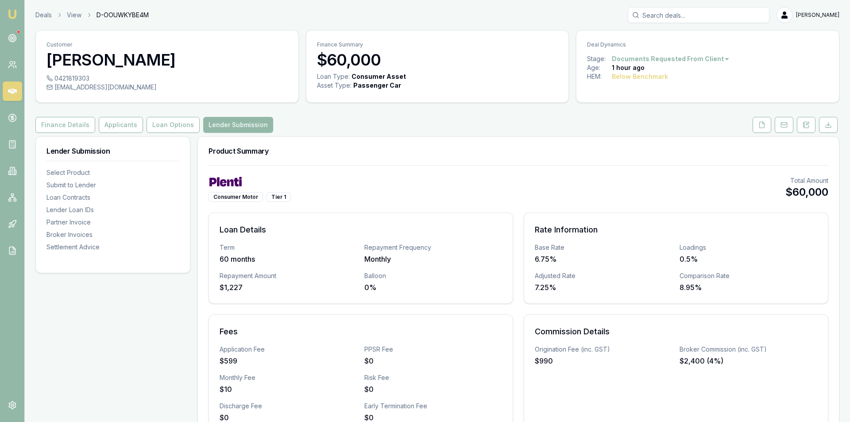
click at [691, 59] on html "Emu Broker Deals View D-OOUWKYBE4M Peter Sarris Toggle Menu Customer Steven Smi…" at bounding box center [425, 211] width 850 height 422
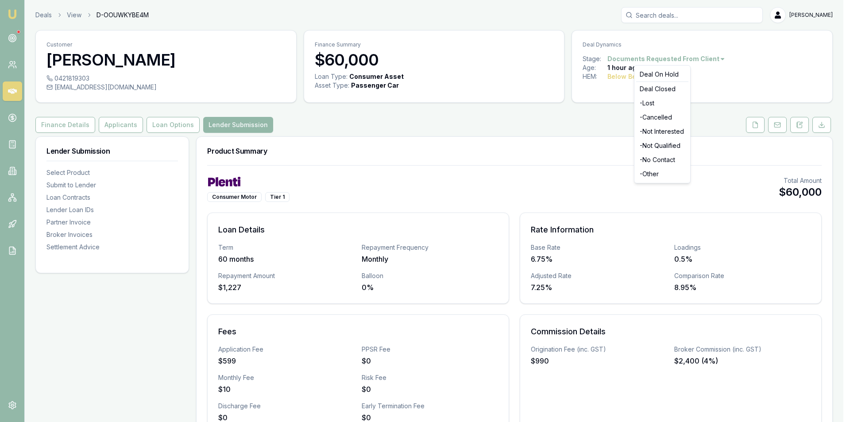
click at [691, 59] on html "Emu Broker Deals View D-OOUWKYBE4M Peter Sarris Toggle Menu Customer Steven Smi…" at bounding box center [425, 211] width 850 height 422
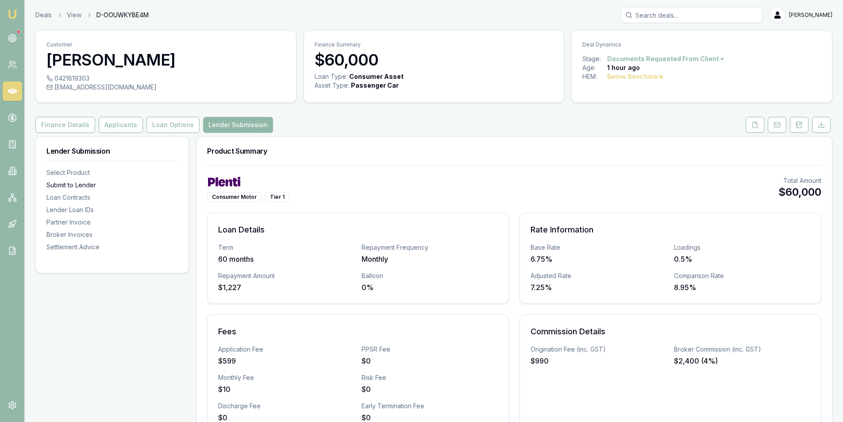
click at [78, 187] on div "Submit to Lender" at bounding box center [111, 185] width 131 height 9
click at [745, 128] on link at bounding box center [755, 125] width 22 height 16
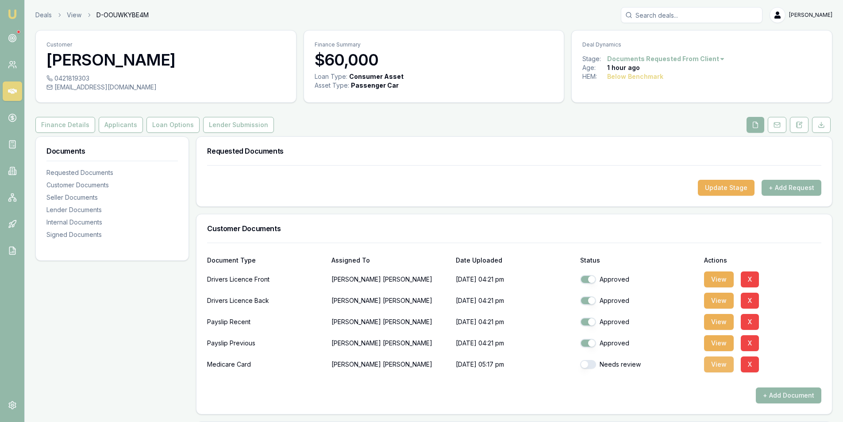
click at [711, 369] on button "View" at bounding box center [719, 364] width 30 height 16
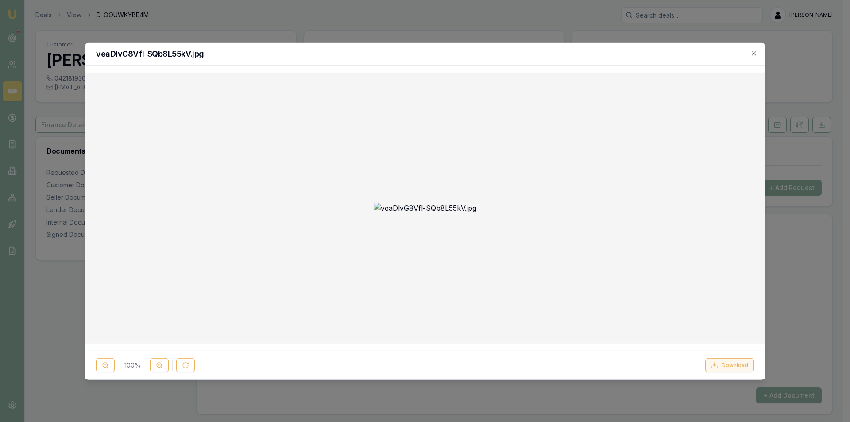
click at [736, 366] on button "Download" at bounding box center [729, 365] width 49 height 14
drag, startPoint x: 755, startPoint y: 51, endPoint x: 745, endPoint y: 54, distance: 9.8
click at [755, 51] on icon "button" at bounding box center [753, 53] width 7 height 7
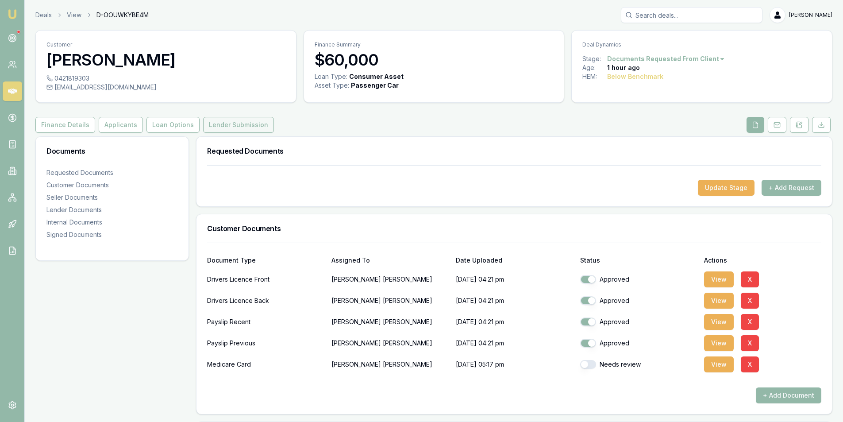
click at [220, 127] on button "Lender Submission" at bounding box center [238, 125] width 71 height 16
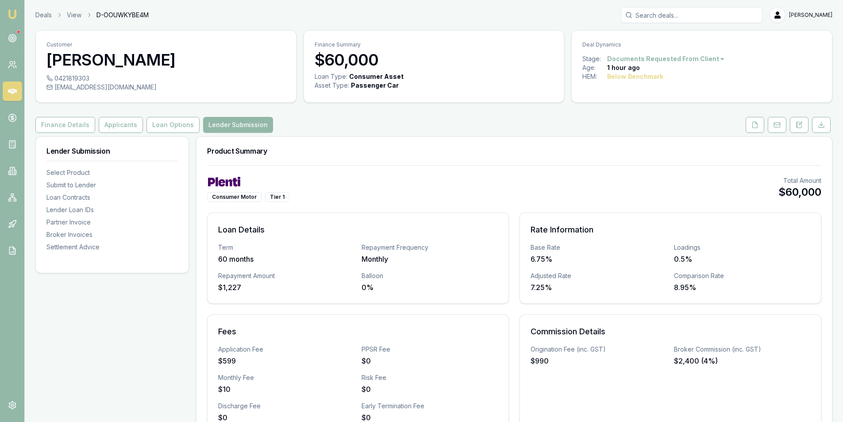
drag, startPoint x: 180, startPoint y: 136, endPoint x: 178, endPoint y: 127, distance: 9.5
click at [178, 127] on button "Loan Options" at bounding box center [173, 125] width 53 height 16
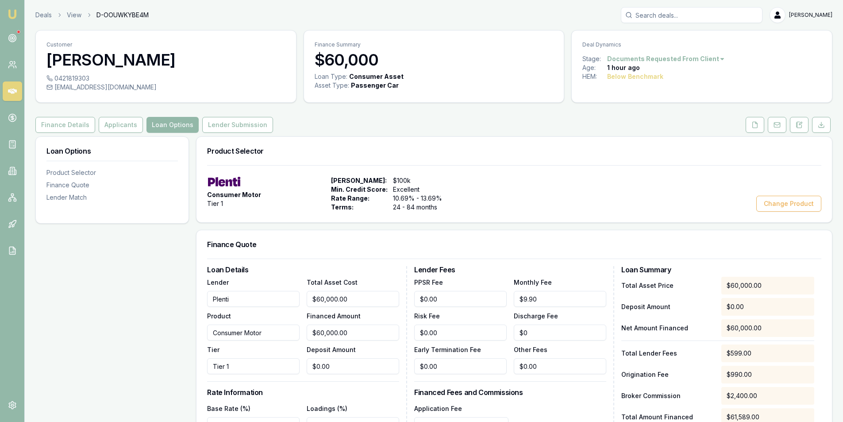
scroll to position [221, 0]
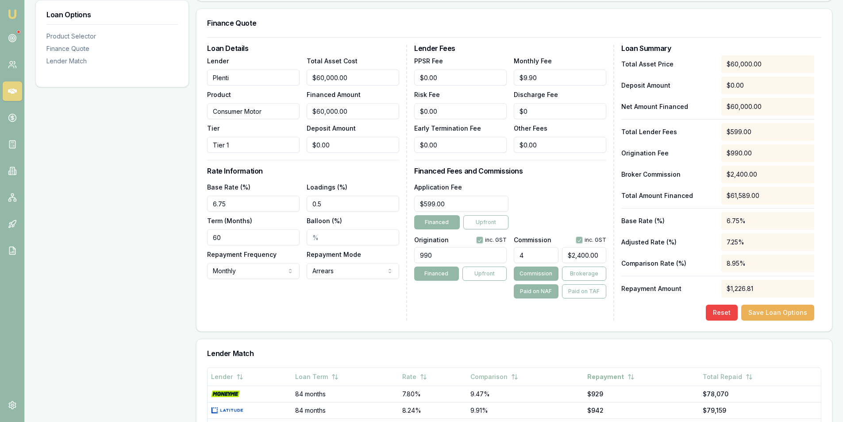
click at [456, 310] on div "Lender Fees PPSR Fee $0.00 Monthly Fee $9.90 Risk Fee $0.00 Discharge Fee $0 Ea…" at bounding box center [514, 183] width 200 height 276
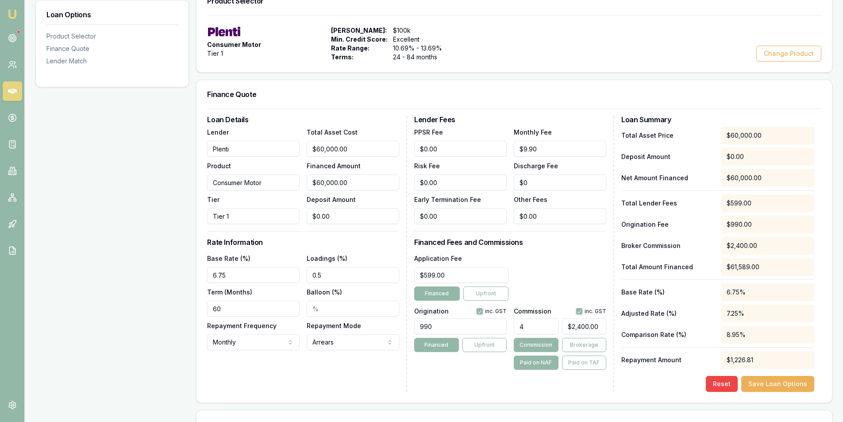
scroll to position [266, 0]
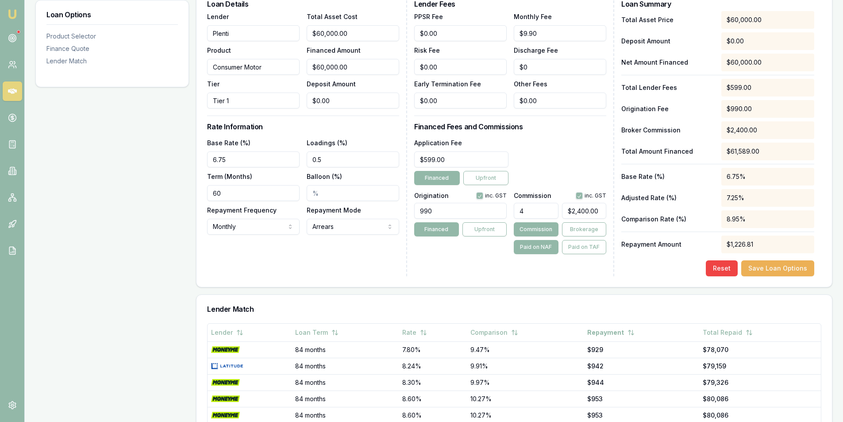
click at [319, 158] on input "0.5" at bounding box center [353, 159] width 93 height 16
type input "0"
click at [349, 254] on div "Loan Details Lender Plenti Product Consumer Motor Tier Tier 1 Total Asset Cost …" at bounding box center [307, 138] width 200 height 276
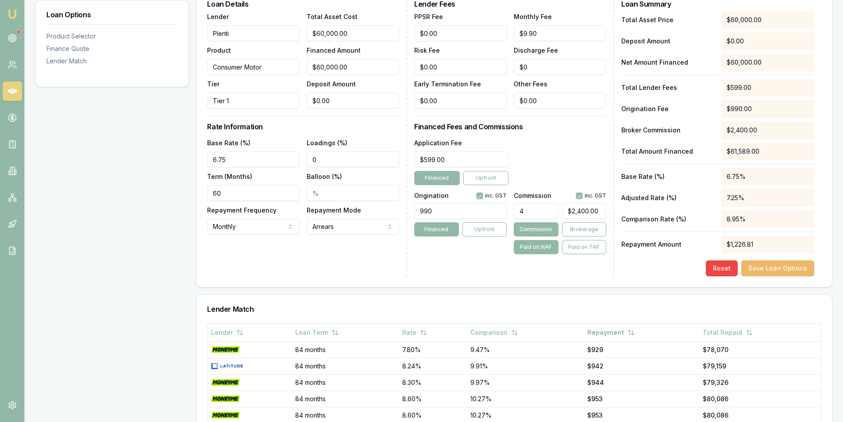
click at [776, 264] on button "Save Loan Options" at bounding box center [778, 268] width 73 height 16
click at [543, 210] on input "4" at bounding box center [536, 211] width 44 height 16
type input "4.00%"
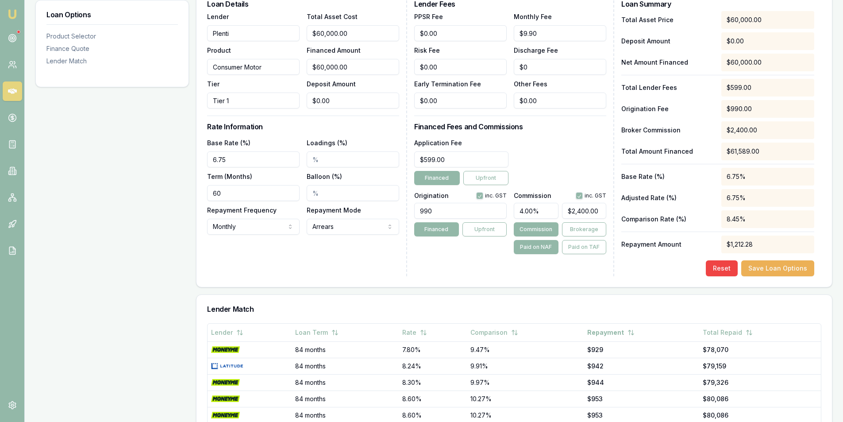
click at [458, 270] on div "Lender Fees PPSR Fee $0.00 Monthly Fee $9.90 Risk Fee $0.00 Discharge Fee $0 Ea…" at bounding box center [514, 138] width 200 height 276
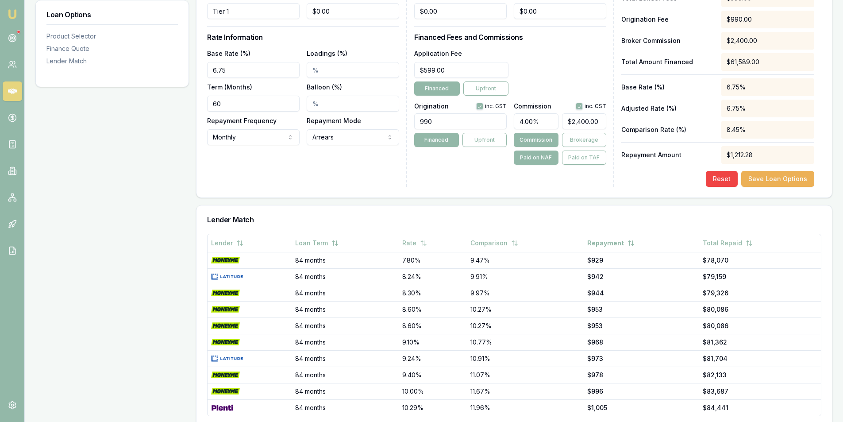
scroll to position [307, 0]
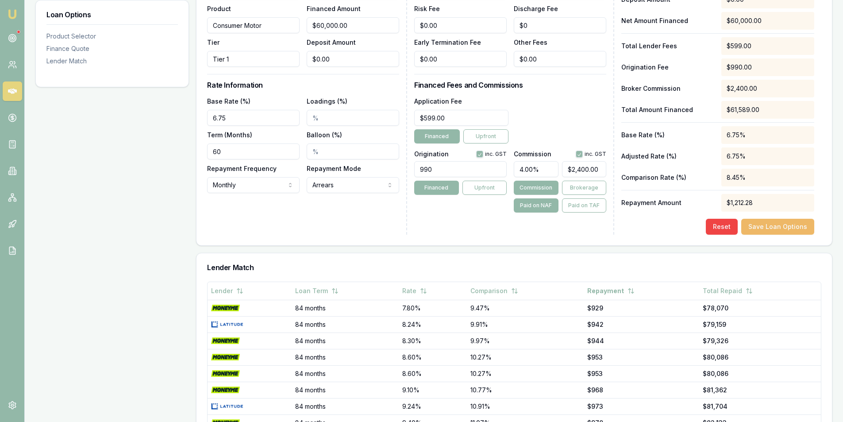
click at [765, 225] on button "Save Loan Options" at bounding box center [778, 227] width 73 height 16
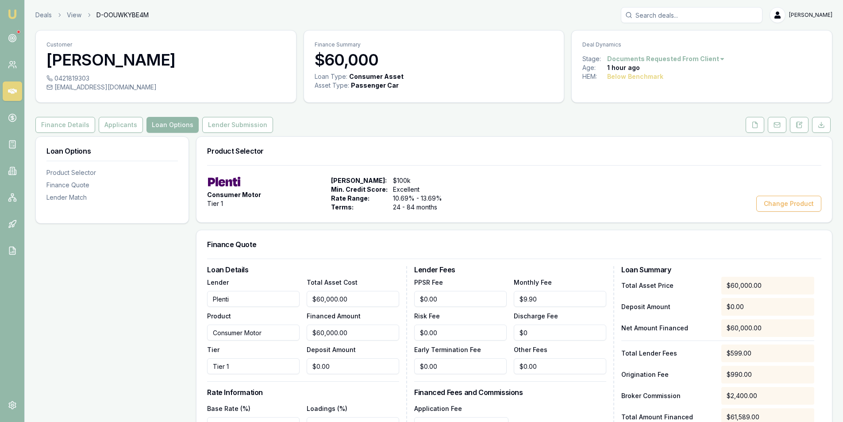
click at [232, 115] on div "Customer Steven Smith 0421819303 ste10.1974@gmail.com Finance Summary $60,000 L…" at bounding box center [433, 420] width 797 height 780
click at [235, 120] on button "Lender Submission" at bounding box center [237, 125] width 71 height 16
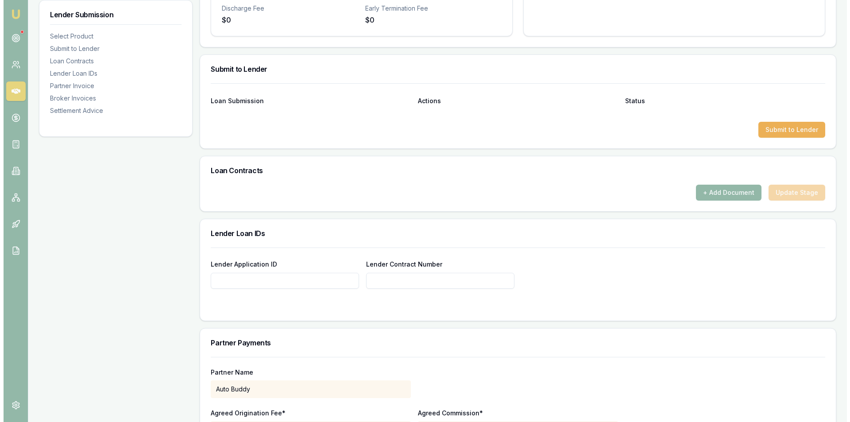
scroll to position [398, 0]
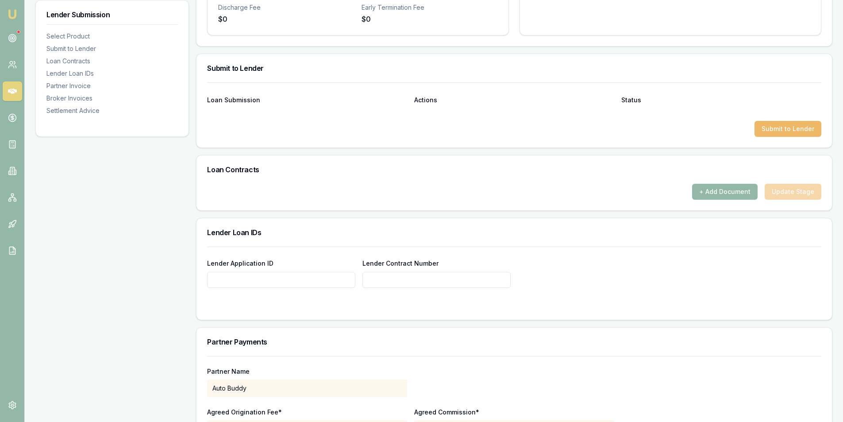
click at [781, 125] on button "Submit to Lender" at bounding box center [788, 129] width 67 height 16
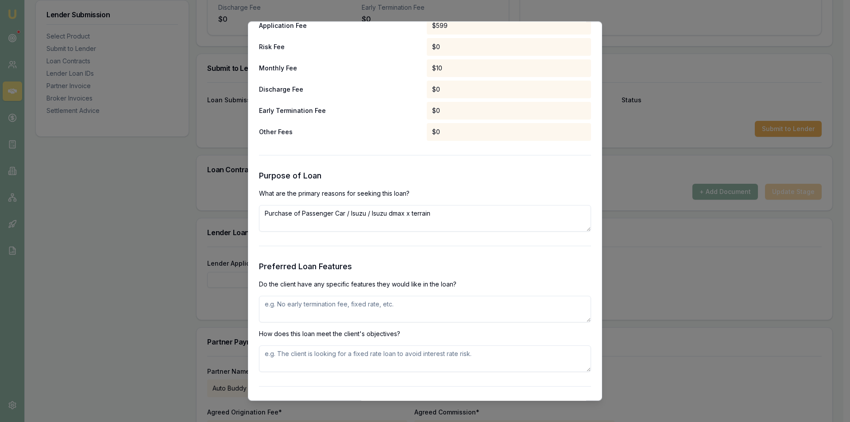
scroll to position [885, 0]
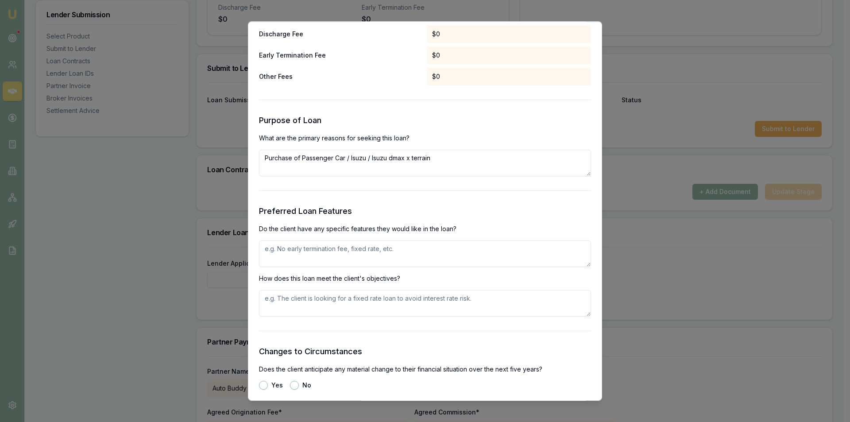
click at [324, 253] on textarea at bounding box center [425, 253] width 332 height 27
type textarea "No early exit fee and ability to make additional payments on his loan"
type textarea "C"
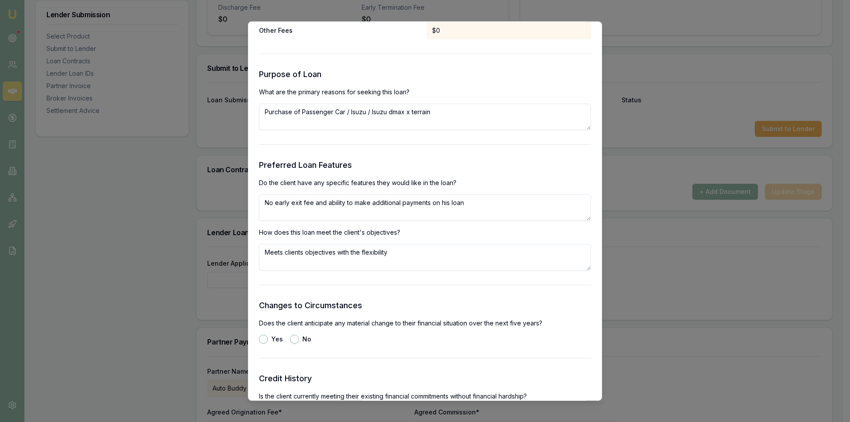
scroll to position [1018, 0]
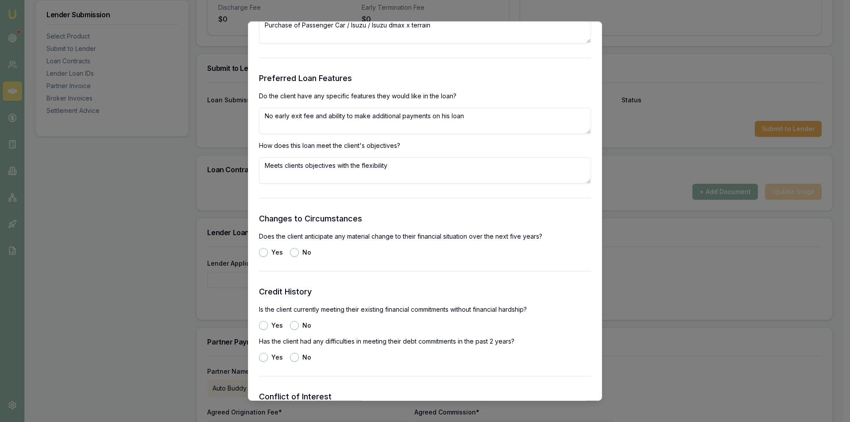
type textarea "Meets clients objectives with the flexibility"
click at [303, 252] on label "No" at bounding box center [306, 252] width 9 height 6
click at [299, 252] on button "No" at bounding box center [294, 252] width 9 height 9
radio input "true"
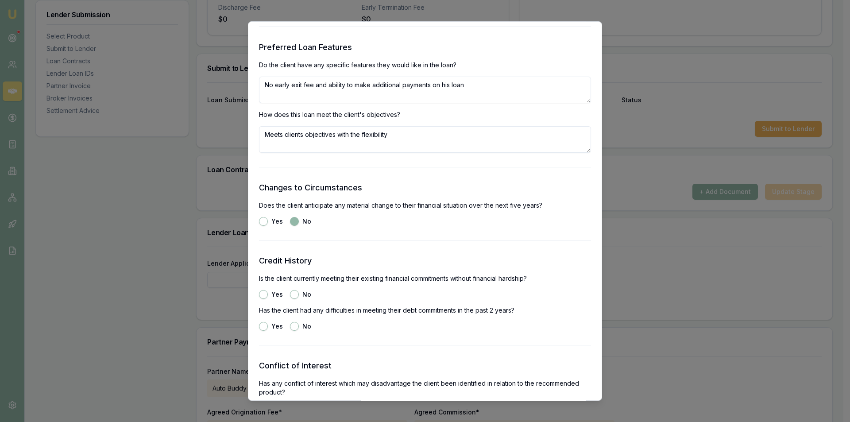
scroll to position [1062, 0]
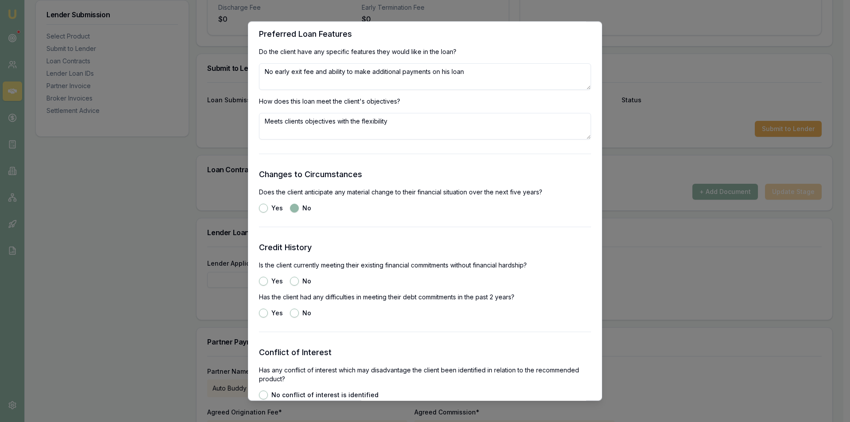
click at [264, 281] on button "Yes" at bounding box center [263, 281] width 9 height 9
radio input "true"
click at [302, 311] on label "No" at bounding box center [306, 313] width 9 height 6
click at [299, 311] on button "No" at bounding box center [294, 313] width 9 height 9
radio input "true"
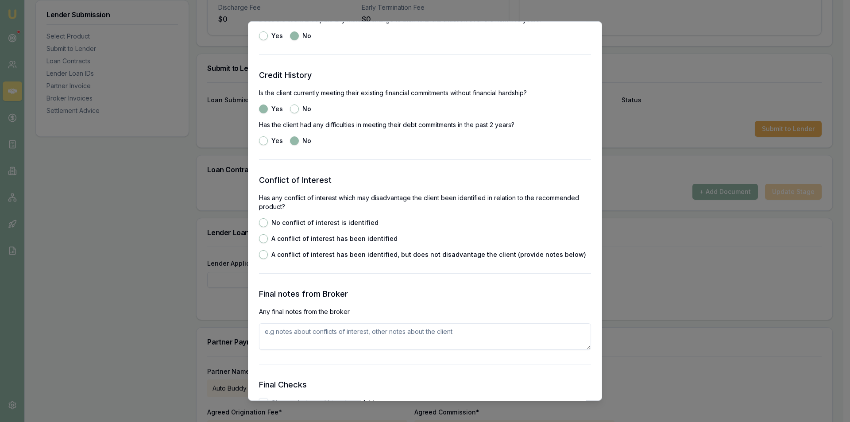
scroll to position [1240, 0]
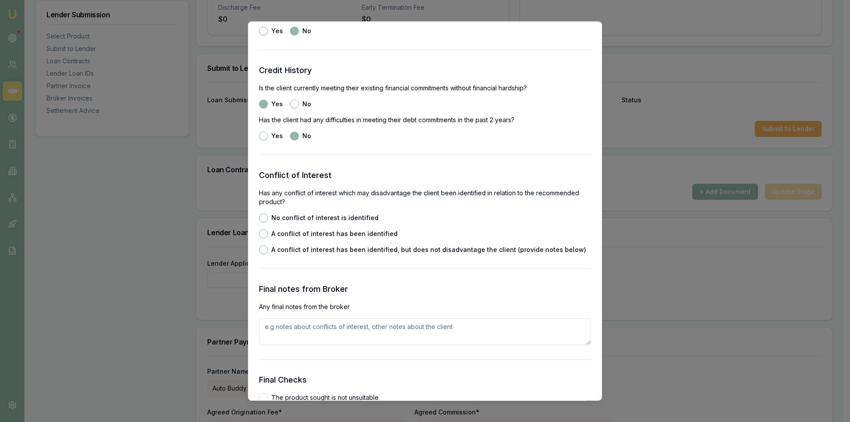
click at [280, 216] on label "No conflict of interest is identified" at bounding box center [324, 218] width 107 height 6
click at [268, 216] on button "No conflict of interest is identified" at bounding box center [263, 217] width 9 height 9
radio input "true"
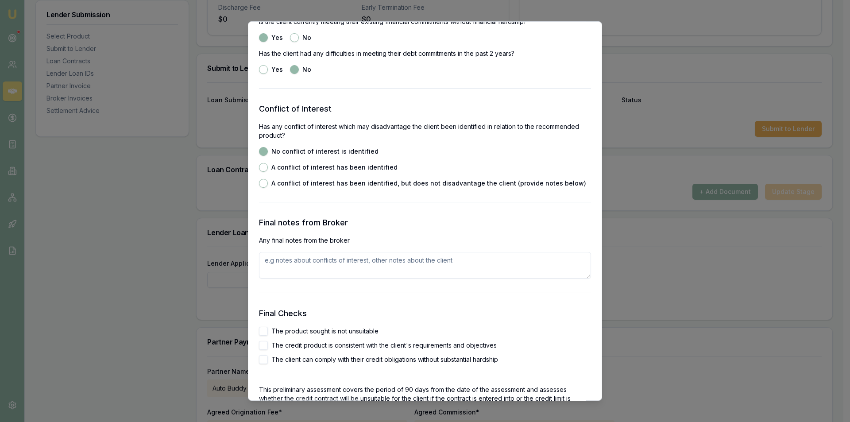
scroll to position [1372, 0]
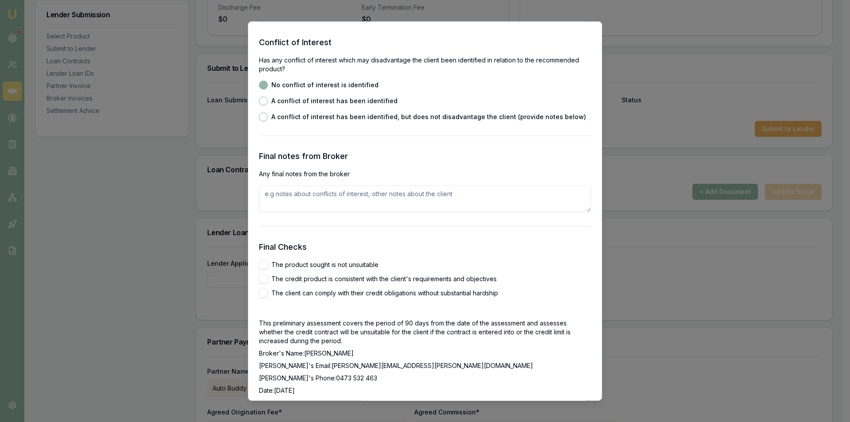
click at [350, 295] on label "The client can comply with their credit obligations without substantial hardship" at bounding box center [384, 293] width 227 height 6
click at [268, 295] on button "The client can comply with their credit obligations without substantial hardship" at bounding box center [263, 293] width 9 height 9
checkbox input "true"
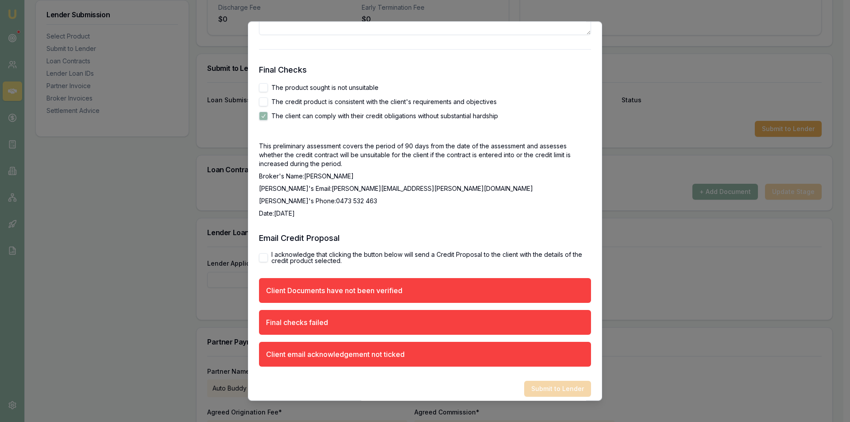
click at [285, 262] on label "I acknowledge that clicking the button below will send a Credit Proposal to the…" at bounding box center [431, 257] width 320 height 12
click at [268, 262] on button "I acknowledge that clicking the button below will send a Credit Proposal to the…" at bounding box center [263, 257] width 9 height 9
checkbox input "true"
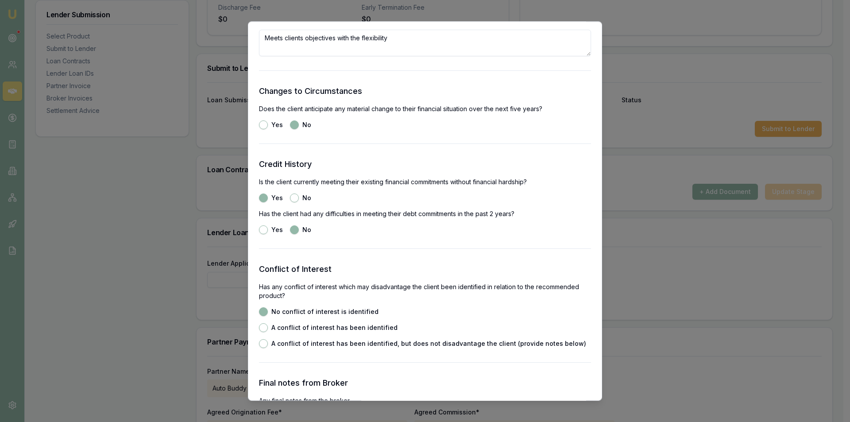
scroll to position [1284, 0]
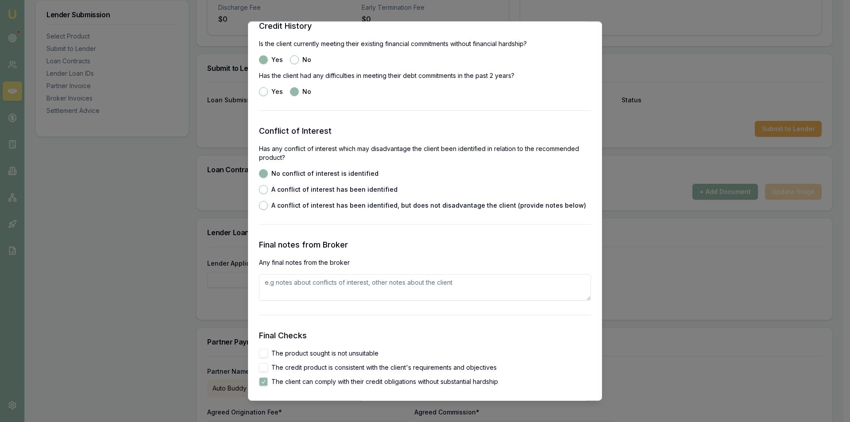
click at [316, 293] on textarea at bounding box center [425, 287] width 332 height 27
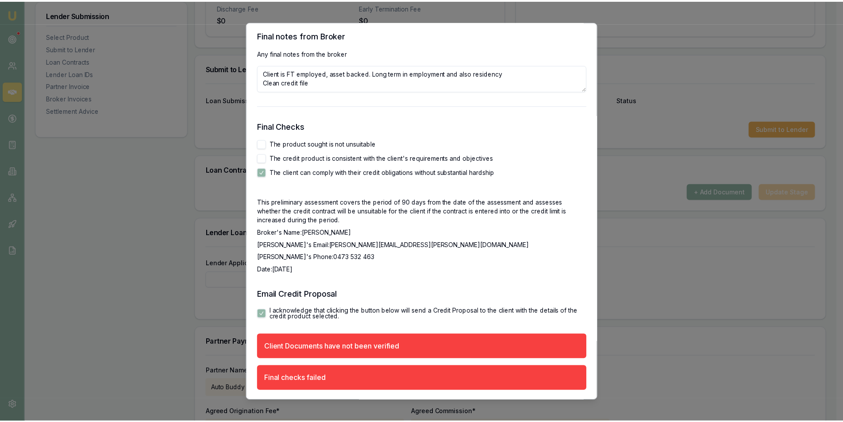
scroll to position [1524, 0]
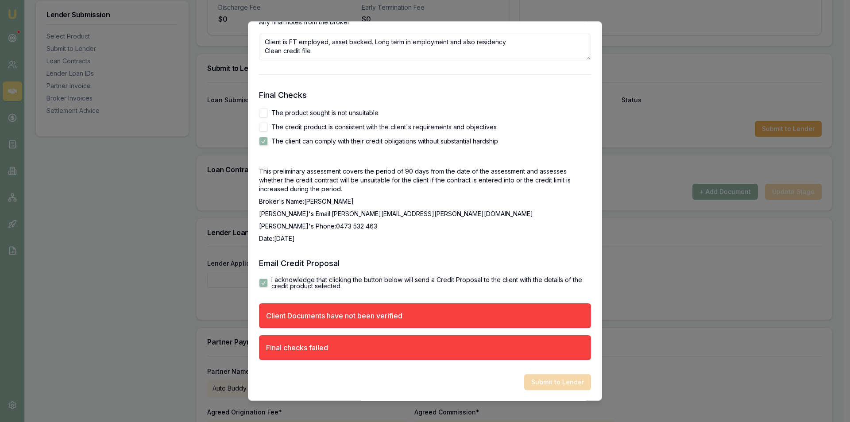
type textarea "Client is FT employed, asset backed. Long term in employment and also residency…"
click at [416, 273] on div "Email Credit Proposal I acknowledge that clicking the button below will send a …" at bounding box center [425, 273] width 332 height 32
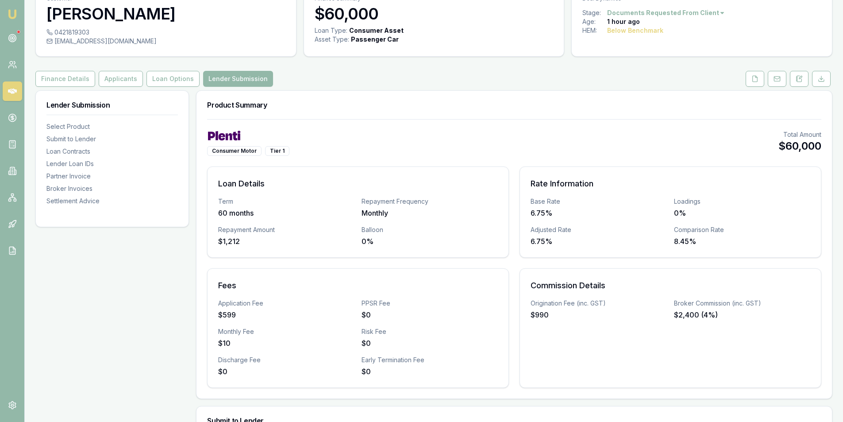
scroll to position [0, 0]
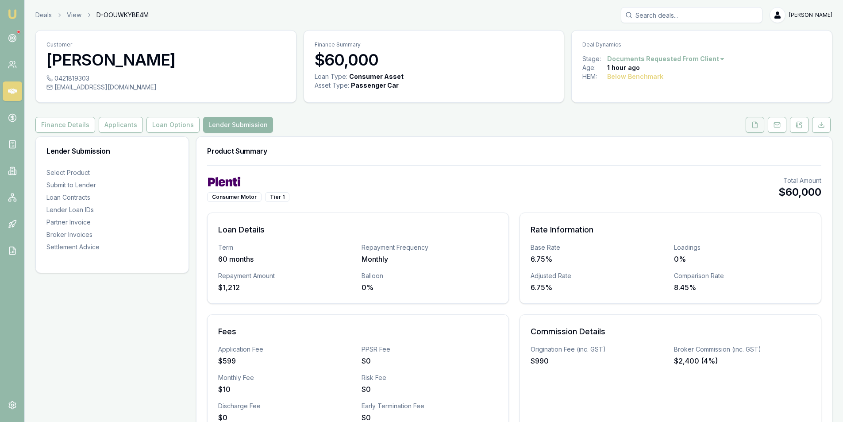
click at [755, 123] on icon at bounding box center [755, 124] width 7 height 7
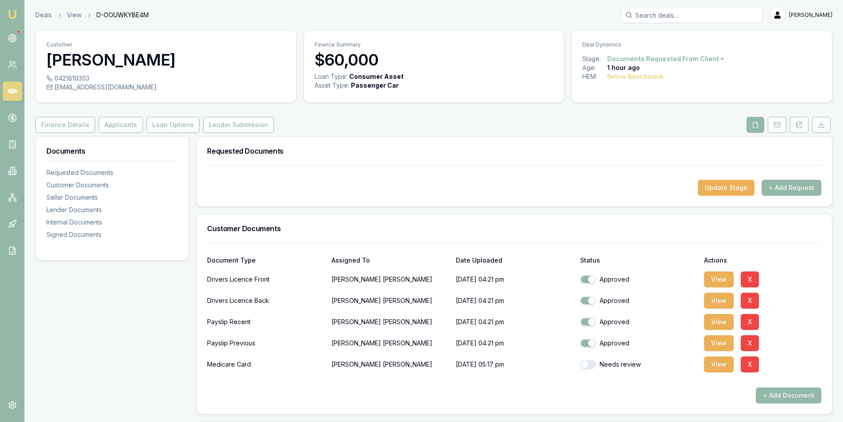
click at [586, 361] on button "button" at bounding box center [588, 364] width 16 height 9
checkbox input "true"
drag, startPoint x: 219, startPoint y: 114, endPoint x: 223, endPoint y: 114, distance: 4.4
click at [229, 120] on button "Lender Submission" at bounding box center [238, 125] width 71 height 16
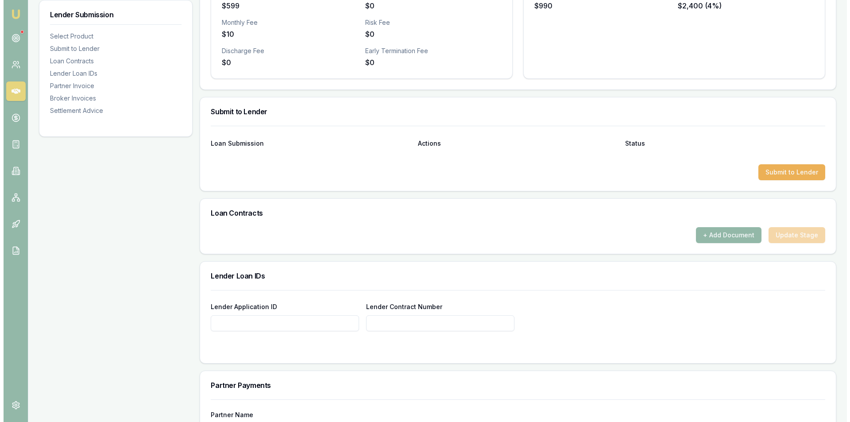
scroll to position [354, 0]
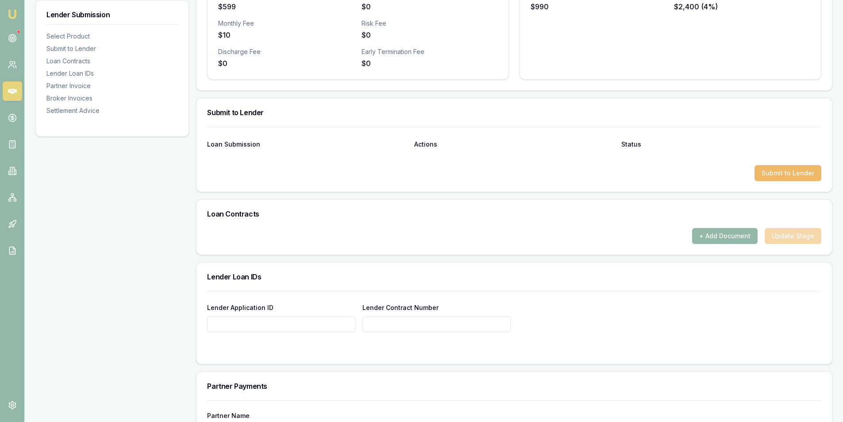
click at [788, 166] on button "Submit to Lender" at bounding box center [788, 173] width 67 height 16
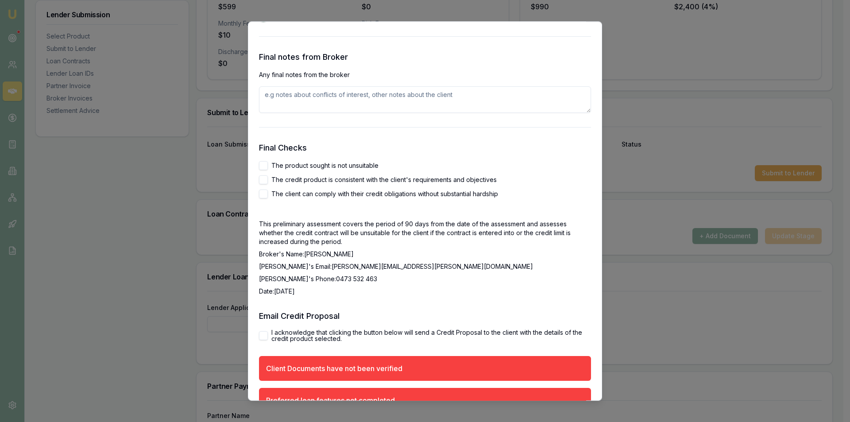
scroll to position [1531, 0]
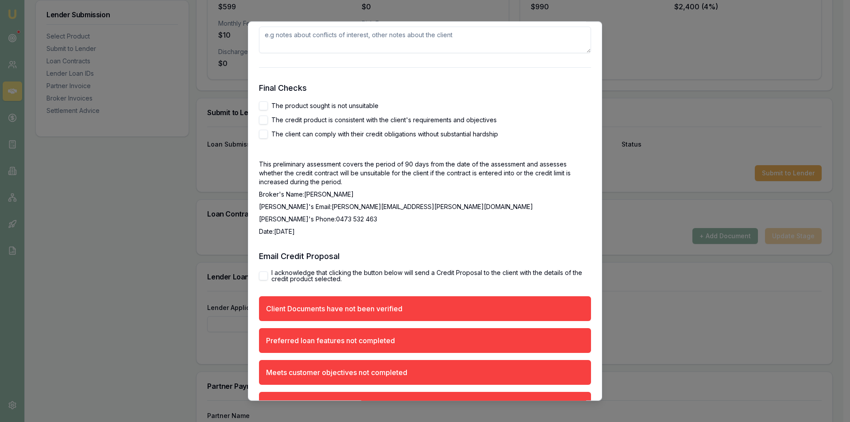
click at [286, 272] on label "I acknowledge that clicking the button below will send a Credit Proposal to the…" at bounding box center [431, 276] width 320 height 12
click at [268, 272] on button "I acknowledge that clicking the button below will send a Credit Proposal to the…" at bounding box center [263, 275] width 9 height 9
checkbox input "true"
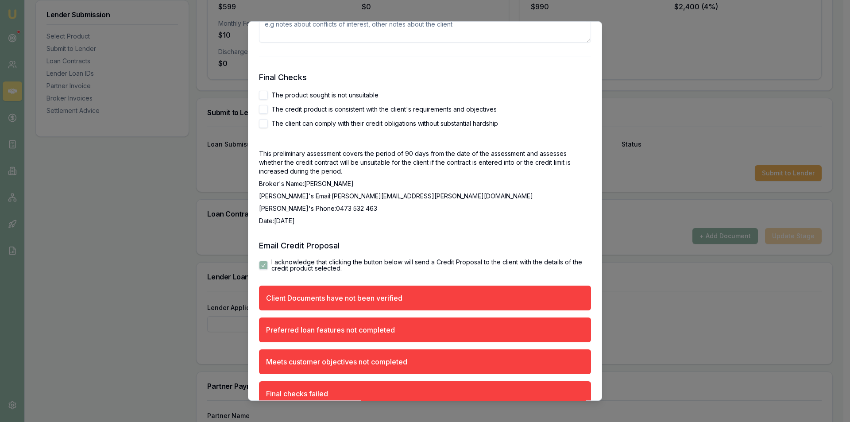
scroll to position [1500, 0]
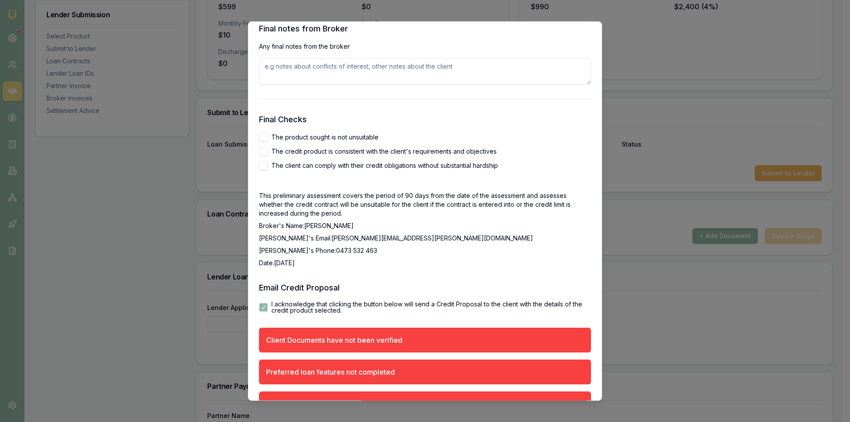
click at [377, 169] on label "The client can comply with their credit obligations without substantial hardship" at bounding box center [384, 165] width 227 height 6
click at [268, 169] on button "The client can comply with their credit obligations without substantial hardship" at bounding box center [263, 165] width 9 height 9
checkbox input "true"
click at [352, 150] on label "The credit product is consistent with the client's requirements and objectives" at bounding box center [383, 151] width 225 height 6
click at [268, 150] on button "The credit product is consistent with the client's requirements and objectives" at bounding box center [263, 151] width 9 height 9
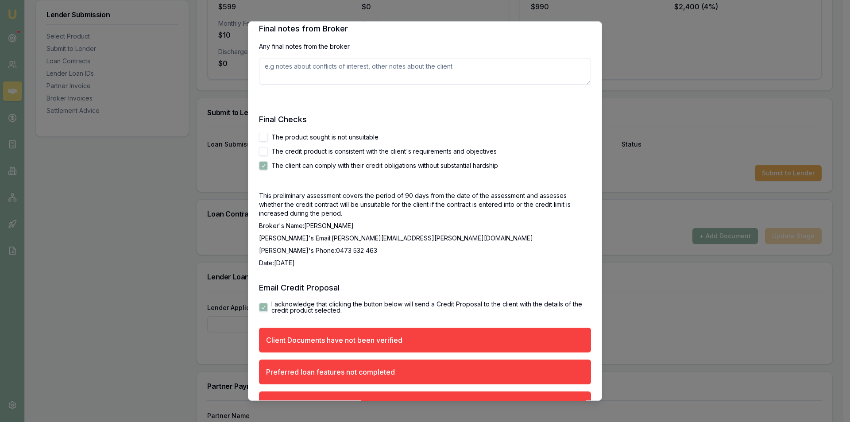
checkbox input "true"
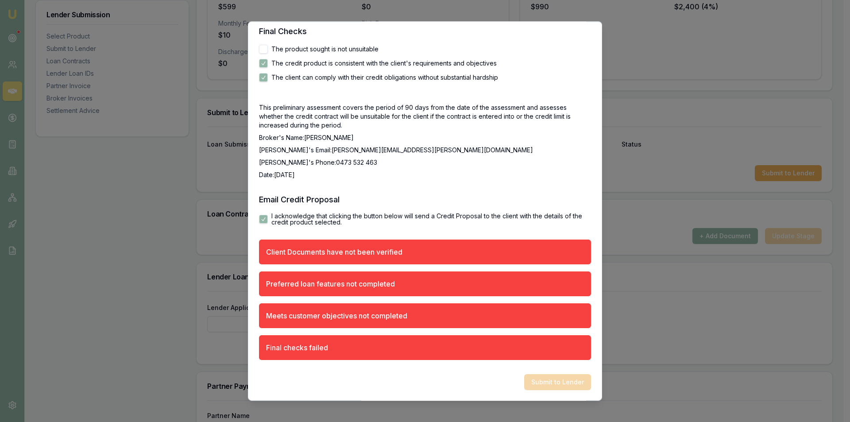
scroll to position [1367, 0]
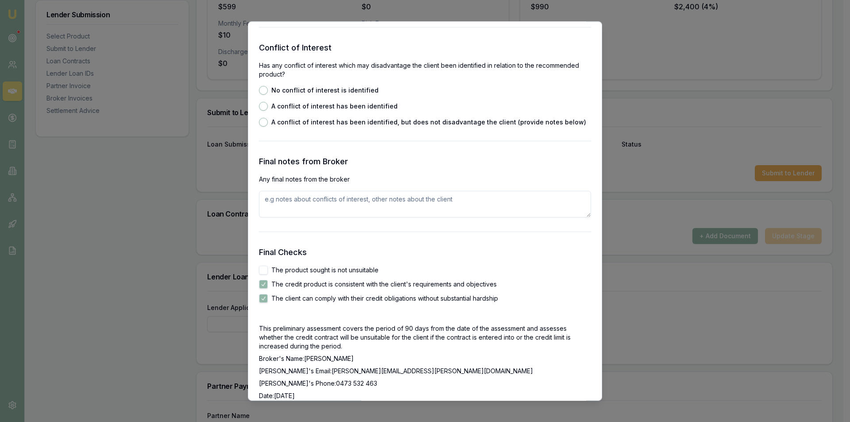
click at [313, 88] on label "No conflict of interest is identified" at bounding box center [324, 90] width 107 height 6
click at [268, 88] on button "No conflict of interest is identified" at bounding box center [263, 90] width 9 height 9
radio input "true"
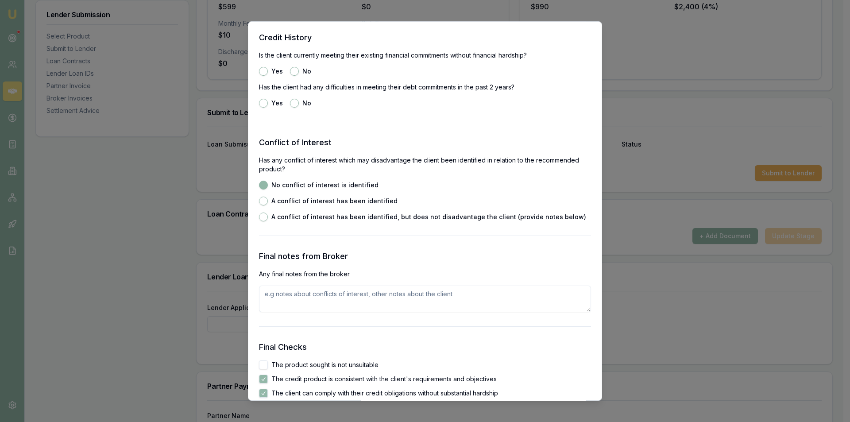
scroll to position [1190, 0]
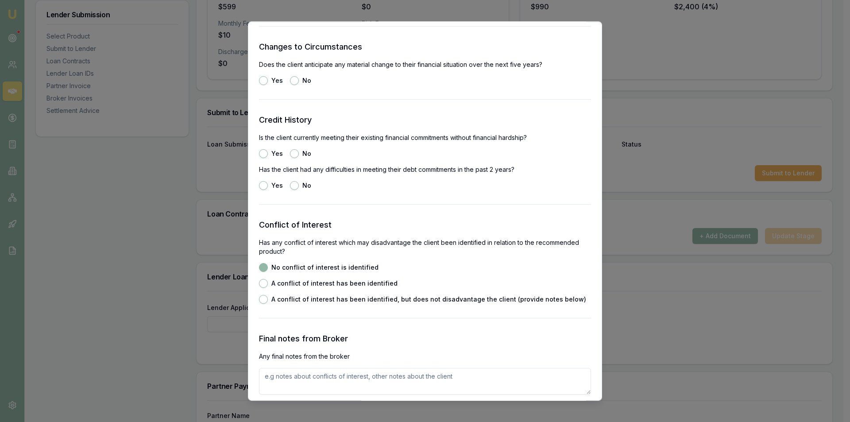
click at [304, 183] on label "No" at bounding box center [306, 185] width 9 height 6
click at [299, 183] on button "No" at bounding box center [294, 185] width 9 height 9
radio input "true"
click at [266, 152] on button "Yes" at bounding box center [263, 153] width 9 height 9
radio input "true"
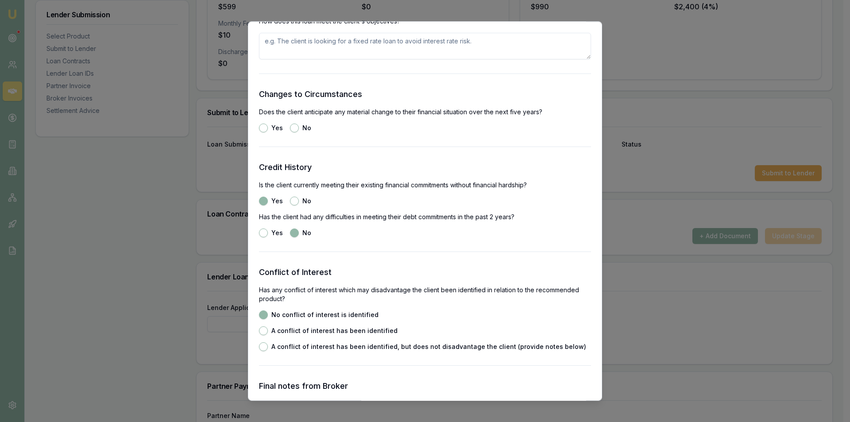
scroll to position [1101, 0]
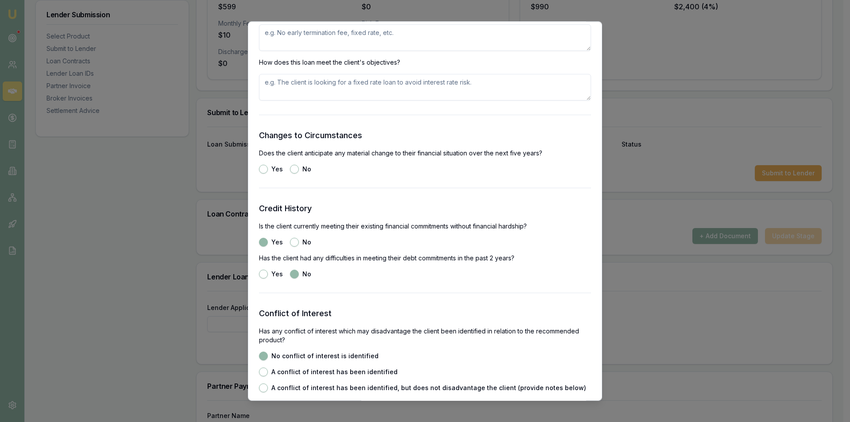
click at [297, 172] on div "No" at bounding box center [300, 169] width 21 height 9
click at [292, 165] on button "No" at bounding box center [294, 169] width 9 height 9
radio input "true"
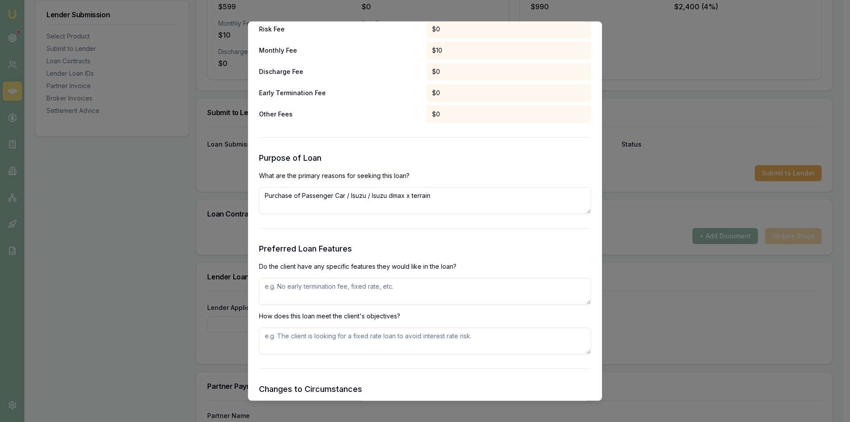
scroll to position [835, 0]
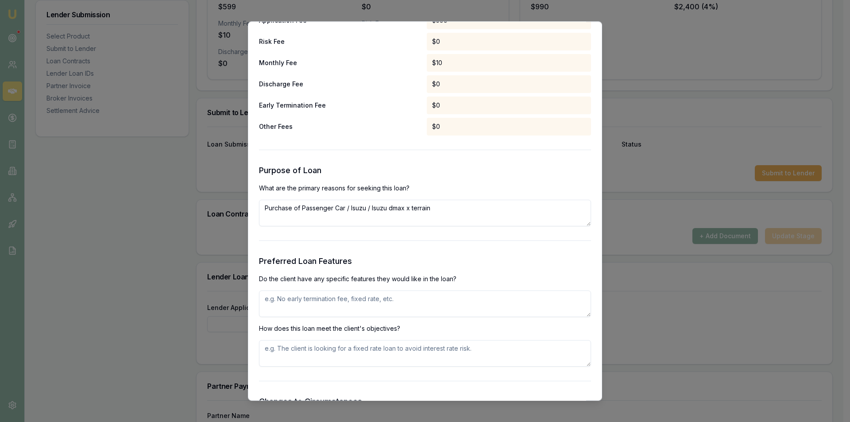
click at [351, 299] on textarea at bounding box center [425, 303] width 332 height 27
type textarea "no early exit fee and have the ability to add additional repayments"
click at [301, 350] on textarea "Loan doesn meet customers onbjectives" at bounding box center [425, 353] width 332 height 27
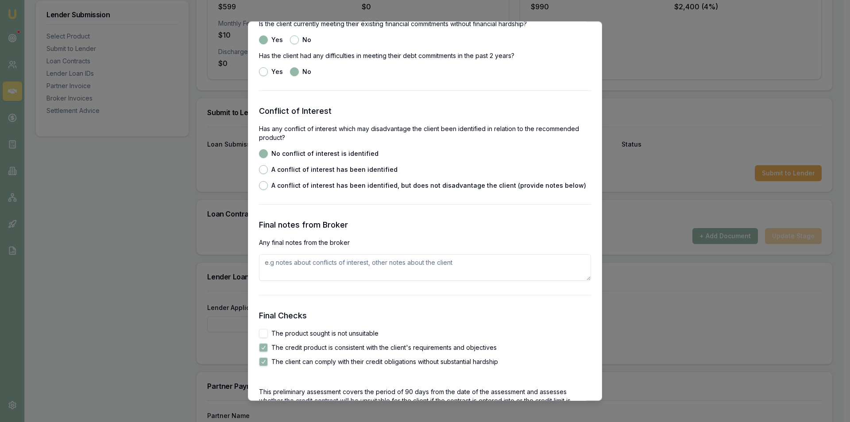
scroll to position [1303, 0]
type textarea "Loan does meet customers objectives"
click at [336, 269] on textarea at bounding box center [425, 268] width 332 height 27
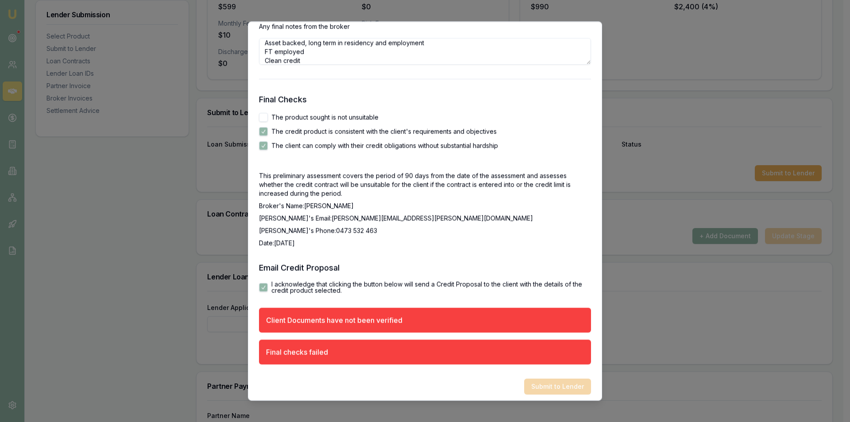
scroll to position [1524, 0]
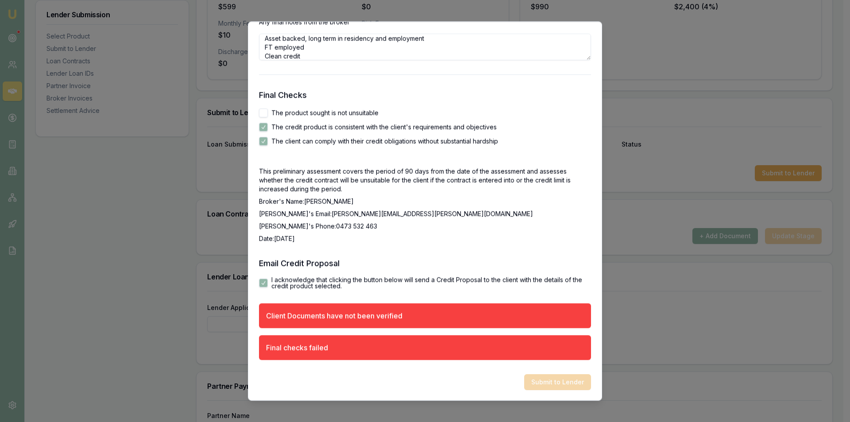
type textarea "Client looking at purchasing used vehile. Asset backed, long term in residency …"
click at [473, 240] on p "Date: 06/10/2025" at bounding box center [425, 238] width 332 height 9
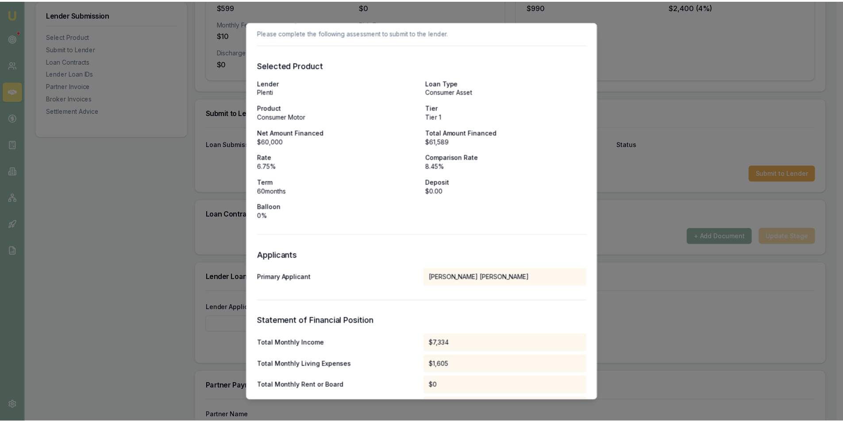
scroll to position [0, 0]
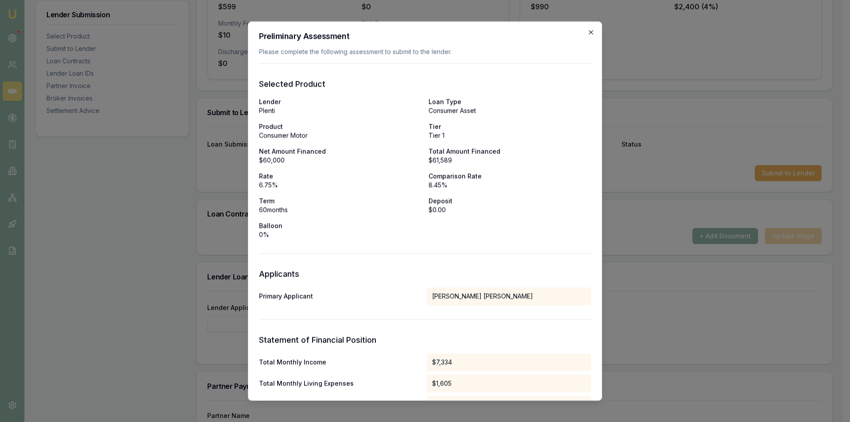
click at [587, 31] on icon "button" at bounding box center [590, 32] width 7 height 7
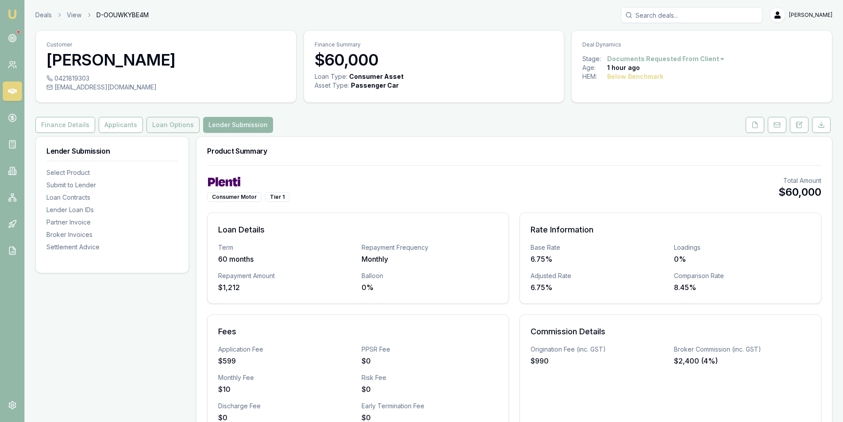
click at [177, 125] on button "Loan Options" at bounding box center [173, 125] width 53 height 16
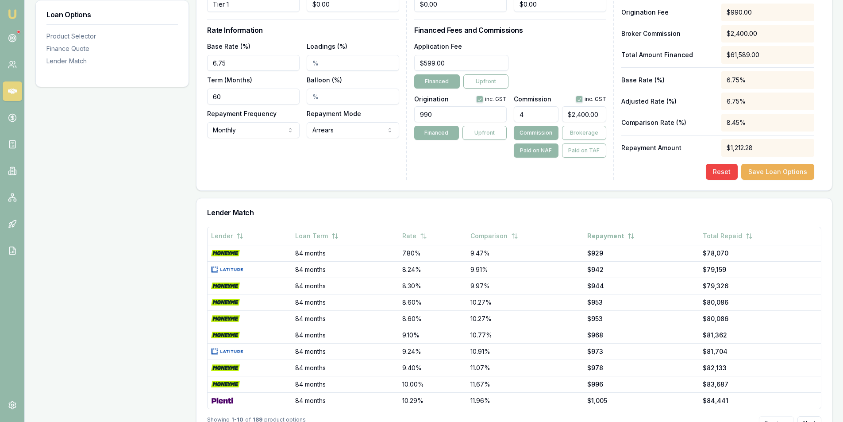
scroll to position [396, 0]
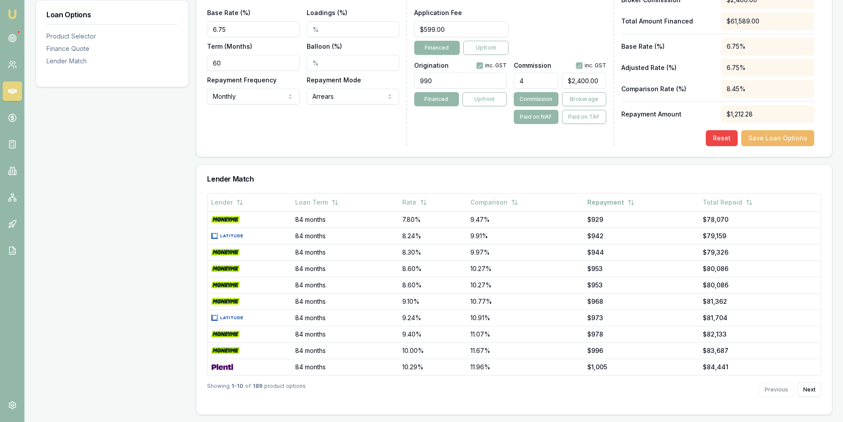
click at [769, 143] on button "Save Loan Options" at bounding box center [778, 138] width 73 height 16
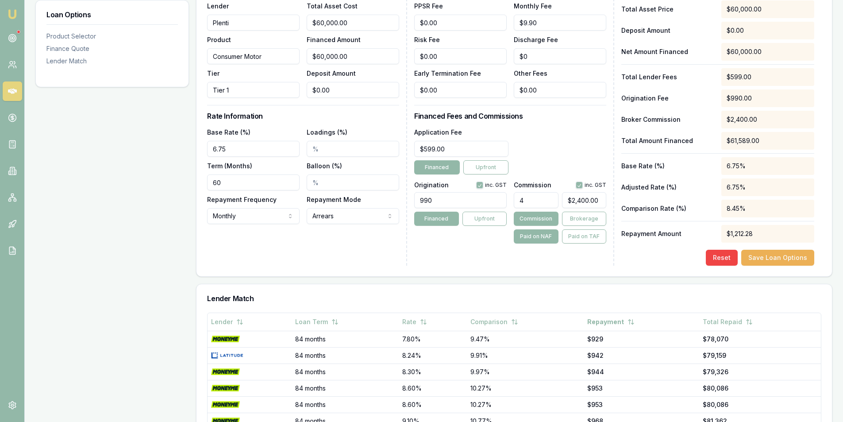
scroll to position [0, 0]
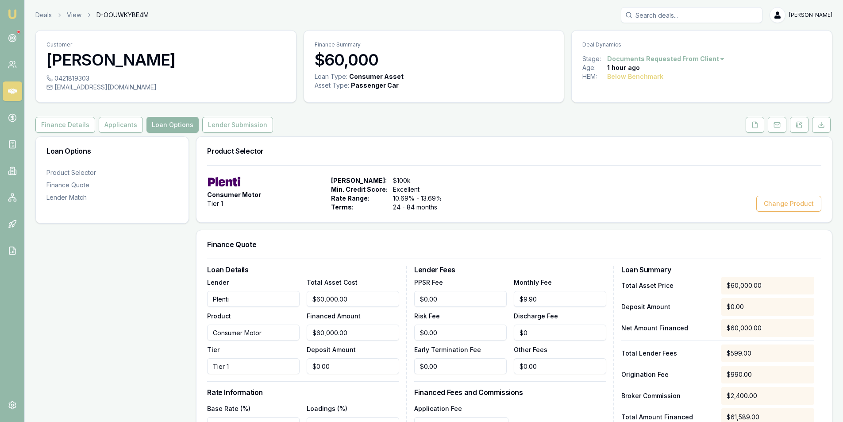
click at [742, 122] on div "Finance Details Applicants Loan Options Lender Submission" at bounding box center [433, 125] width 797 height 16
click at [750, 122] on button at bounding box center [755, 125] width 19 height 16
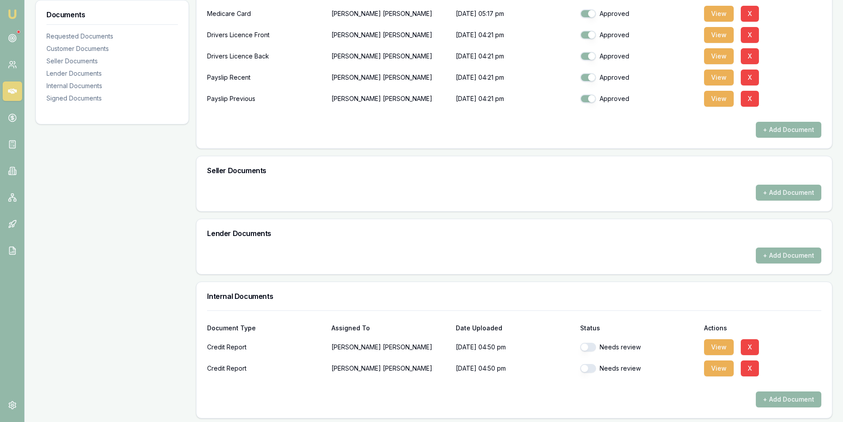
scroll to position [434, 0]
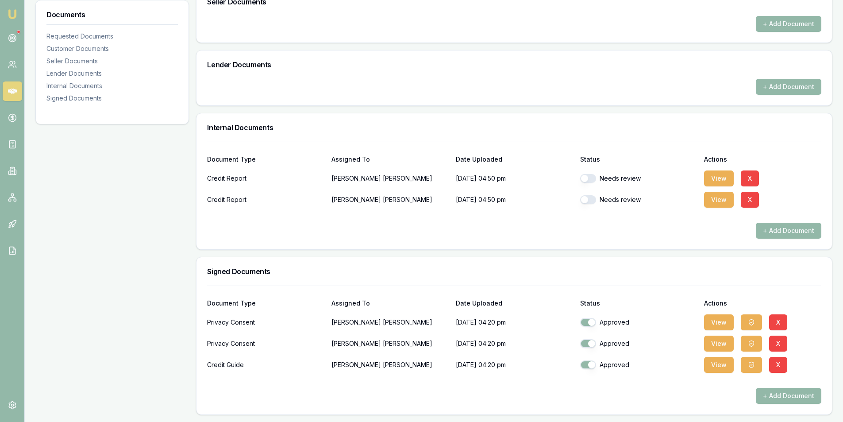
click at [587, 178] on button "button" at bounding box center [588, 178] width 16 height 9
checkbox input "true"
click at [588, 202] on button "button" at bounding box center [588, 199] width 16 height 9
checkbox input "true"
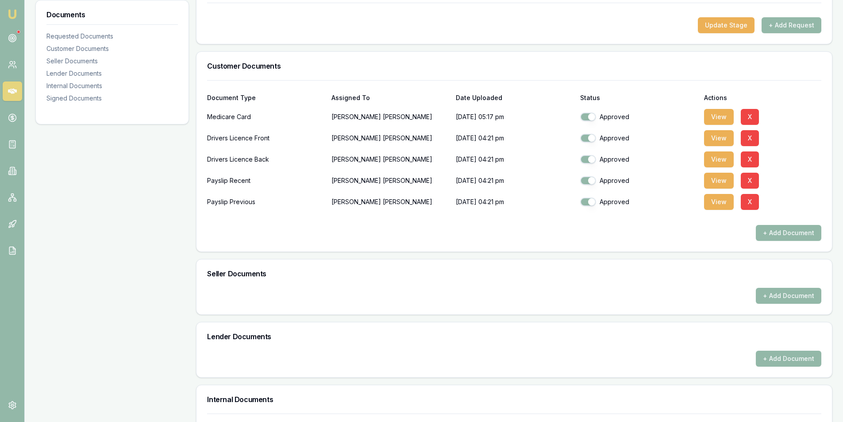
scroll to position [0, 0]
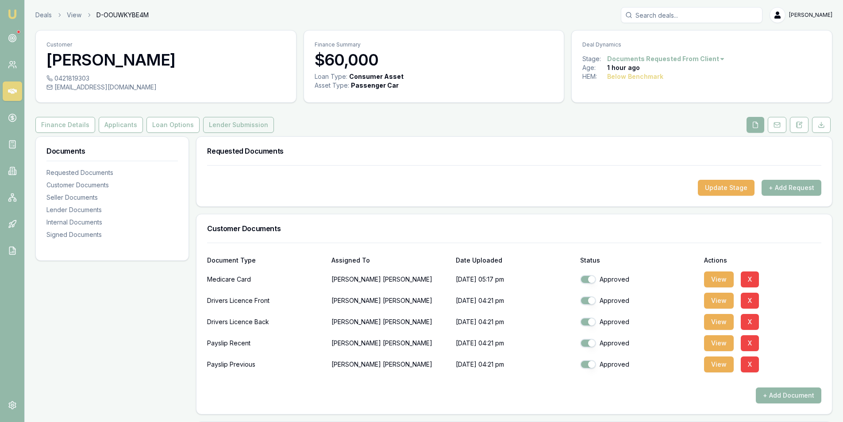
click at [230, 122] on button "Lender Submission" at bounding box center [238, 125] width 71 height 16
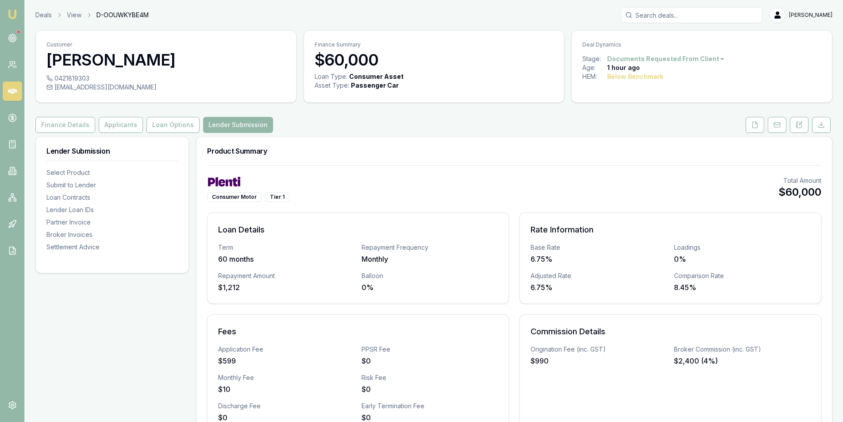
click at [622, 78] on div "Below Benchmark" at bounding box center [635, 76] width 56 height 9
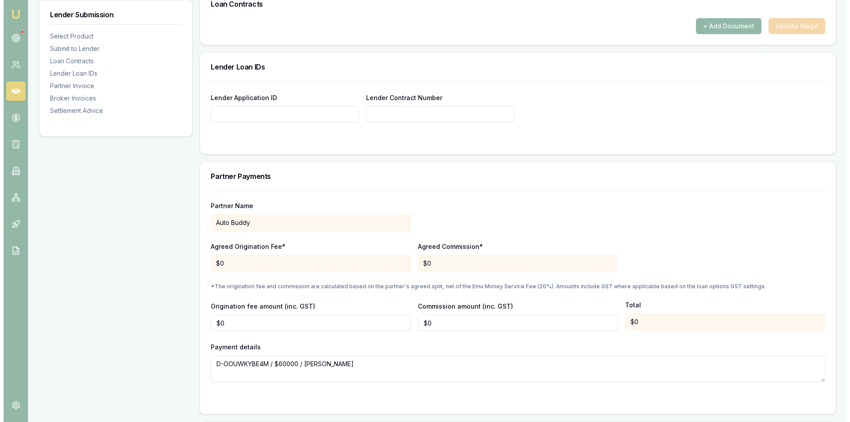
scroll to position [398, 0]
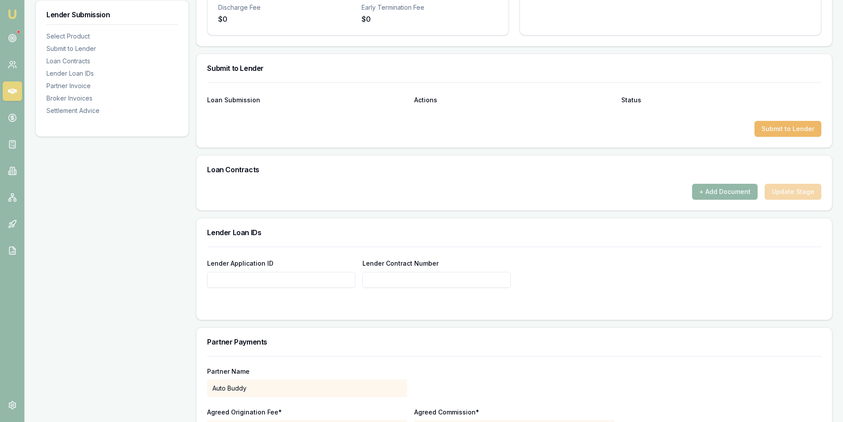
click at [778, 129] on button "Submit to Lender" at bounding box center [788, 129] width 67 height 16
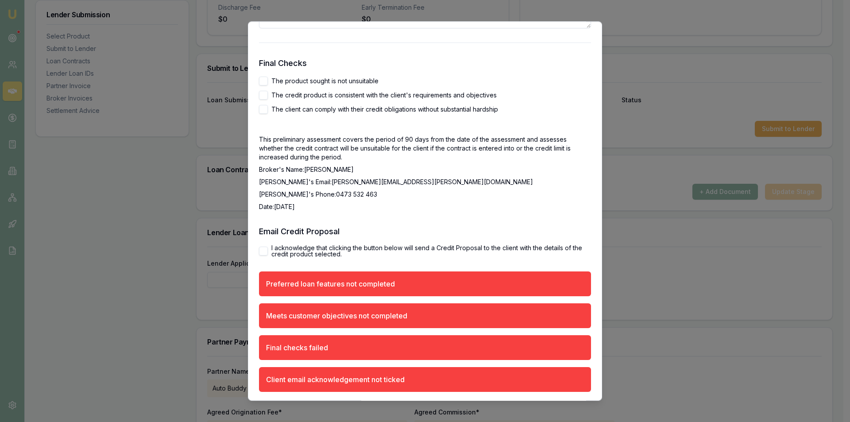
scroll to position [1588, 0]
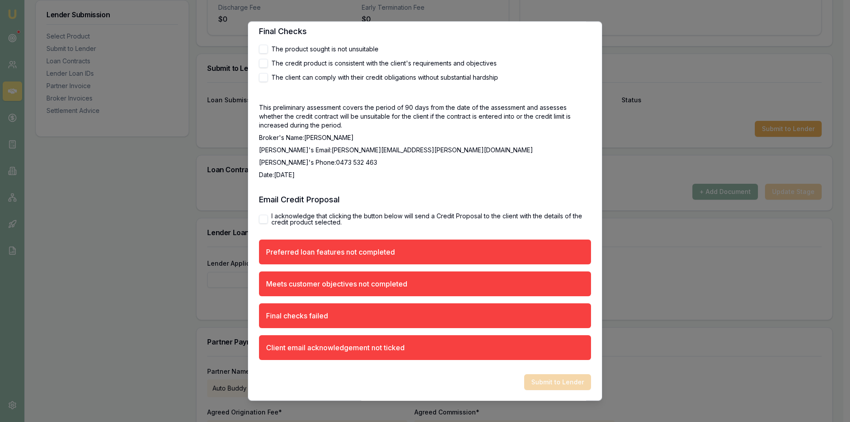
click at [321, 219] on label "I acknowledge that clicking the button below will send a Credit Proposal to the…" at bounding box center [431, 219] width 320 height 12
click at [268, 219] on button "I acknowledge that clicking the button below will send a Credit Proposal to the…" at bounding box center [263, 219] width 9 height 9
checkbox input "true"
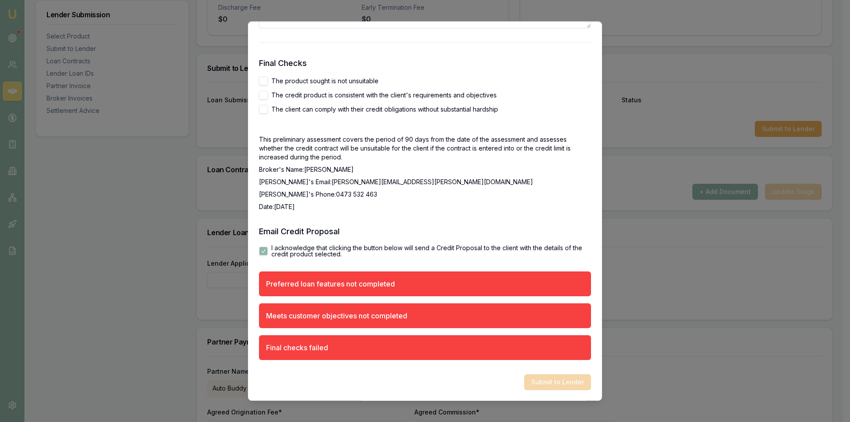
scroll to position [1556, 0]
click at [313, 110] on label "The client can comply with their credit obligations without substantial hardship" at bounding box center [384, 109] width 227 height 6
click at [268, 110] on button "The client can comply with their credit obligations without substantial hardship" at bounding box center [263, 109] width 9 height 9
checkbox input "true"
click at [319, 94] on label "The credit product is consistent with the client's requirements and objectives" at bounding box center [383, 95] width 225 height 6
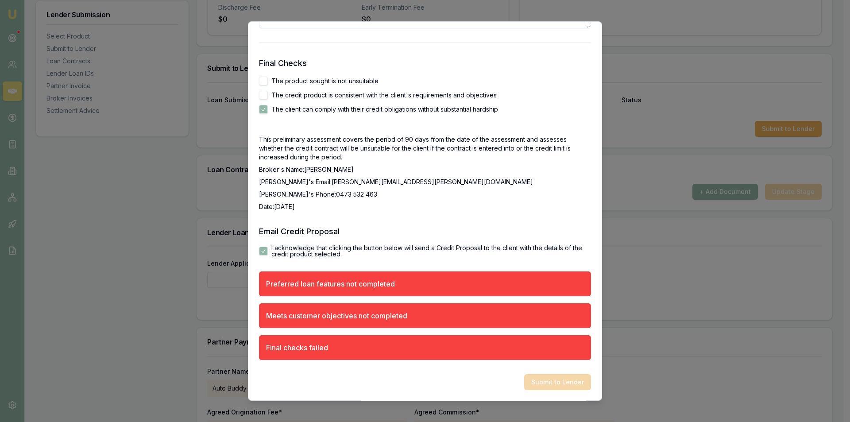
click at [268, 94] on button "The credit product is consistent with the client's requirements and objectives" at bounding box center [263, 95] width 9 height 9
checkbox input "true"
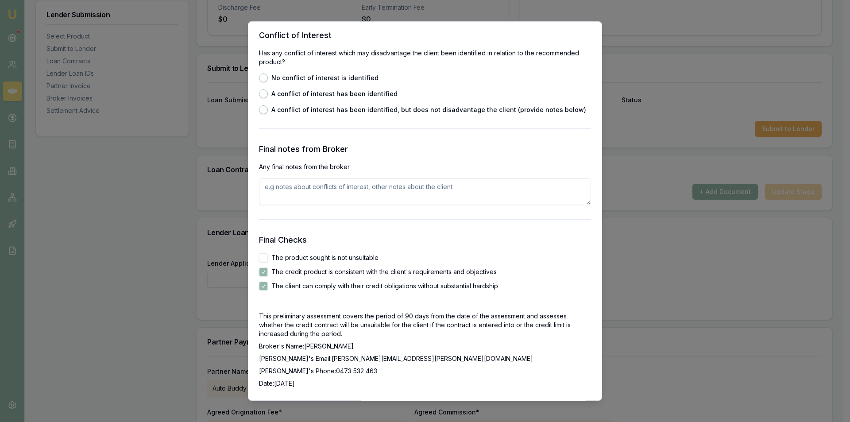
scroll to position [1379, 0]
click at [301, 80] on label "No conflict of interest is identified" at bounding box center [324, 78] width 107 height 6
click at [268, 80] on button "No conflict of interest is identified" at bounding box center [263, 78] width 9 height 9
radio input "true"
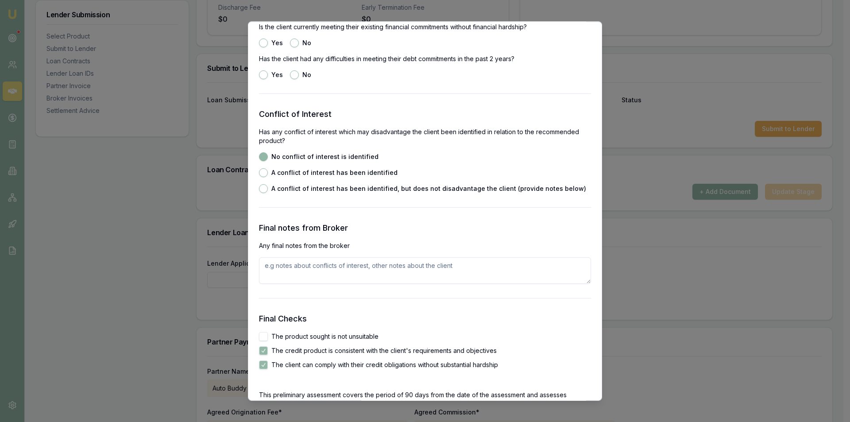
scroll to position [1202, 0]
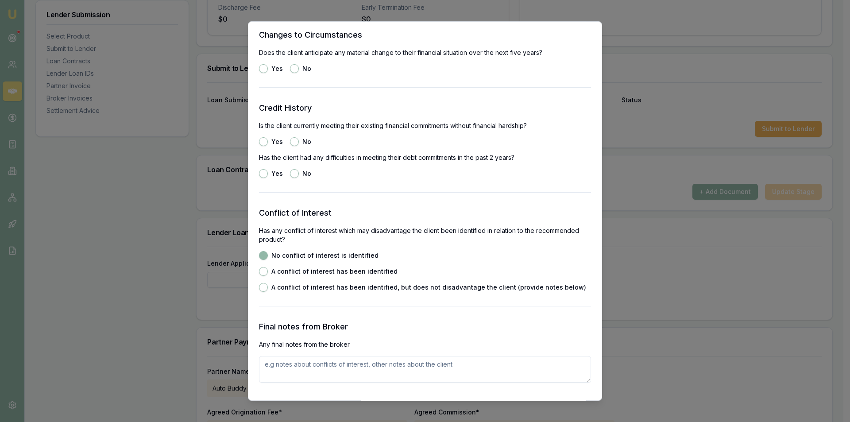
click at [293, 172] on button "No" at bounding box center [294, 173] width 9 height 9
radio input "true"
click at [260, 138] on button "Yes" at bounding box center [263, 141] width 9 height 9
radio input "true"
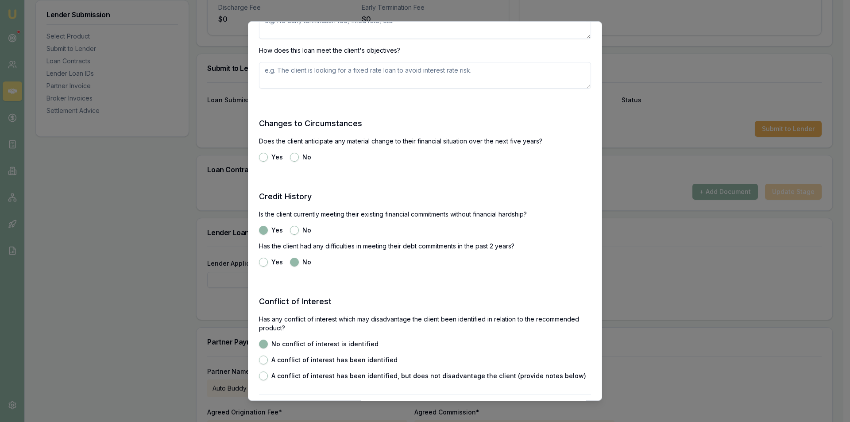
click at [302, 154] on label "No" at bounding box center [306, 157] width 9 height 6
click at [299, 154] on button "No" at bounding box center [294, 157] width 9 height 9
radio input "true"
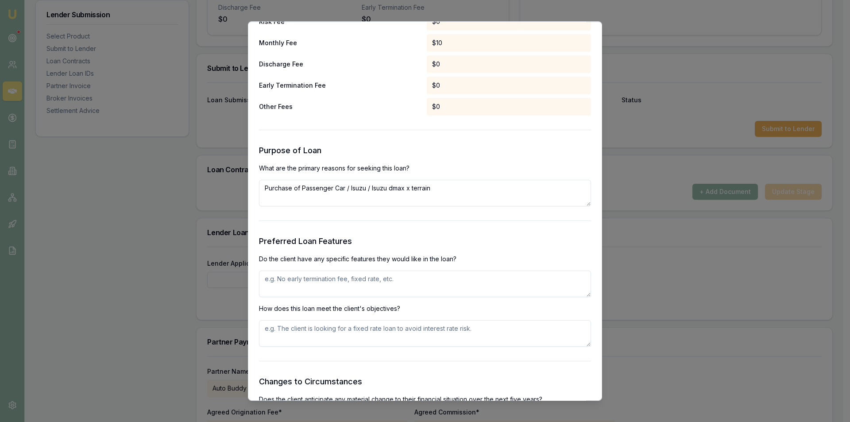
scroll to position [892, 0]
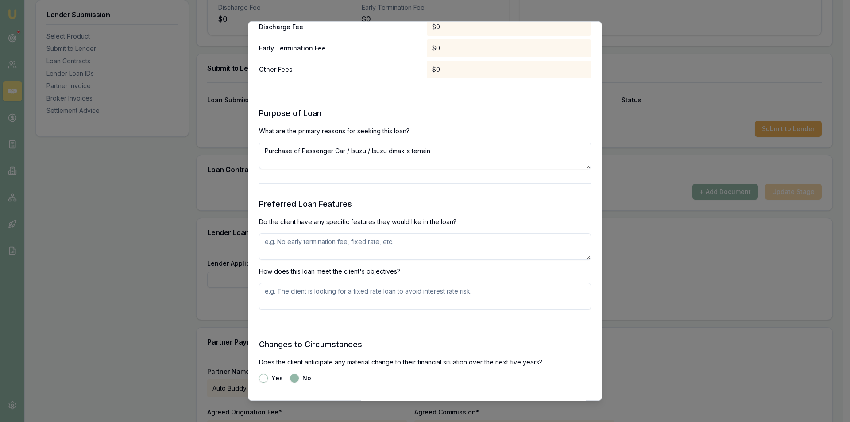
click at [414, 246] on textarea at bounding box center [425, 246] width 332 height 27
type textarea "B"
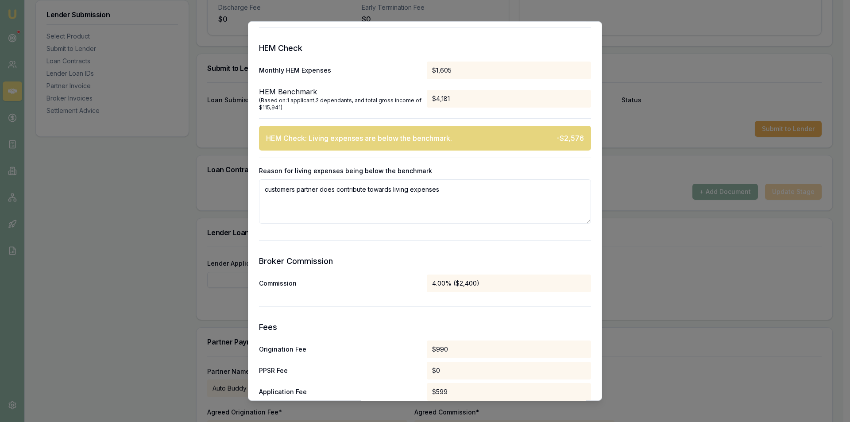
scroll to position [450, 0]
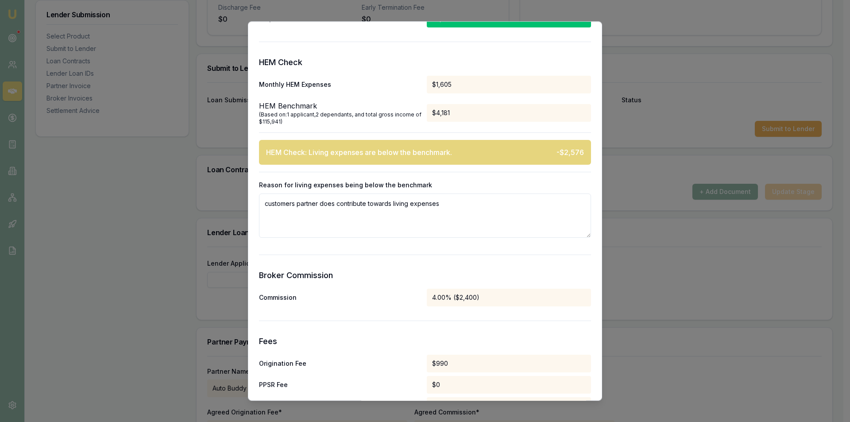
type textarea "No early exit fee and ability to add additional repaymenbrts"
click at [444, 305] on div "4.00% ($2,400)" at bounding box center [509, 298] width 164 height 18
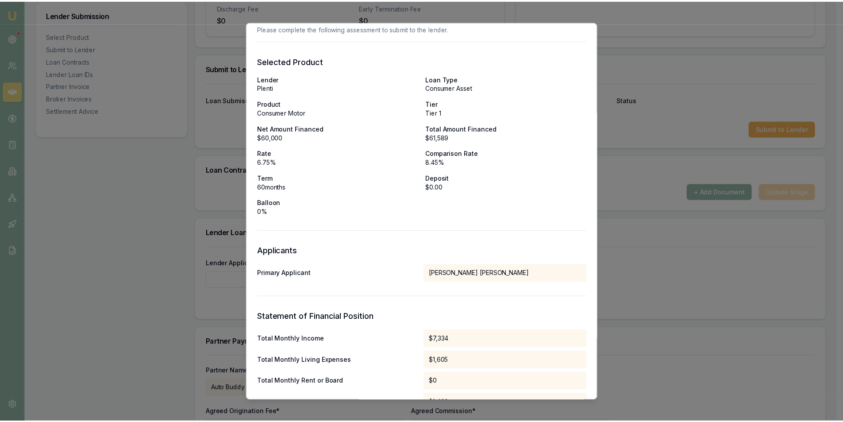
scroll to position [0, 0]
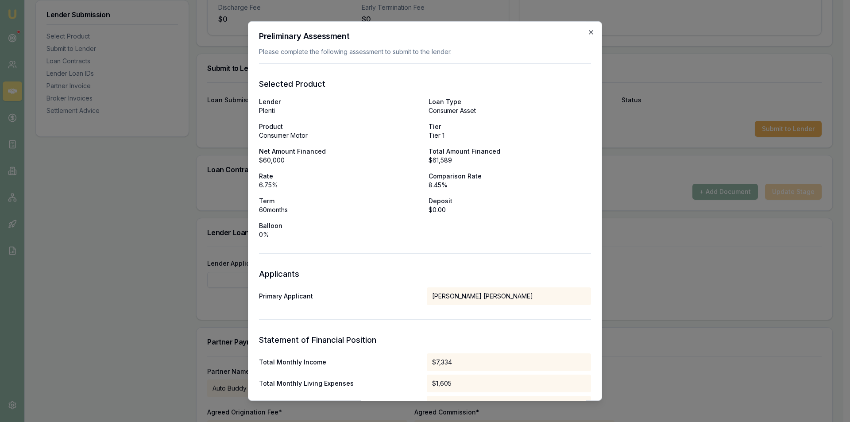
click at [587, 31] on icon "button" at bounding box center [590, 32] width 7 height 7
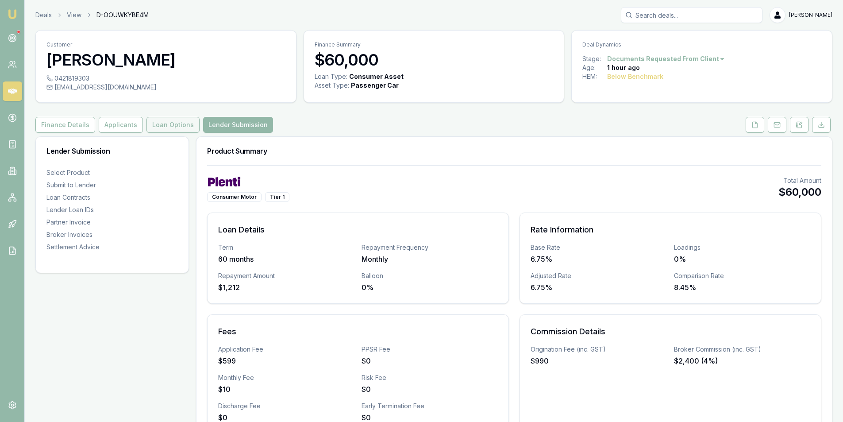
drag, startPoint x: 154, startPoint y: 117, endPoint x: 159, endPoint y: 117, distance: 5.3
click at [155, 117] on button "Loan Options" at bounding box center [173, 125] width 53 height 16
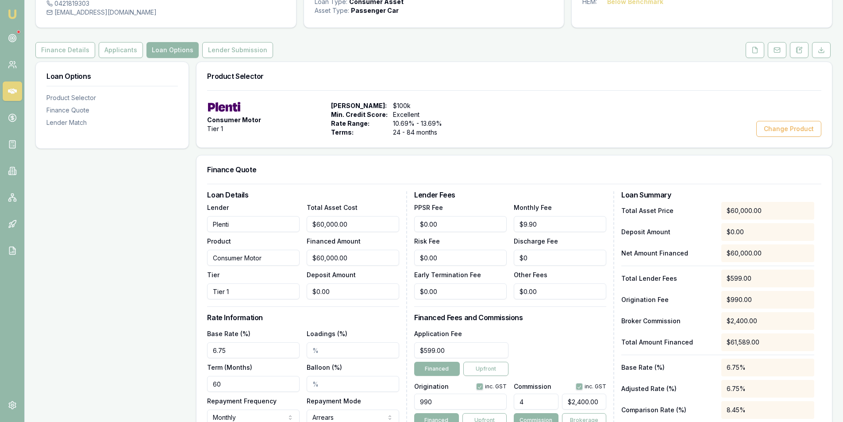
scroll to position [221, 0]
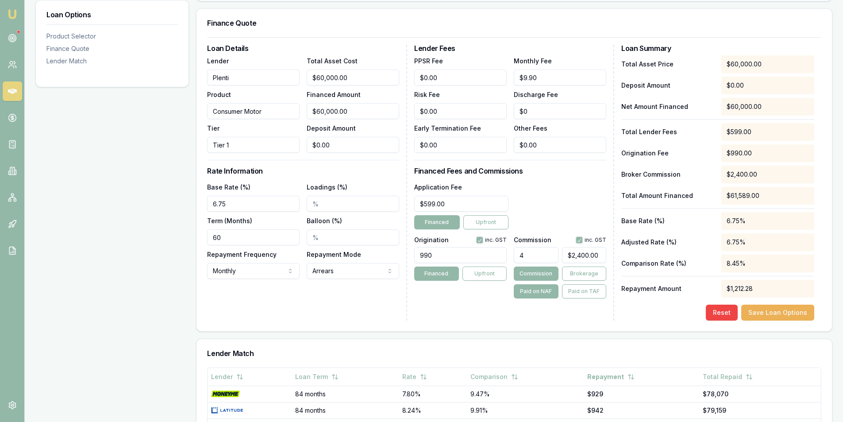
click at [312, 205] on input "Loadings (%)" at bounding box center [353, 204] width 93 height 16
type input "0.50%"
click at [455, 320] on div "Lender Fees PPSR Fee $0.00 Monthly Fee $9.90 Risk Fee $0.00 Discharge Fee $0 Ea…" at bounding box center [514, 183] width 200 height 276
click at [533, 251] on input "4" at bounding box center [536, 255] width 44 height 16
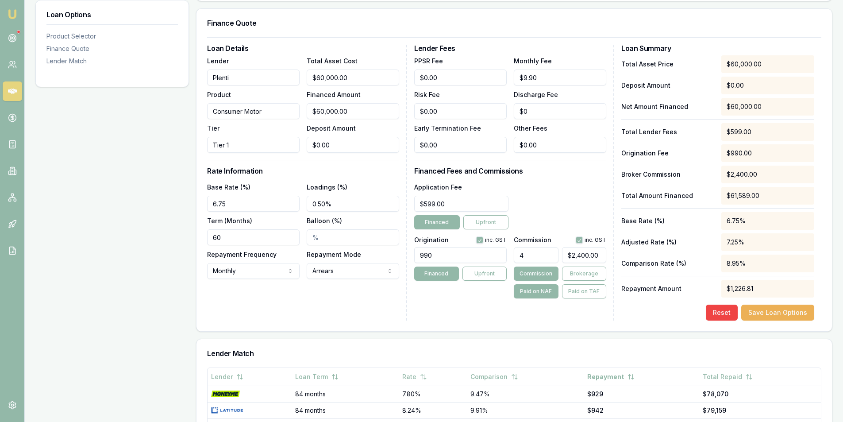
click at [533, 251] on input "4" at bounding box center [536, 255] width 44 height 16
type input "$0.00"
click at [514, 309] on div "Lender Fees PPSR Fee $0.00 Monthly Fee $9.90 Risk Fee $0.00 Discharge Fee $0 Ea…" at bounding box center [514, 183] width 200 height 276
click at [514, 251] on div "Origination inc. GST 990 Financed Upfront Commission inc. GST $0.00 Commission …" at bounding box center [510, 266] width 192 height 66
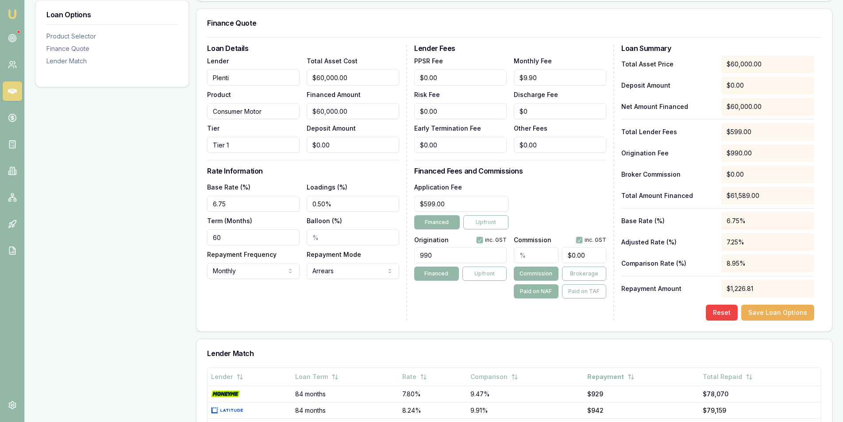
click at [517, 253] on input "text" at bounding box center [536, 255] width 44 height 16
type input "0.2"
type input "$120.00"
type input "0.25"
type input "$150.00"
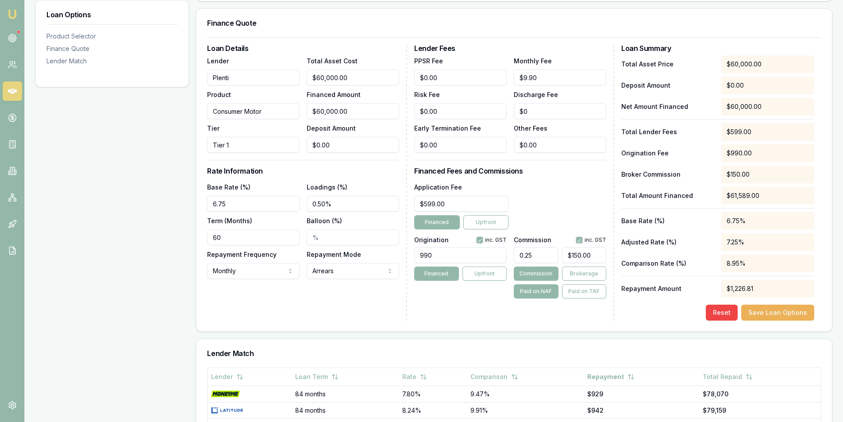
type input "0.25%"
drag, startPoint x: 486, startPoint y: 294, endPoint x: 432, endPoint y: 264, distance: 61.4
click at [485, 294] on div "Origination inc. GST 990 Financed Upfront" at bounding box center [460, 266] width 93 height 66
click at [430, 245] on div "990" at bounding box center [460, 252] width 93 height 19
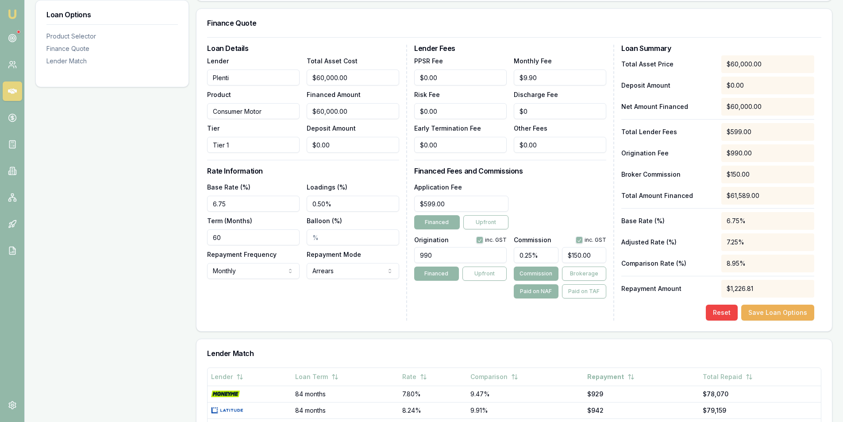
click at [437, 254] on input "990" at bounding box center [460, 255] width 93 height 16
type input "1100.00"
click at [472, 304] on div "Lender Fees PPSR Fee $0.00 Monthly Fee $9.90 Risk Fee $0.00 Discharge Fee $0 Ea…" at bounding box center [514, 183] width 200 height 276
click at [332, 302] on div "Loan Details Lender Plenti Product Consumer Motor Tier Tier 1 Total Asset Cost …" at bounding box center [307, 183] width 200 height 276
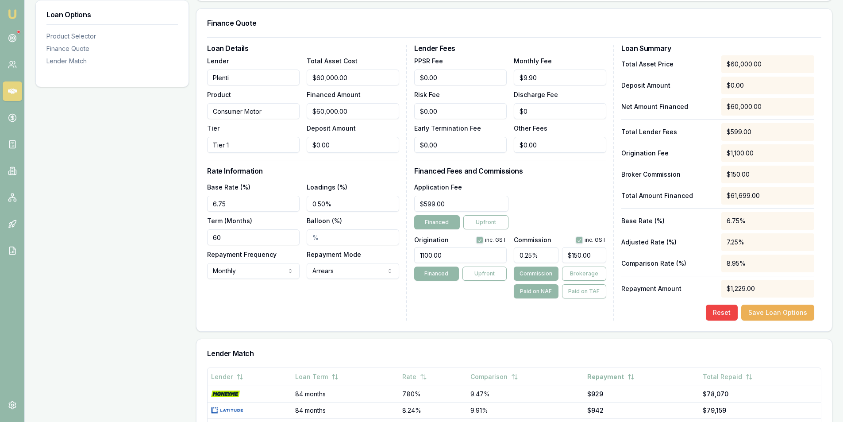
click at [314, 199] on input "0.50%" at bounding box center [353, 204] width 93 height 16
type input "0.25%"
click at [351, 312] on div "Loan Details Lender Plenti Product Consumer Motor Tier Tier 1 Total Asset Cost …" at bounding box center [307, 183] width 200 height 276
click at [480, 303] on div "Lender Fees PPSR Fee $0.00 Monthly Fee $9.90 Risk Fee $0.00 Discharge Fee $0 Ea…" at bounding box center [514, 183] width 200 height 276
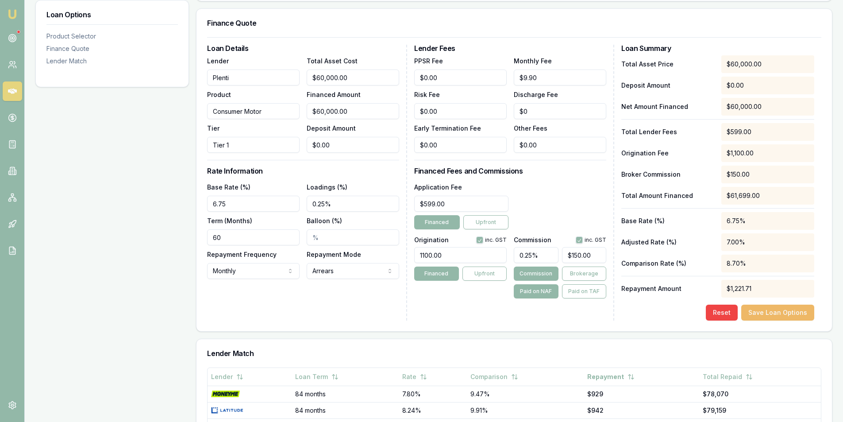
click at [779, 314] on button "Save Loan Options" at bounding box center [778, 313] width 73 height 16
click at [299, 308] on div "Loan Details Lender Plenti Product Consumer Motor Tier Tier 1 Total Asset Cost …" at bounding box center [307, 183] width 200 height 276
click at [350, 290] on div "Loan Details Lender Plenti Product Consumer Motor Tier Tier 1 Total Asset Cost …" at bounding box center [307, 183] width 200 height 276
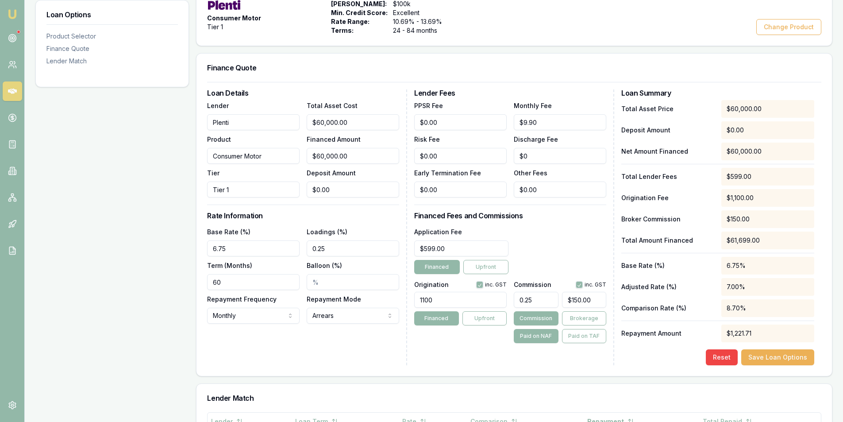
scroll to position [174, 0]
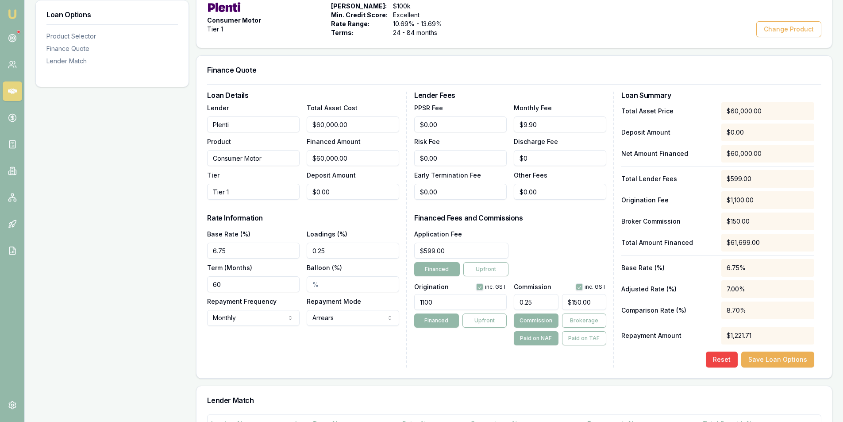
click at [313, 247] on input "0.25" at bounding box center [353, 251] width 93 height 16
type input "0"
click at [460, 344] on div "Origination inc. GST 1100 Financed Upfront" at bounding box center [460, 313] width 93 height 66
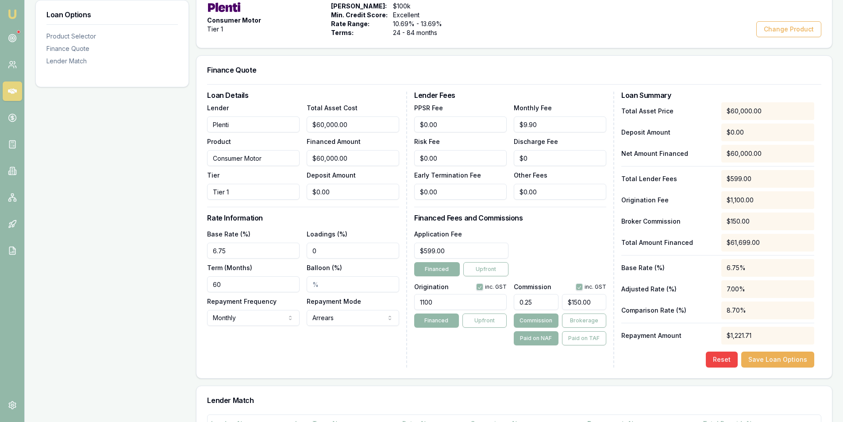
click at [507, 303] on div "Origination inc. GST 1100 Financed Upfront Commission inc. GST 0.25 $150.00 Com…" at bounding box center [510, 313] width 192 height 66
click at [526, 297] on input "0.25" at bounding box center [536, 302] width 44 height 16
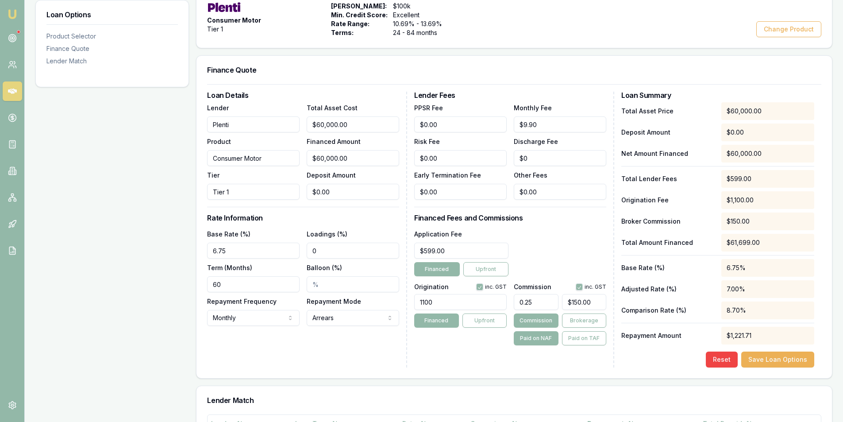
type input "1"
type input "$600.00"
click at [543, 298] on input "1" at bounding box center [536, 302] width 44 height 16
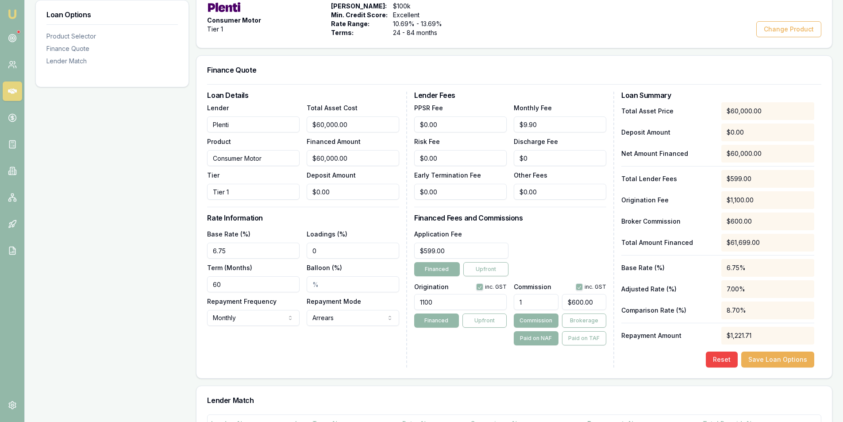
type input "0"
type input "$0.00"
type input "0.5"
type input "$300.00"
click at [475, 343] on div "Origination inc. GST 1100 Financed Upfront" at bounding box center [460, 313] width 93 height 66
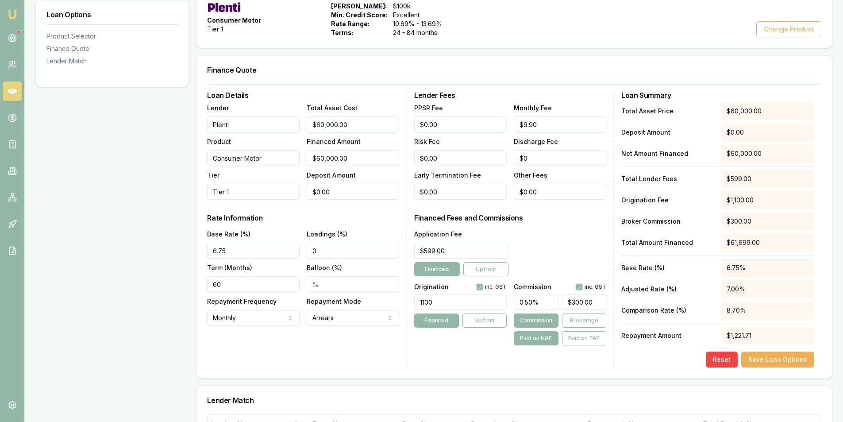
click at [528, 305] on input "0.50%" at bounding box center [536, 302] width 44 height 16
type input "0%"
type input "$0.00"
type input "0.6"
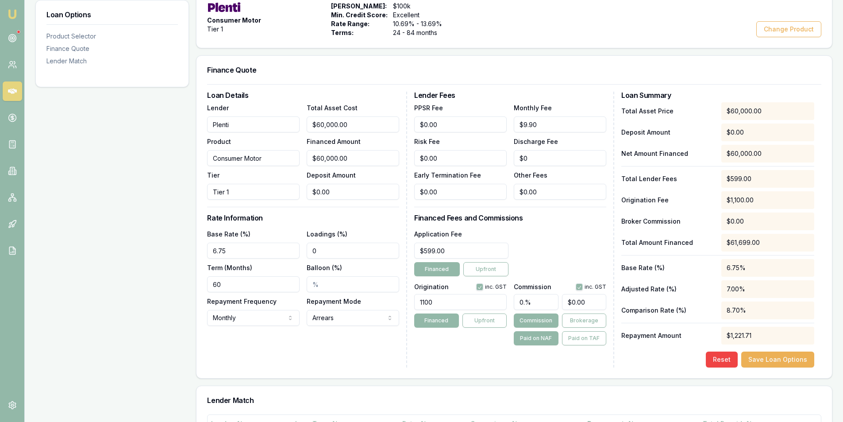
type input "$360.00"
type input "0.65"
type input "$390.00"
type input "0.6"
type input "$360.00"
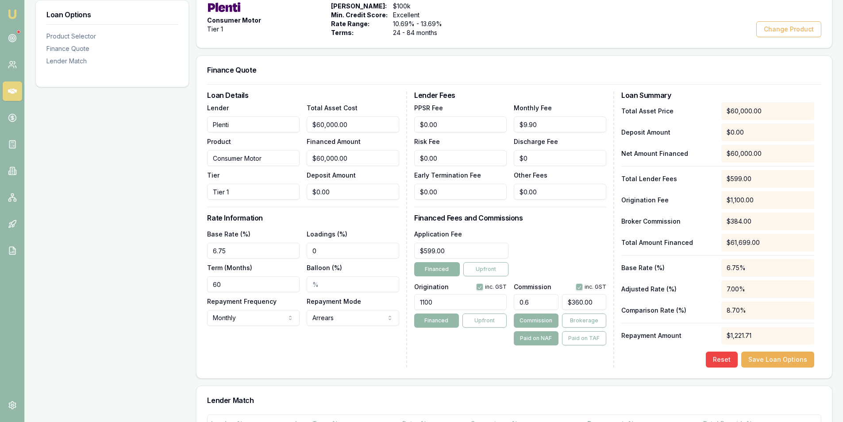
type input "0.64"
type input "$384.00"
type input "0.6"
type input "$360.00"
type input "0.62"
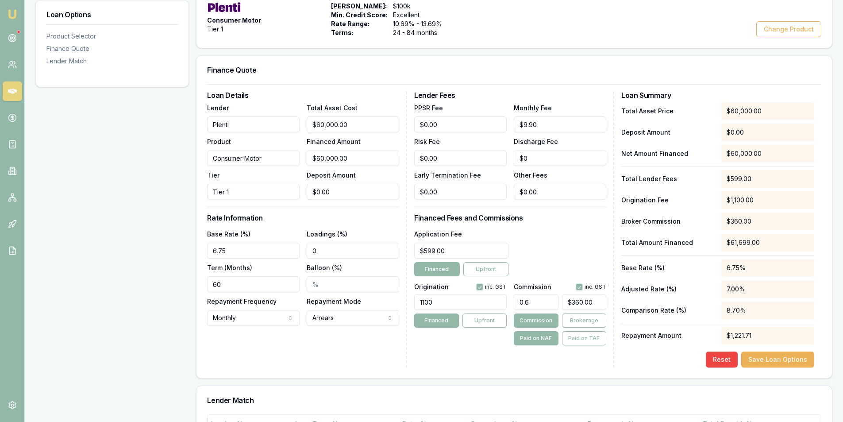
type input "$372.00"
click at [525, 304] on input "0.62" at bounding box center [536, 302] width 44 height 16
type input "0"
type input "$0.00"
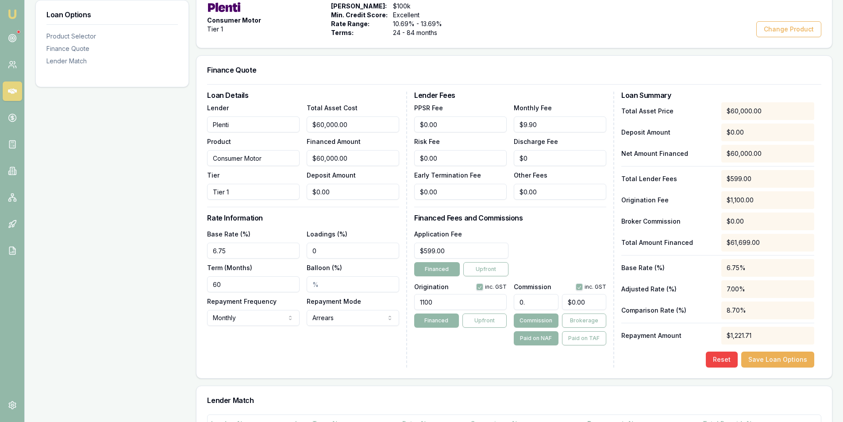
type input "0.5"
type input "$300.00"
type input "0.55"
type input "$330.00"
type input "0.55%"
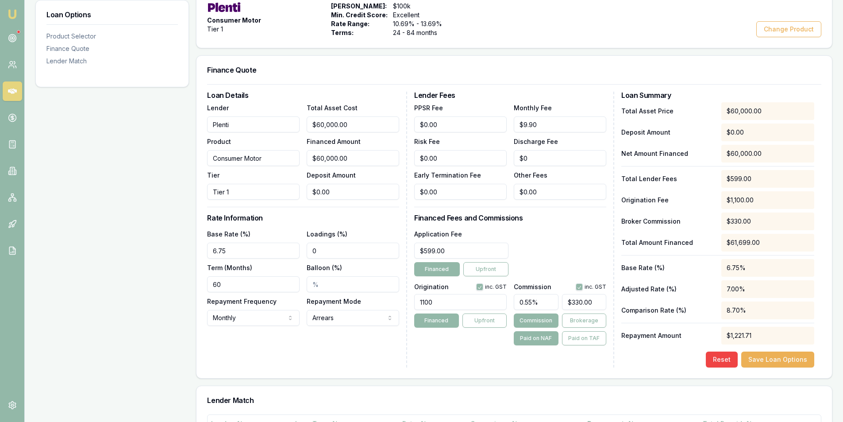
click at [461, 355] on div "Lender Fees PPSR Fee $0.00 Monthly Fee $9.90 Risk Fee $0.00 Discharge Fee $0 Ea…" at bounding box center [514, 230] width 200 height 276
click at [764, 355] on button "Save Loan Options" at bounding box center [778, 359] width 73 height 16
click at [316, 248] on input "Loadings (%)" at bounding box center [353, 251] width 93 height 16
click at [446, 343] on div "Origination inc. GST 1100 Financed Upfront" at bounding box center [460, 313] width 93 height 66
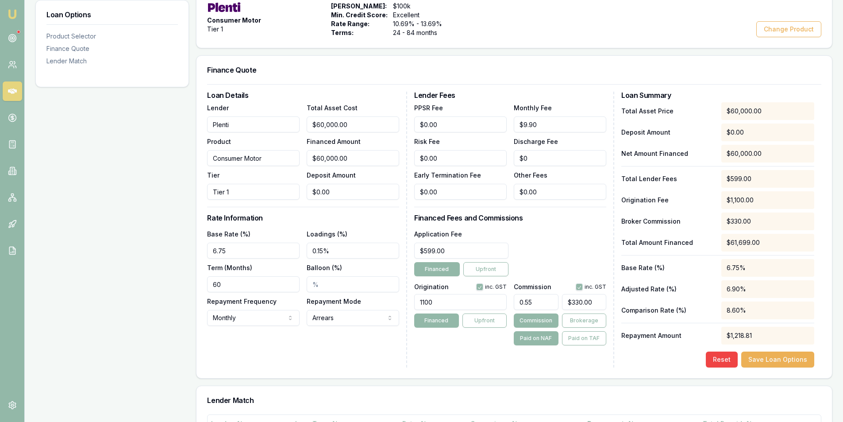
click at [317, 248] on input "0.15%" at bounding box center [353, 251] width 93 height 16
type input "0.19%"
click at [452, 350] on div "Lender Fees PPSR Fee $0.00 Monthly Fee $9.90 Risk Fee $0.00 Discharge Fee $0 Ea…" at bounding box center [514, 230] width 200 height 276
click at [774, 363] on button "Save Loan Options" at bounding box center [778, 359] width 73 height 16
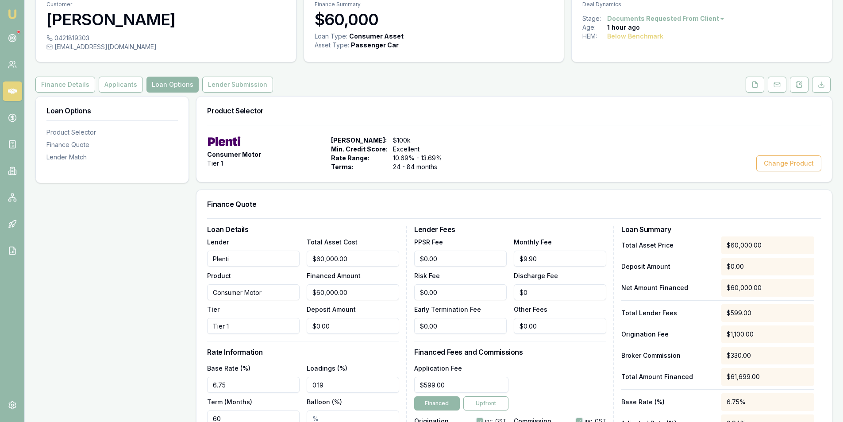
scroll to position [0, 0]
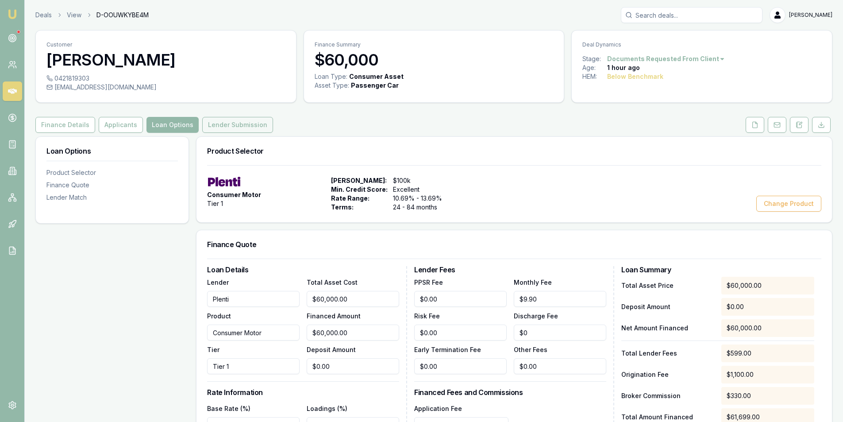
click at [243, 120] on button "Lender Submission" at bounding box center [237, 125] width 71 height 16
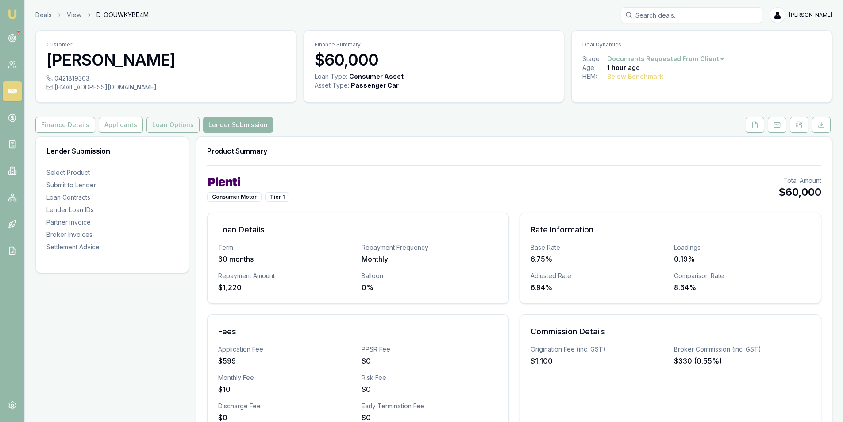
click at [180, 117] on button "Loan Options" at bounding box center [173, 125] width 53 height 16
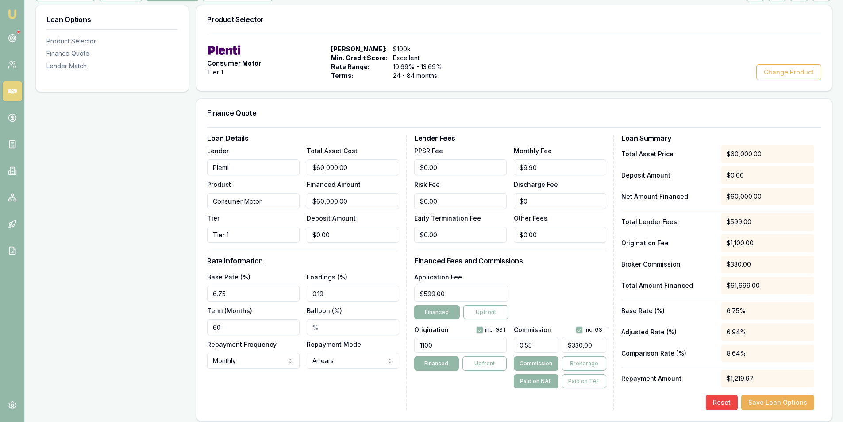
scroll to position [221, 0]
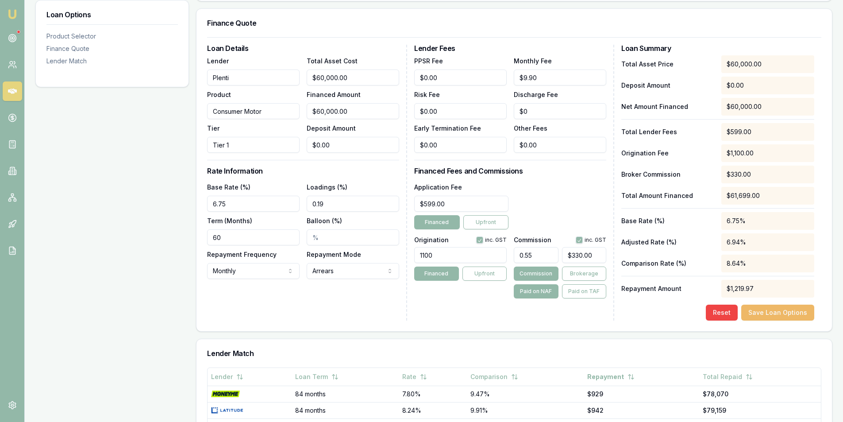
click at [792, 315] on button "Save Loan Options" at bounding box center [778, 313] width 73 height 16
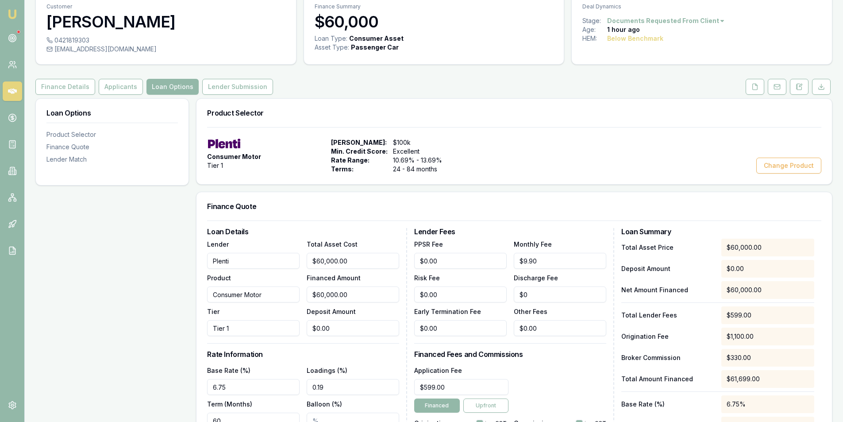
scroll to position [0, 0]
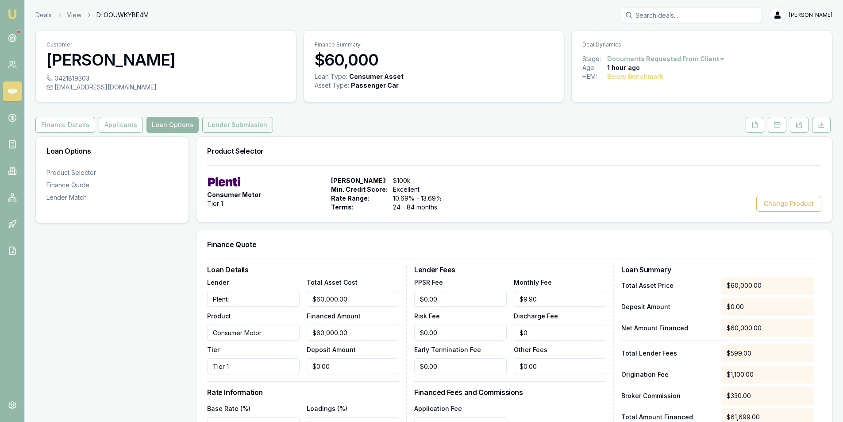
click at [224, 131] on button "Lender Submission" at bounding box center [237, 125] width 71 height 16
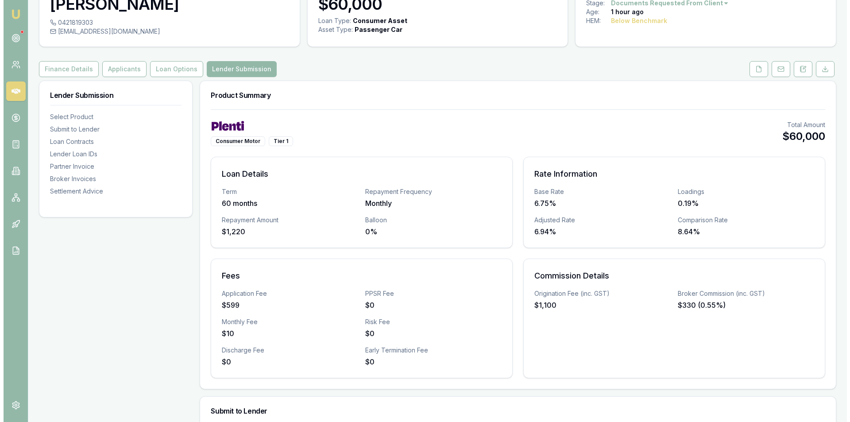
scroll to position [266, 0]
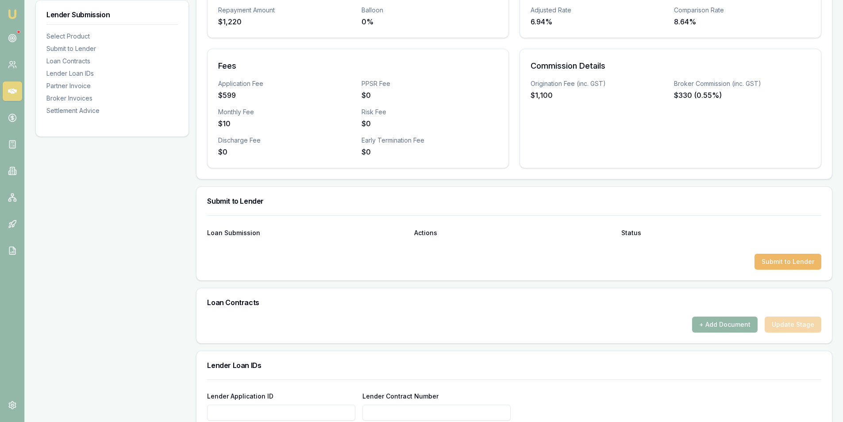
click at [793, 264] on button "Submit to Lender" at bounding box center [788, 262] width 67 height 16
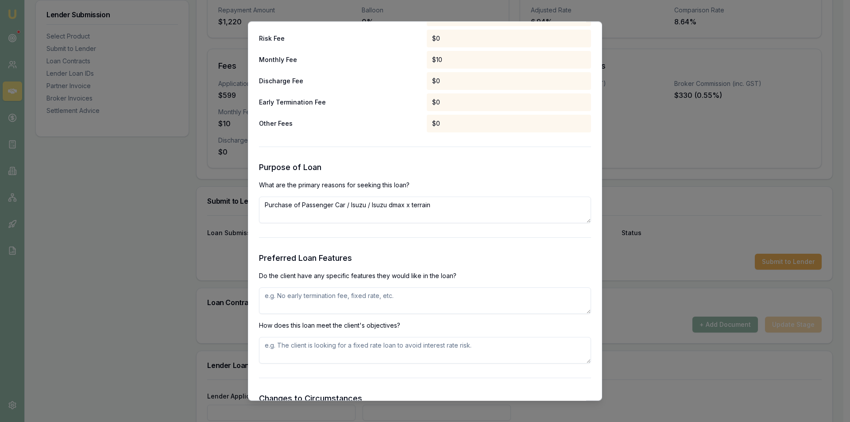
scroll to position [930, 0]
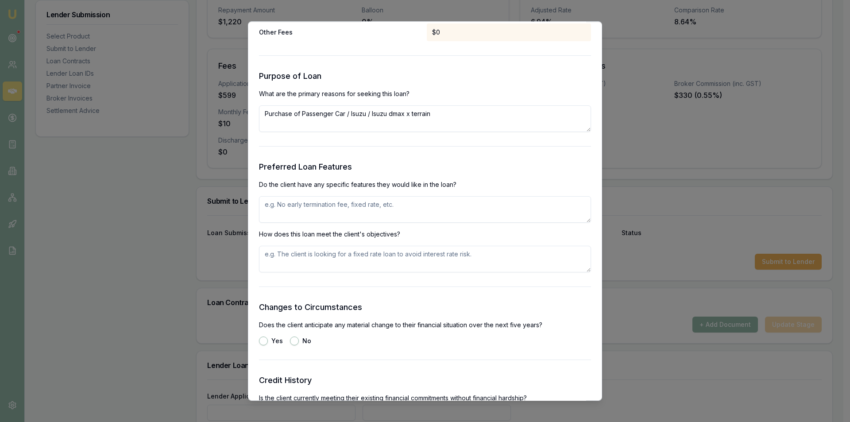
click at [321, 207] on textarea at bounding box center [425, 209] width 332 height 27
type textarea "No early exit fee and ability to add additional repayments"
type textarea "meets customer objectives as he would like to have the ability to add extra pay…"
click at [294, 340] on button "No" at bounding box center [294, 340] width 9 height 9
radio input "true"
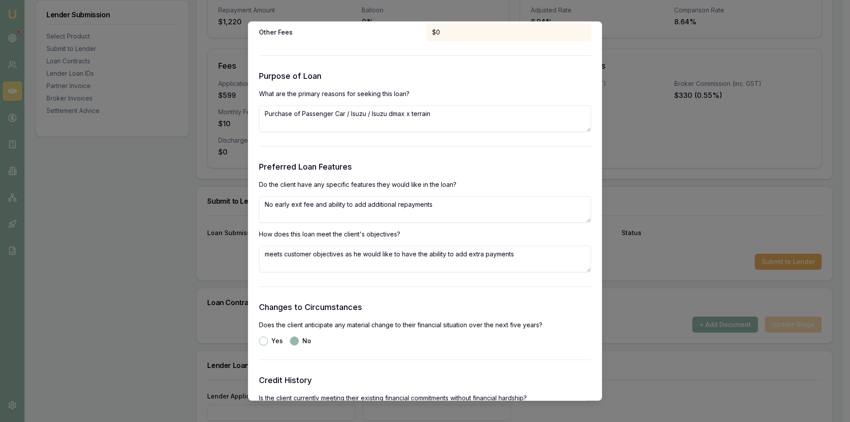
scroll to position [1107, 0]
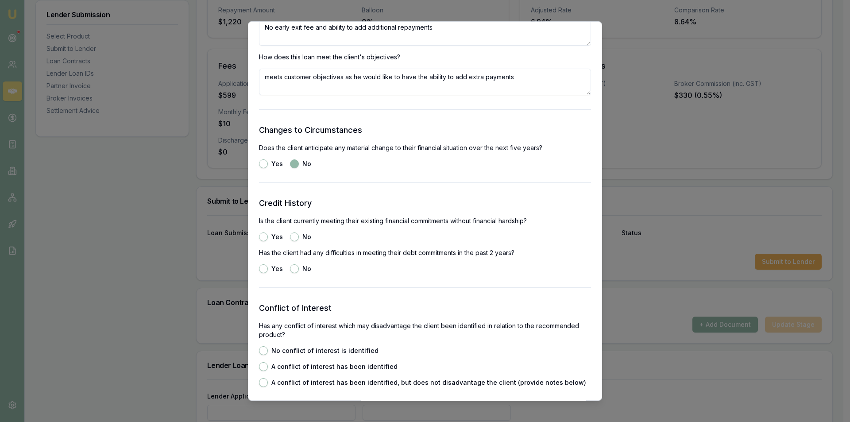
drag, startPoint x: 264, startPoint y: 236, endPoint x: 271, endPoint y: 241, distance: 8.6
click at [264, 237] on button "Yes" at bounding box center [263, 236] width 9 height 9
radio input "true"
click at [304, 270] on label "No" at bounding box center [306, 269] width 9 height 6
click at [299, 270] on button "No" at bounding box center [294, 268] width 9 height 9
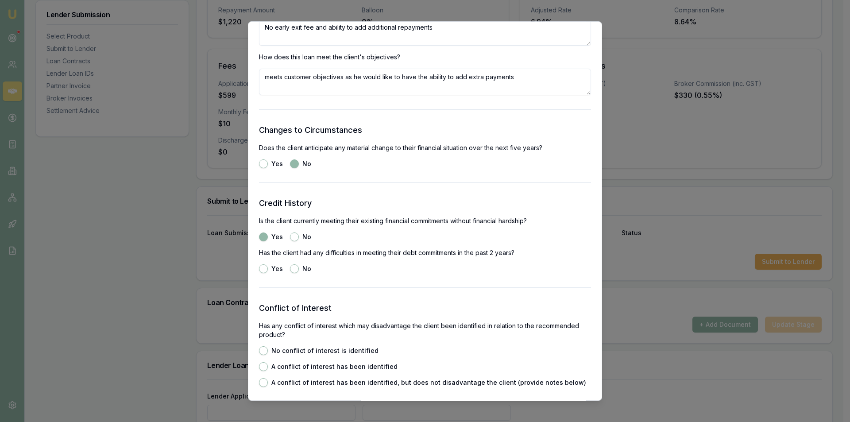
radio input "true"
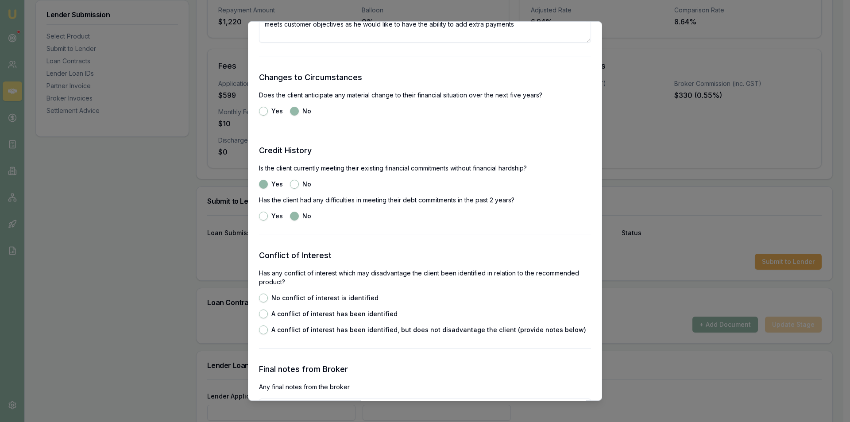
scroll to position [1240, 0]
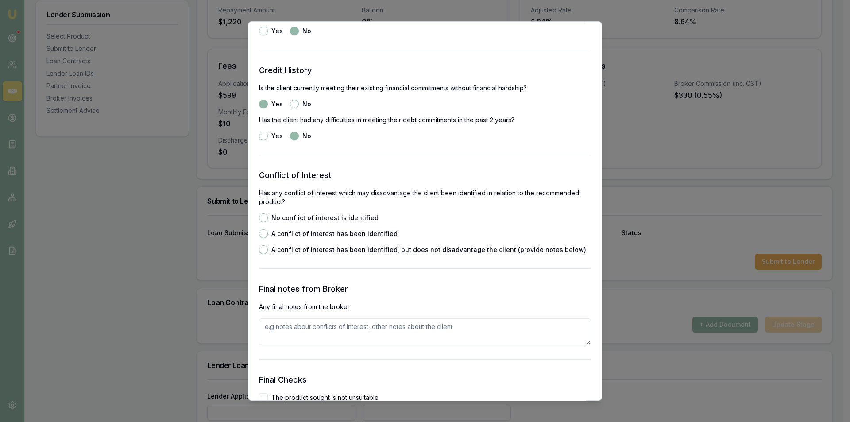
click at [293, 237] on label "A conflict of interest has been identified" at bounding box center [334, 234] width 126 height 6
click at [268, 237] on button "A conflict of interest has been identified" at bounding box center [263, 233] width 9 height 9
click at [310, 248] on label "A conflict of interest has been identified, but does not disadvantage the clien…" at bounding box center [428, 250] width 315 height 6
click at [268, 248] on button "A conflict of interest has been identified, but does not disadvantage the clien…" at bounding box center [263, 249] width 9 height 9
radio input "false"
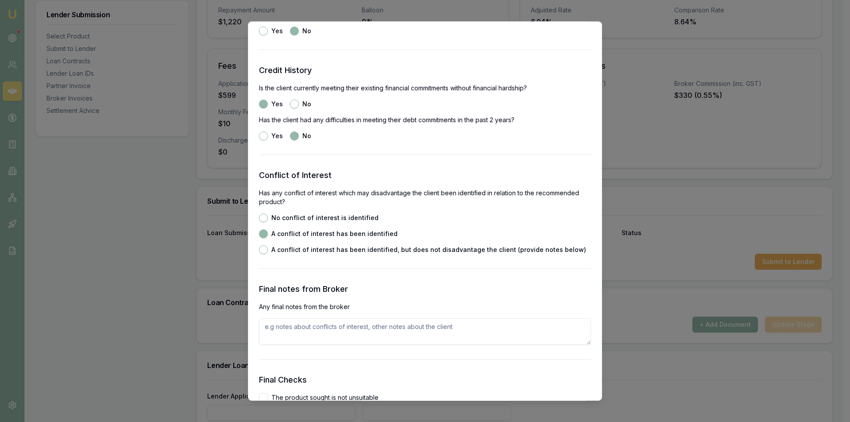
radio input "true"
click at [293, 215] on label "No conflict of interest is identified" at bounding box center [324, 218] width 107 height 6
click at [268, 214] on button "No conflict of interest is identified" at bounding box center [263, 217] width 9 height 9
radio input "true"
radio input "false"
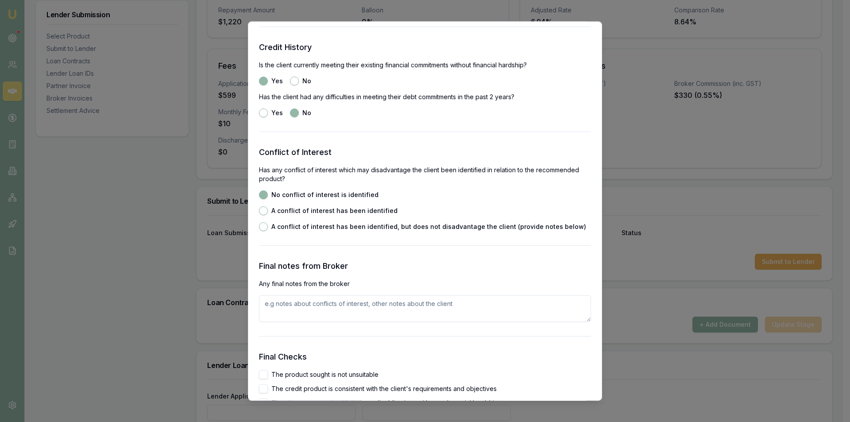
scroll to position [1284, 0]
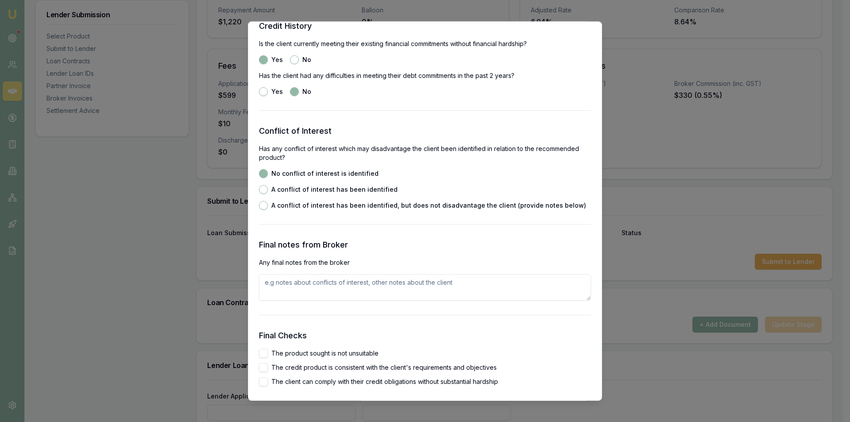
click at [323, 286] on textarea at bounding box center [425, 287] width 332 height 27
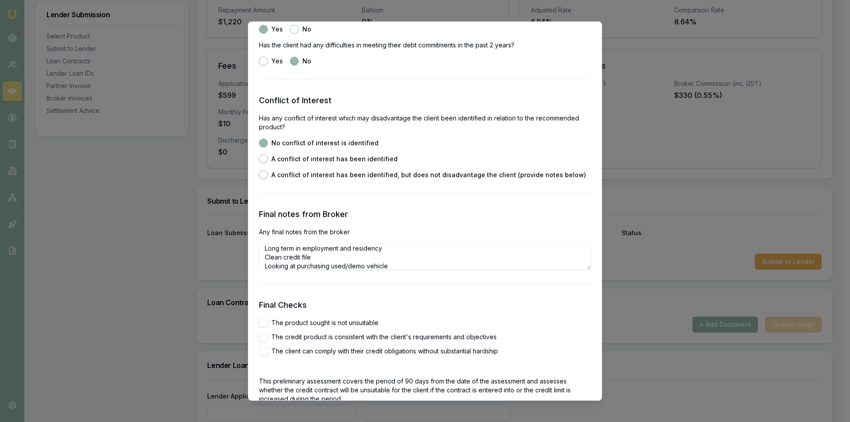
scroll to position [1328, 0]
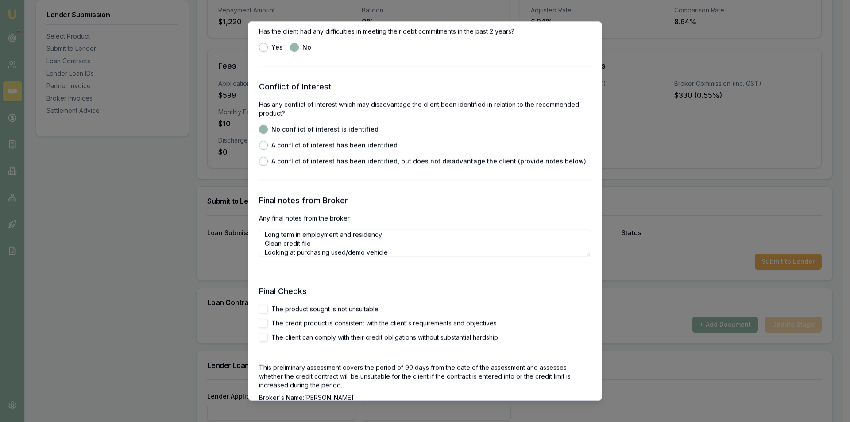
type textarea "FT employed asset backed customer Long term in employment and residency Clean c…"
drag, startPoint x: 350, startPoint y: 324, endPoint x: 361, endPoint y: 329, distance: 12.3
click at [351, 324] on label "The credit product is consistent with the client's requirements and objectives" at bounding box center [383, 323] width 225 height 6
click at [268, 324] on button "The credit product is consistent with the client's requirements and objectives" at bounding box center [263, 323] width 9 height 9
checkbox input "true"
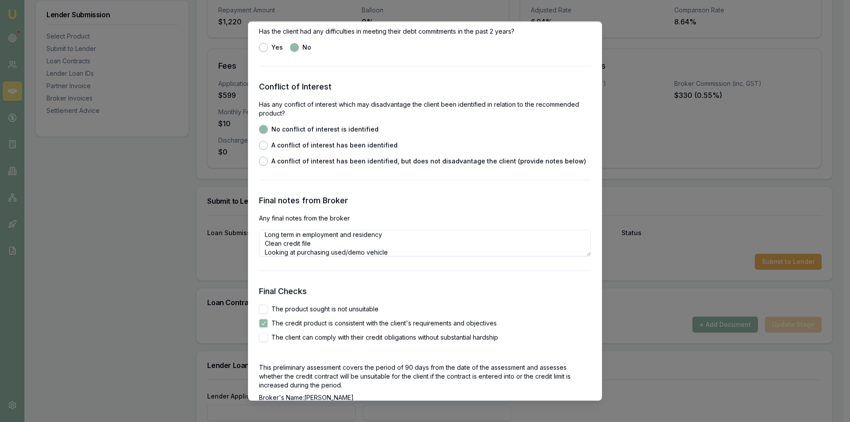
click at [366, 337] on label "The client can comply with their credit obligations without substantial hardship" at bounding box center [384, 337] width 227 height 6
click at [268, 337] on button "The client can comply with their credit obligations without substantial hardship" at bounding box center [263, 337] width 9 height 9
checkbox input "true"
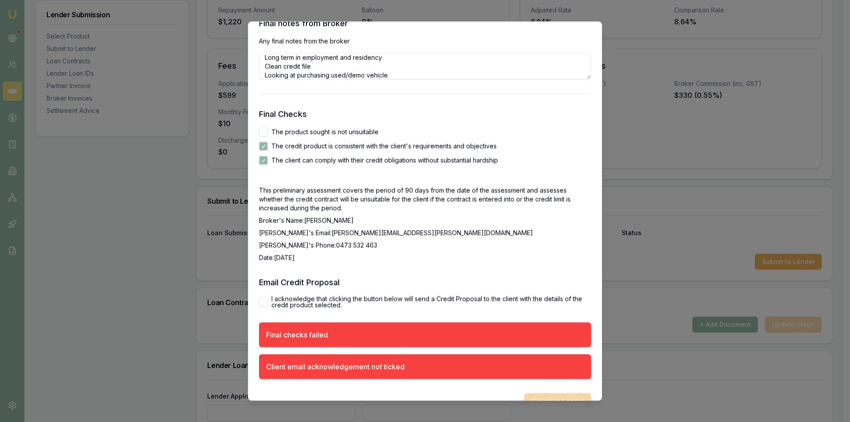
click at [291, 302] on label "I acknowledge that clicking the button below will send a Credit Proposal to the…" at bounding box center [431, 302] width 320 height 12
click at [268, 302] on button "I acknowledge that clicking the button below will send a Credit Proposal to the…" at bounding box center [263, 301] width 9 height 9
checkbox input "true"
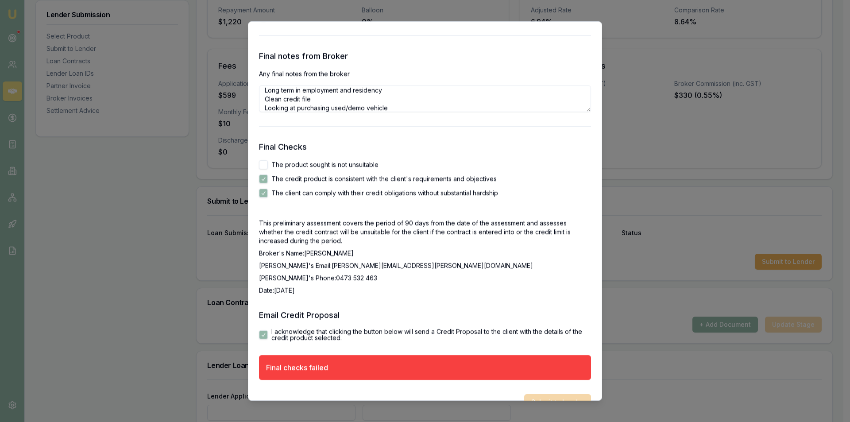
scroll to position [1492, 0]
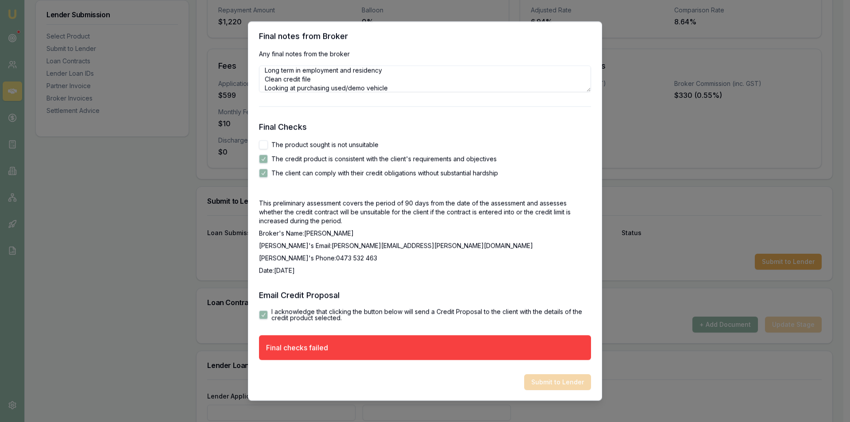
click at [316, 160] on label "The credit product is consistent with the client's requirements and objectives" at bounding box center [383, 159] width 225 height 6
click at [268, 160] on button "The credit product is consistent with the client's requirements and objectives" at bounding box center [263, 158] width 9 height 9
drag, startPoint x: 329, startPoint y: 163, endPoint x: 317, endPoint y: 151, distance: 16.3
click at [328, 163] on div "The credit product is consistent with the client's requirements and objectives" at bounding box center [425, 158] width 332 height 9
click at [313, 156] on label "The credit product is consistent with the client's requirements and objectives" at bounding box center [383, 159] width 225 height 6
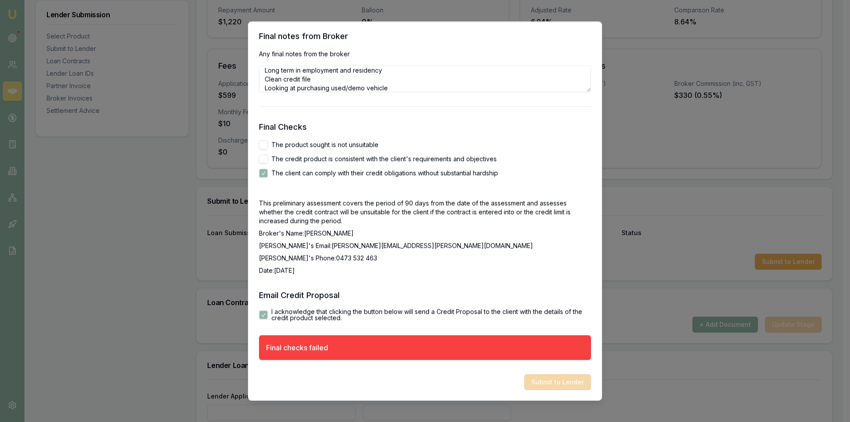
click at [268, 155] on button "The credit product is consistent with the client's requirements and objectives" at bounding box center [263, 158] width 9 height 9
checkbox input "true"
click at [312, 143] on label "The product sought is not unsuitable" at bounding box center [324, 145] width 107 height 6
click at [268, 143] on button "The product sought is not unsuitable" at bounding box center [263, 144] width 9 height 9
checkbox input "true"
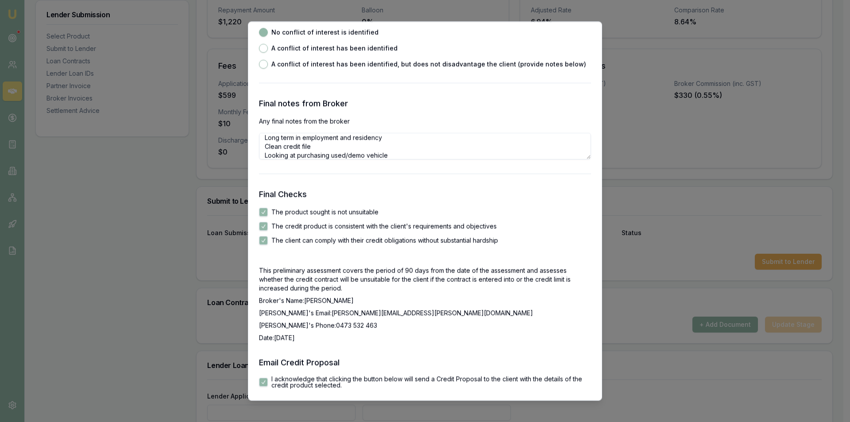
scroll to position [1453, 0]
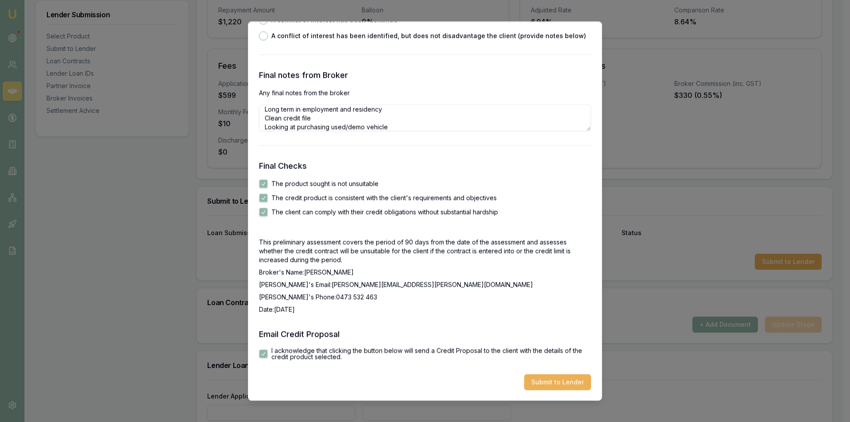
click at [565, 378] on button "Submit to Lender" at bounding box center [557, 382] width 67 height 16
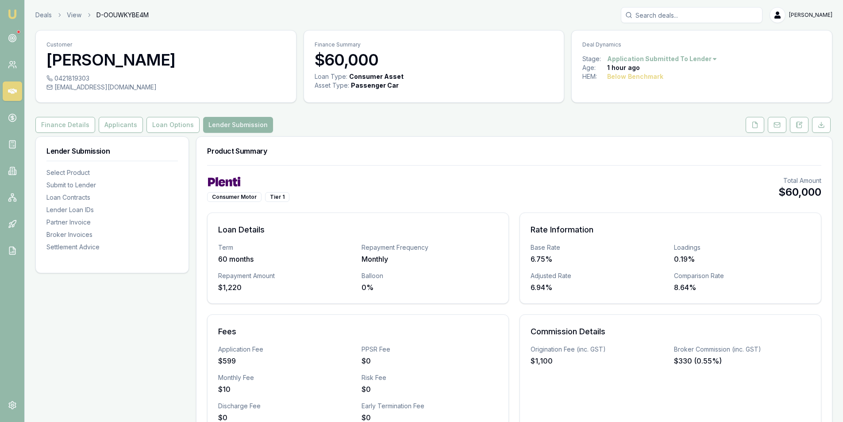
click at [14, 90] on icon at bounding box center [12, 91] width 9 height 5
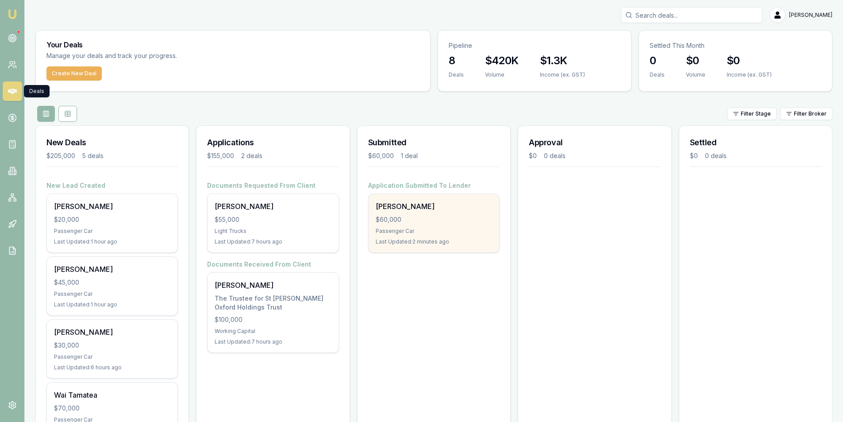
click at [482, 216] on div "$60,000" at bounding box center [434, 219] width 116 height 9
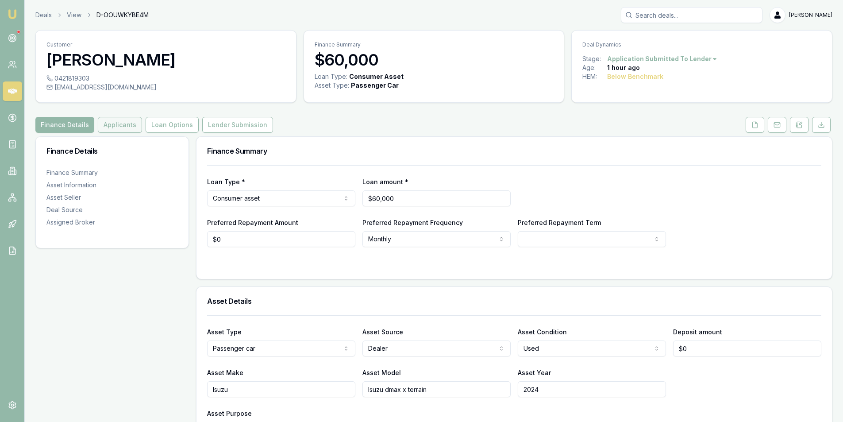
click at [118, 127] on button "Applicants" at bounding box center [120, 125] width 44 height 16
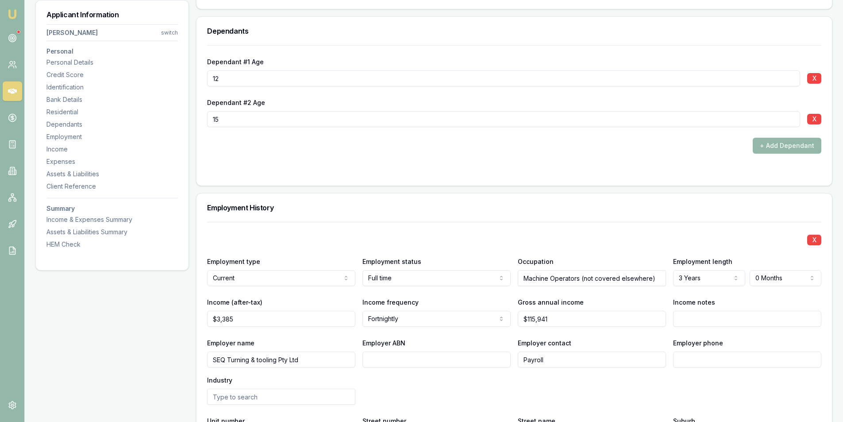
scroll to position [1151, 0]
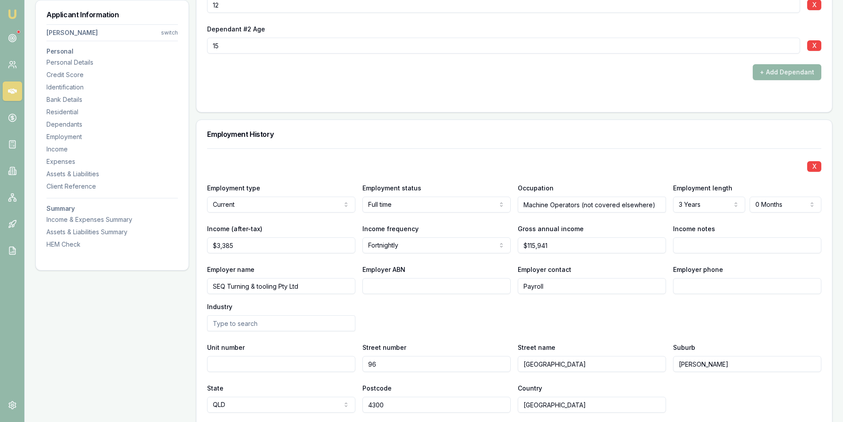
click at [313, 287] on input "SEQ Turning & tooling Pty Ltd" at bounding box center [281, 286] width 148 height 16
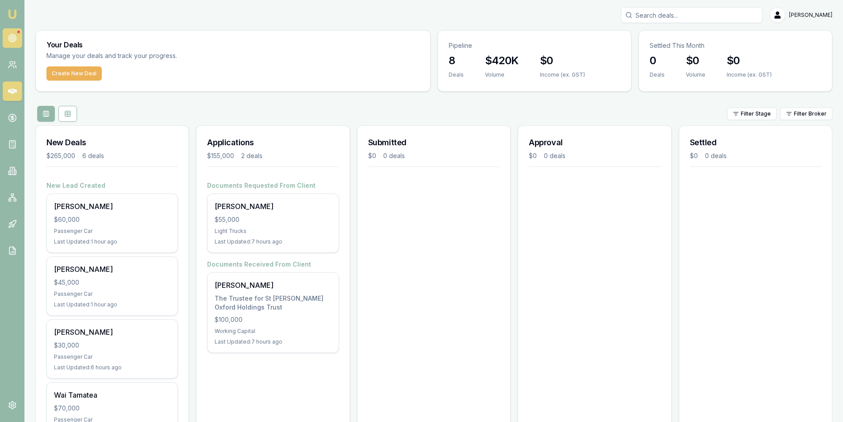
click at [15, 35] on circle at bounding box center [12, 39] width 8 height 8
